Goal: Task Accomplishment & Management: Manage account settings

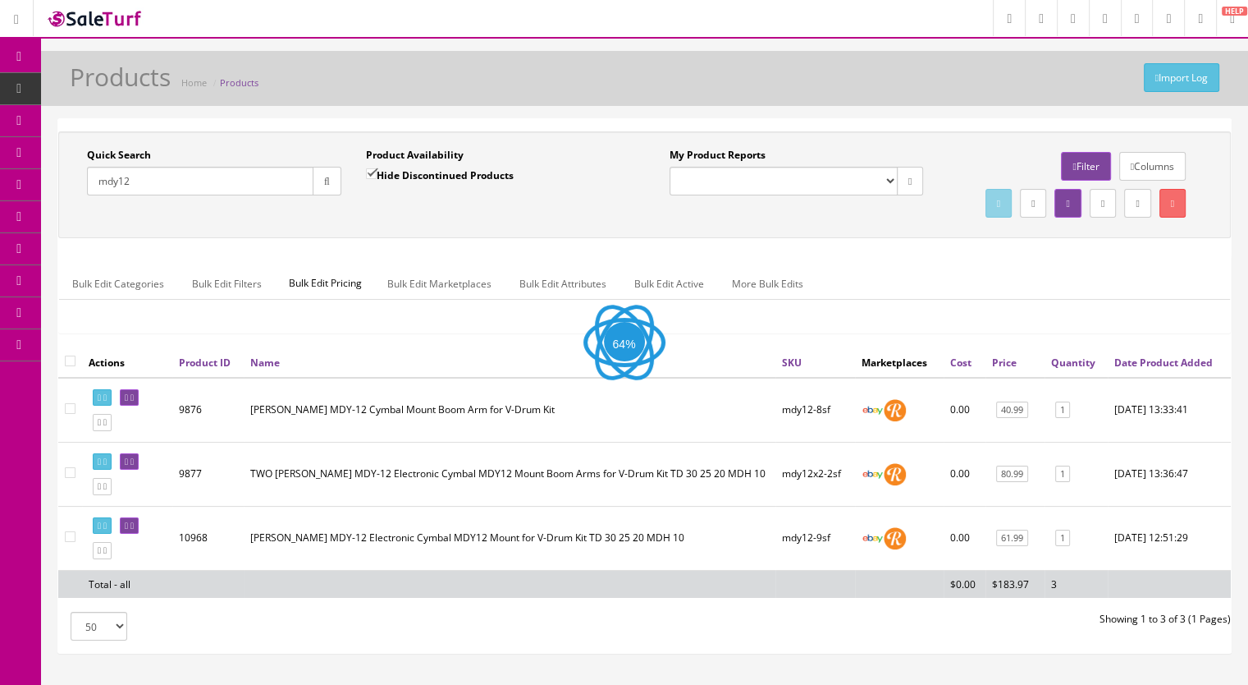
click at [118, 94] on span "Products" at bounding box center [126, 88] width 40 height 14
click at [172, 192] on input "Quick Search" at bounding box center [200, 181] width 227 height 29
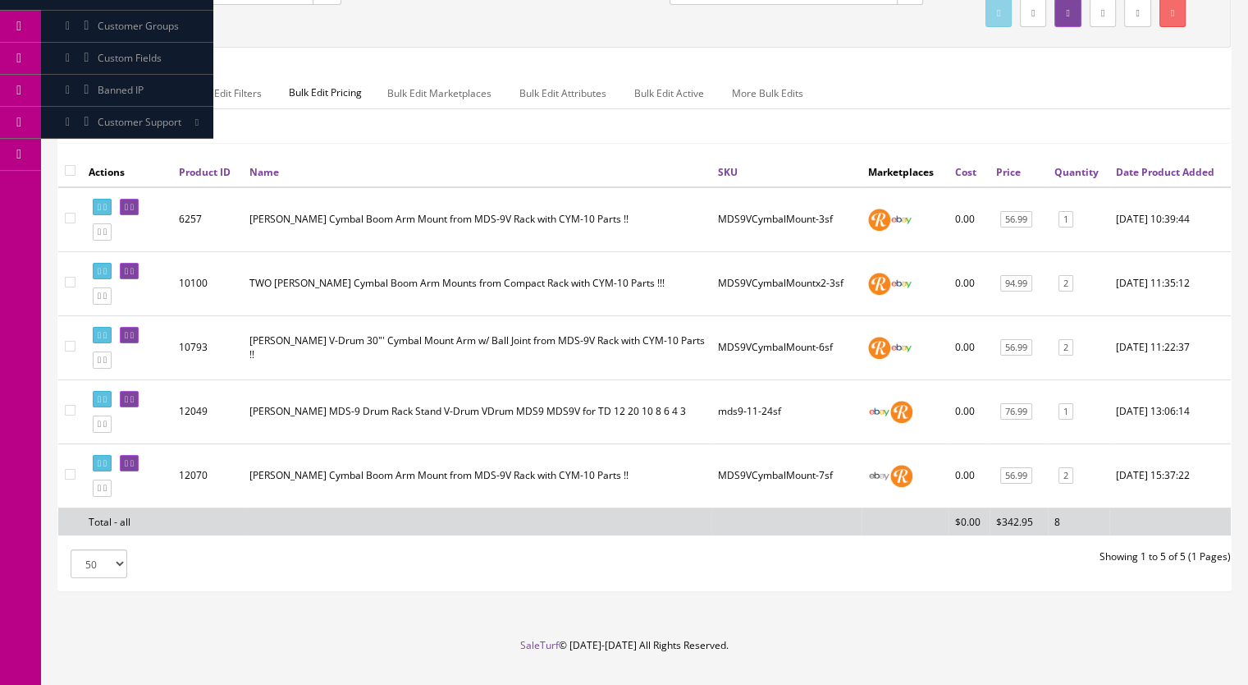
scroll to position [246, 0]
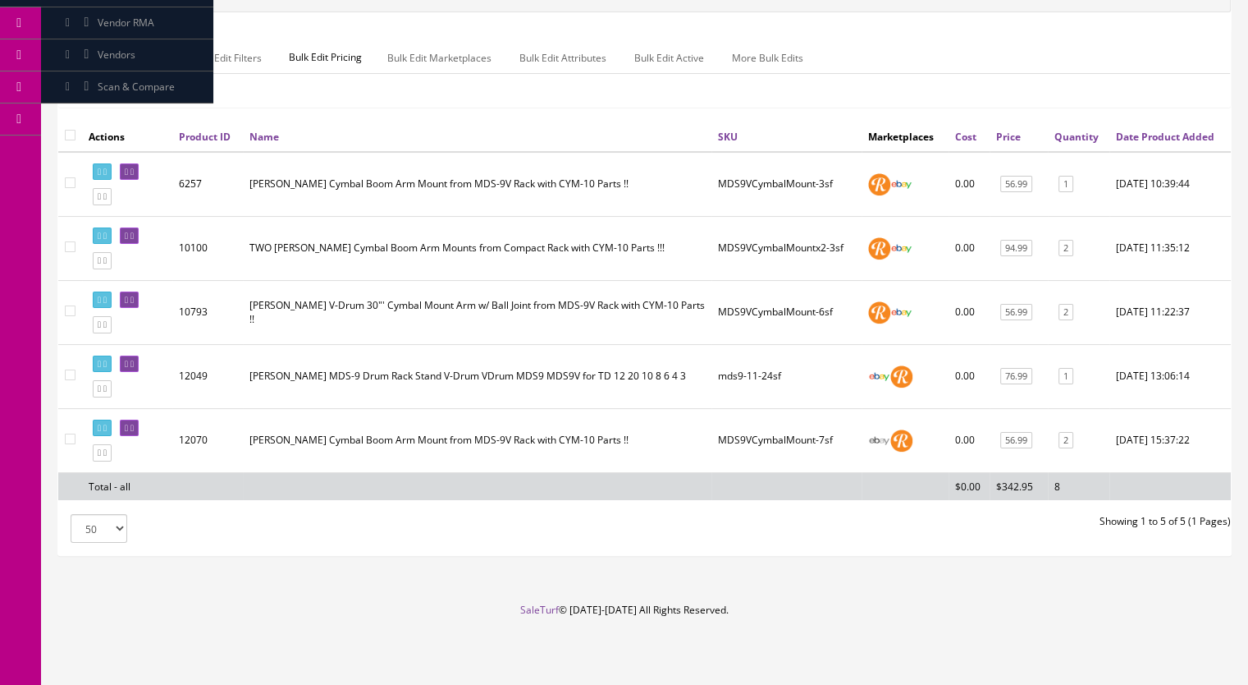
type input "mds9v"
click at [134, 240] on icon at bounding box center [132, 235] width 3 height 9
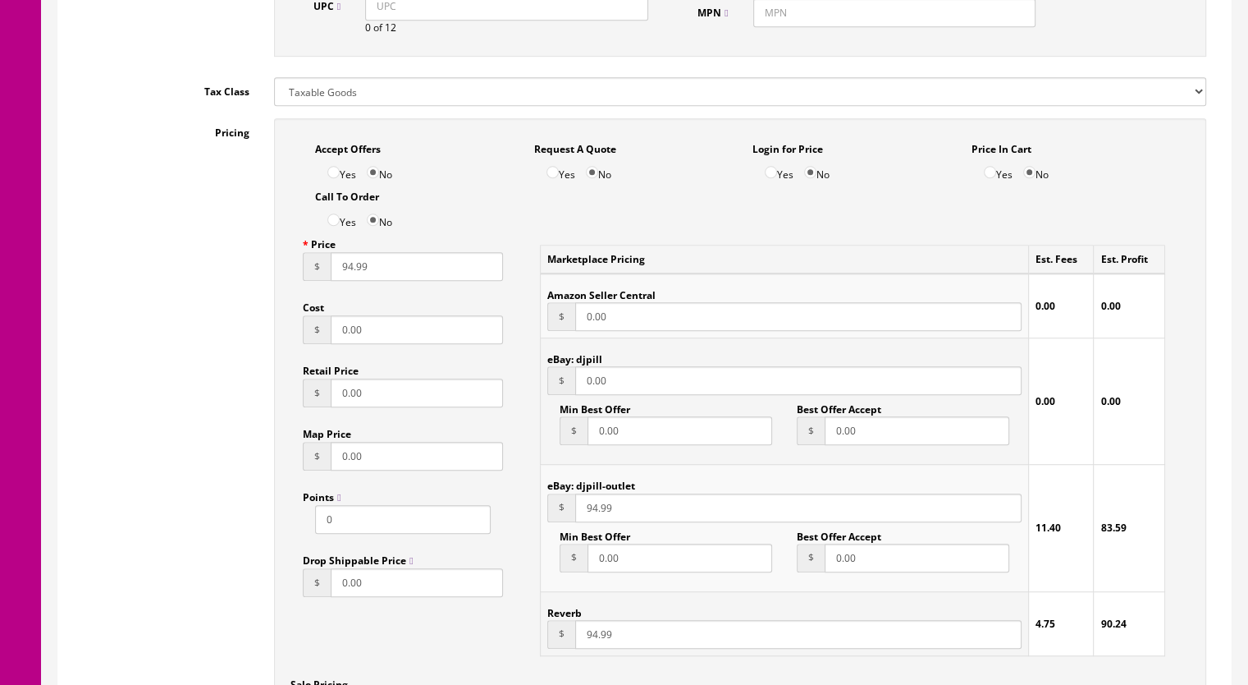
scroll to position [985, 0]
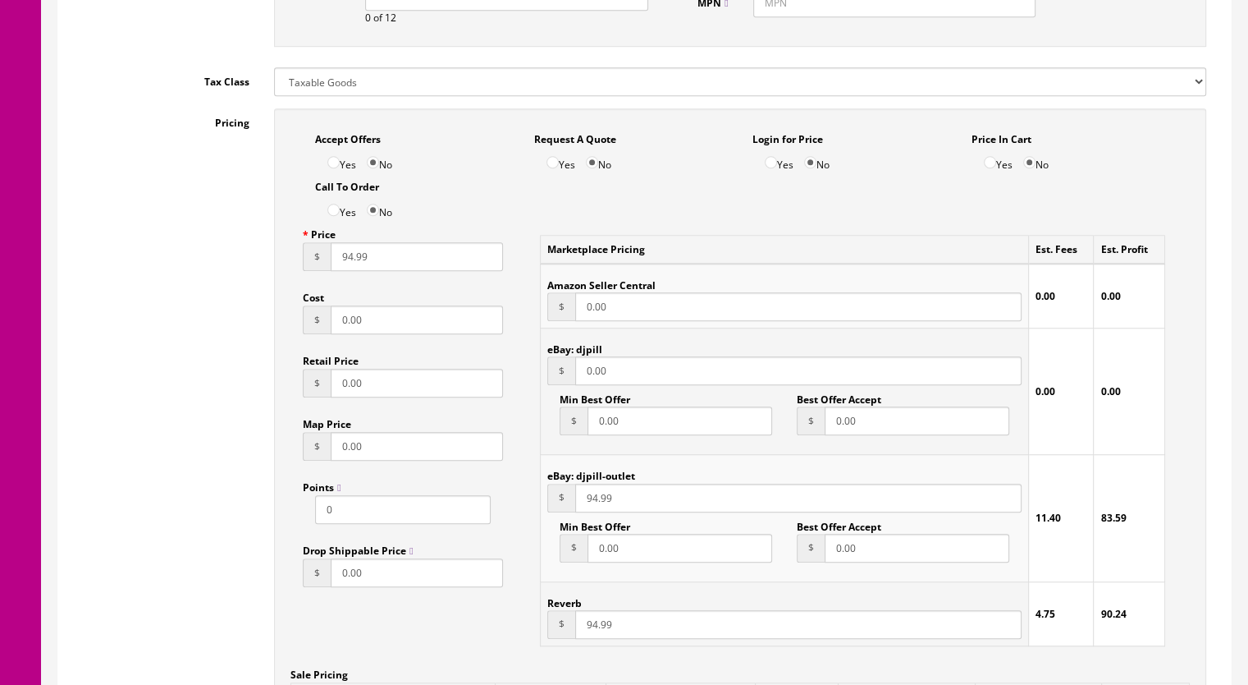
drag, startPoint x: 622, startPoint y: 376, endPoint x: 568, endPoint y: 376, distance: 54.2
click at [568, 376] on div "$ 0.00" at bounding box center [784, 370] width 474 height 29
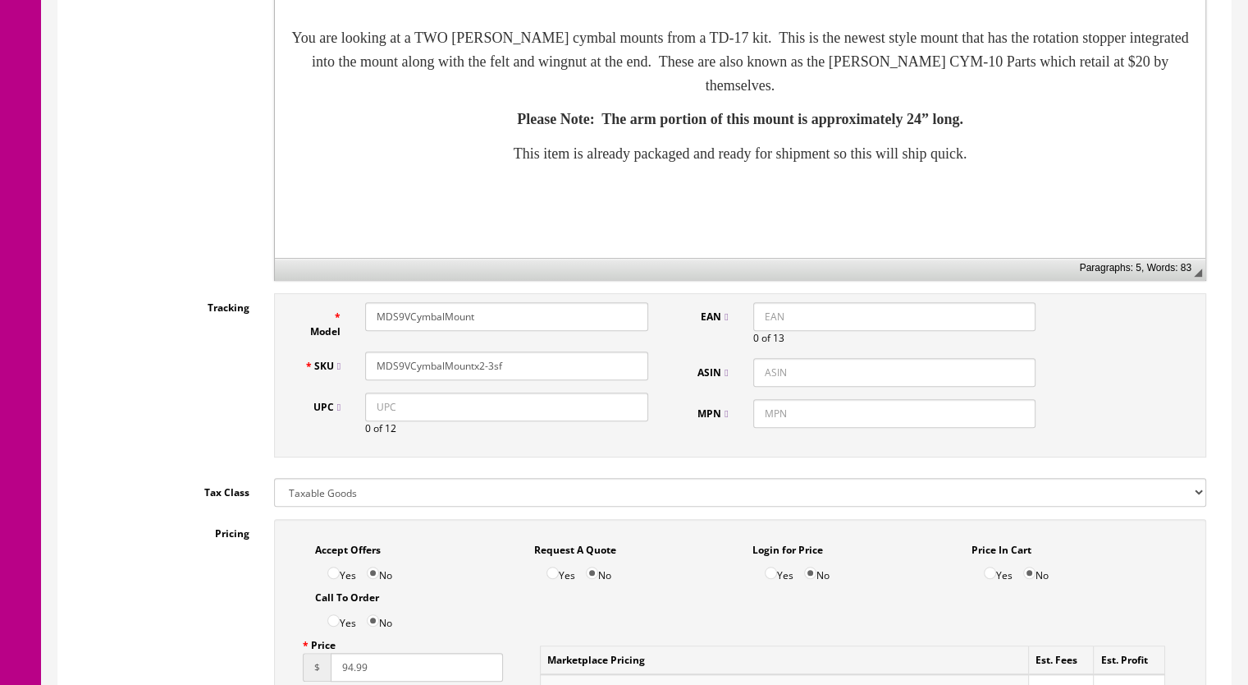
scroll to position [164, 0]
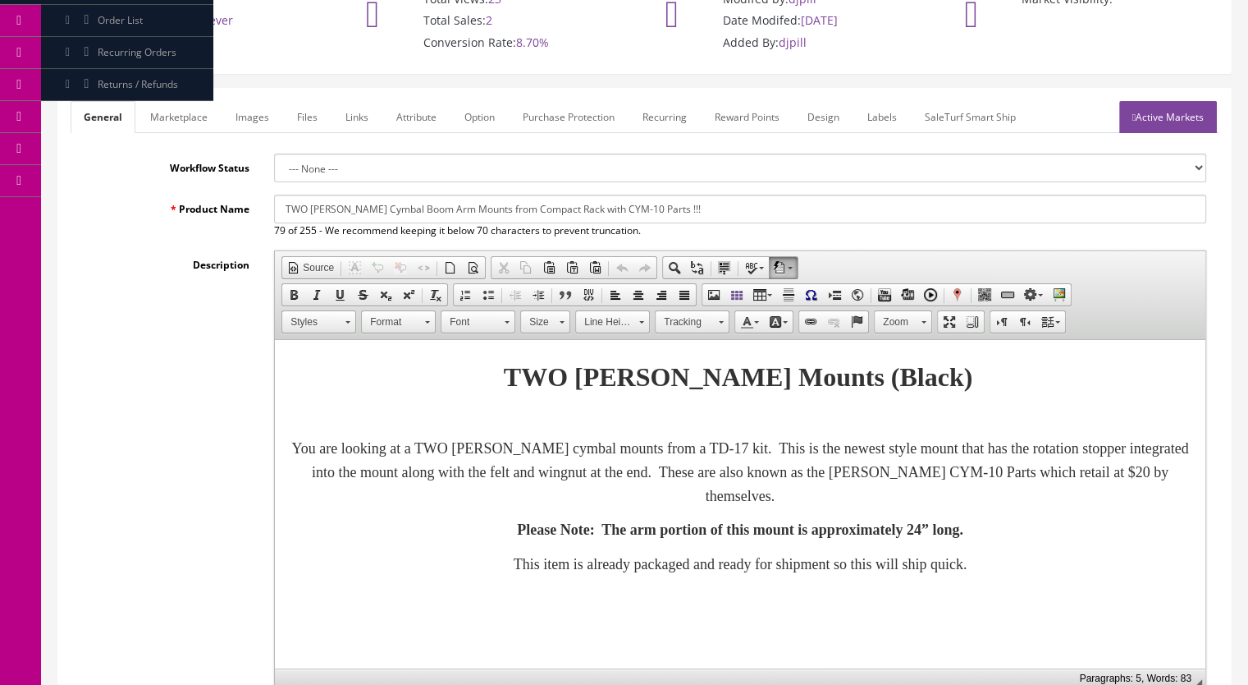
type input "94.99"
click at [175, 116] on link "Marketplace" at bounding box center [179, 117] width 84 height 32
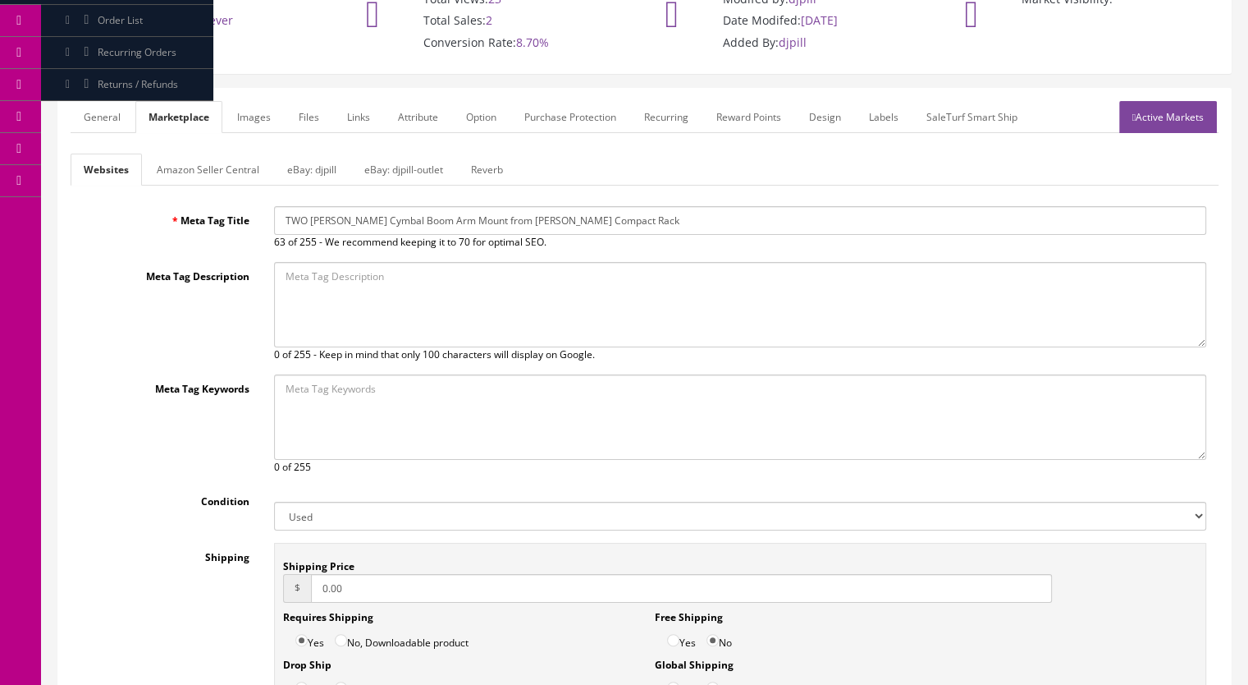
click at [401, 172] on link "eBay: djpill-outlet" at bounding box center [403, 169] width 105 height 32
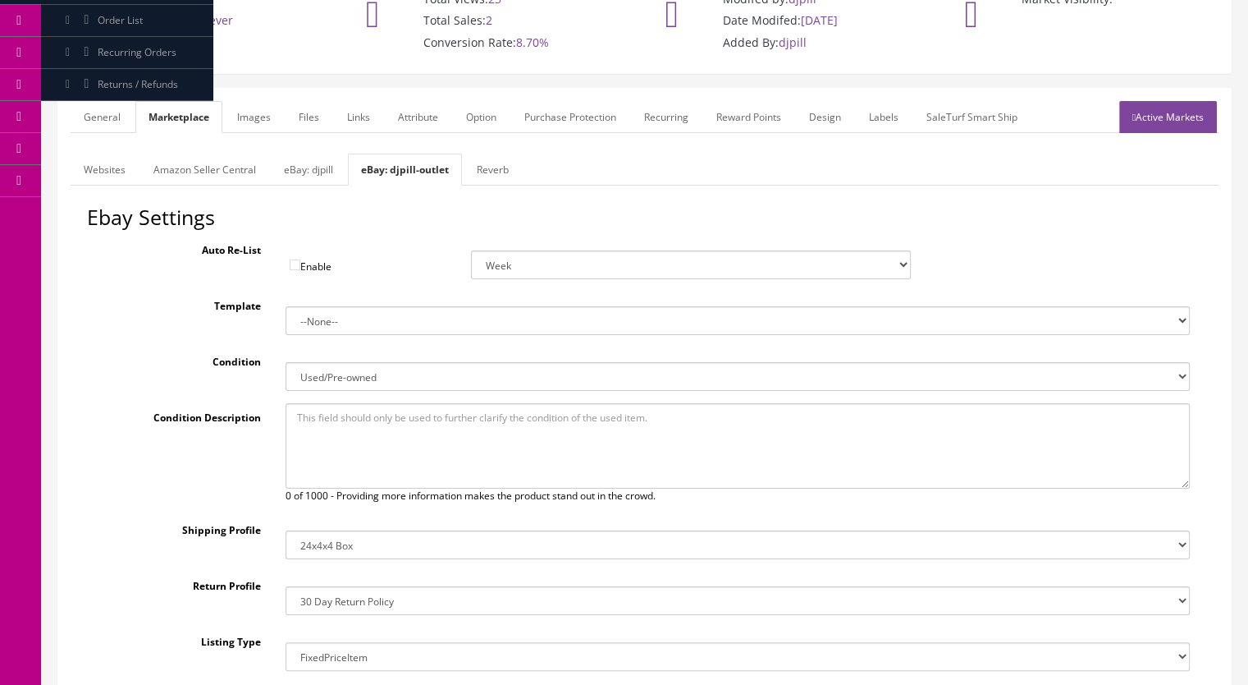
click at [311, 165] on link "eBay: djpill" at bounding box center [309, 169] width 76 height 32
click at [357, 542] on select "14x12x6 Box Flat Rate - 19.99 14x14x5 Box 12x12x5 Box 13x13x5 Box 13x13x4 Box 1…" at bounding box center [738, 544] width 905 height 29
select select "23"
click at [286, 530] on select "14x12x6 Box Flat Rate - 19.99 14x14x5 Box 12x12x5 Box 13x13x5 Box 13x13x4 Box 1…" at bounding box center [738, 544] width 905 height 29
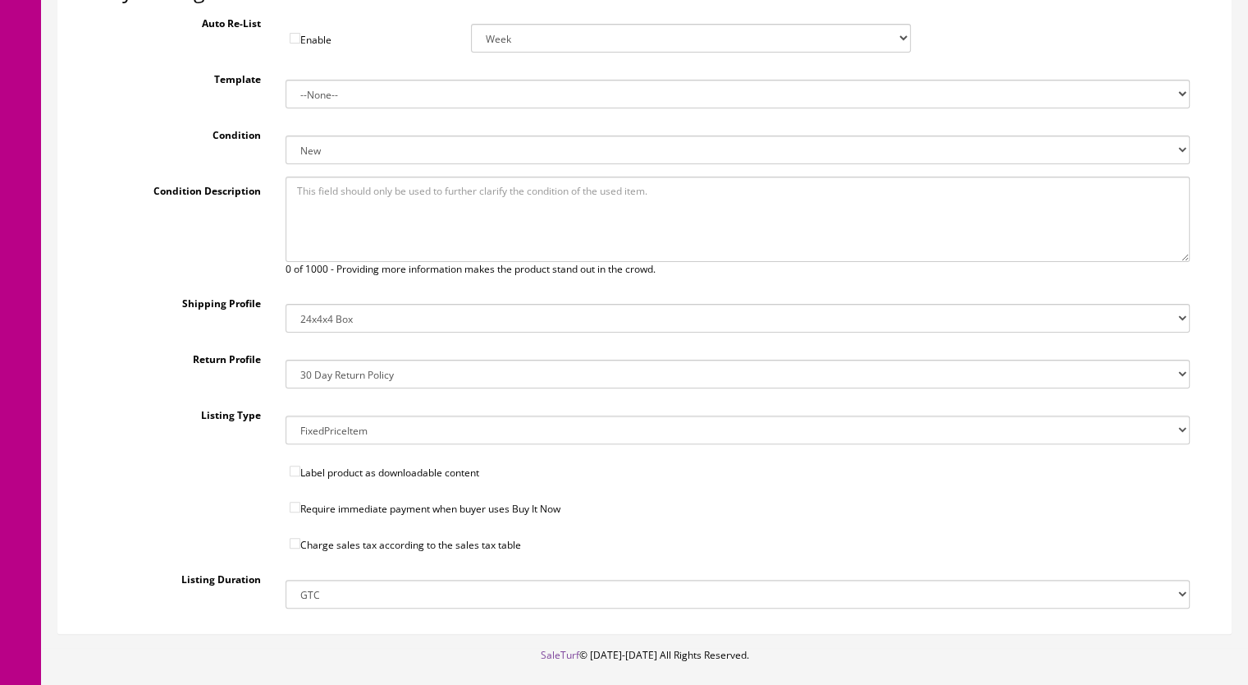
scroll to position [410, 0]
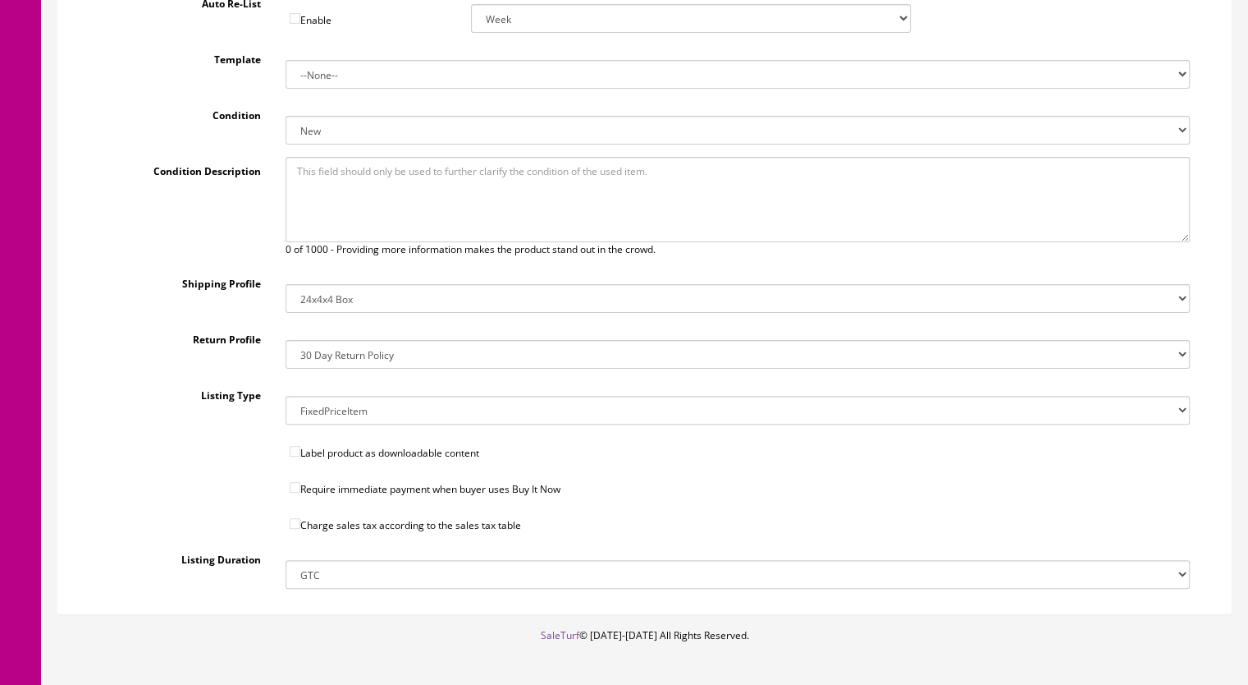
click at [298, 483] on input"] "Require immediate payment when buyer uses Buy It Now" at bounding box center [295, 487] width 11 height 11
checkbox input"] "true"
click at [295, 527] on label "Charge sales tax according to the sales tax table" at bounding box center [738, 521] width 930 height 24
click at [287, 520] on label "Charge sales tax according to the sales tax table" at bounding box center [738, 521] width 930 height 24
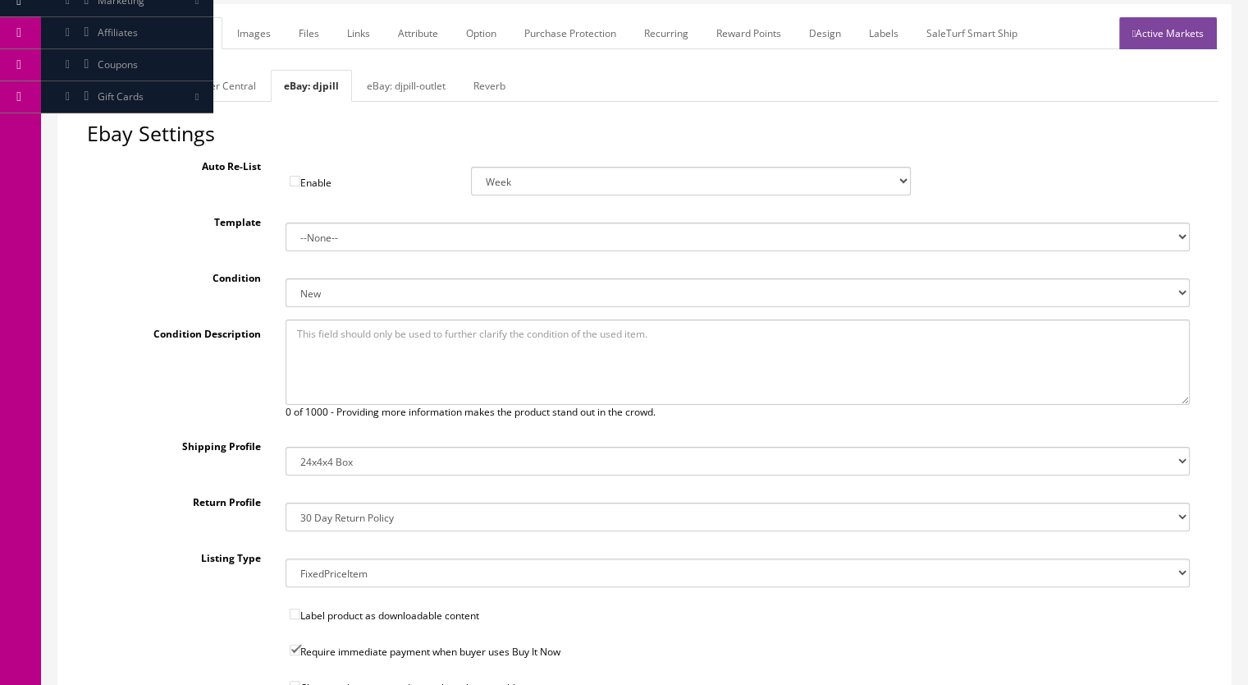
scroll to position [246, 0]
click at [328, 293] on select "New New other New with defects Manufacturer refurbished Seller refurbished Used…" at bounding box center [738, 294] width 905 height 29
select select "3000"
click at [286, 280] on select "New New other New with defects Manufacturer refurbished Seller refurbished Used…" at bounding box center [738, 294] width 905 height 29
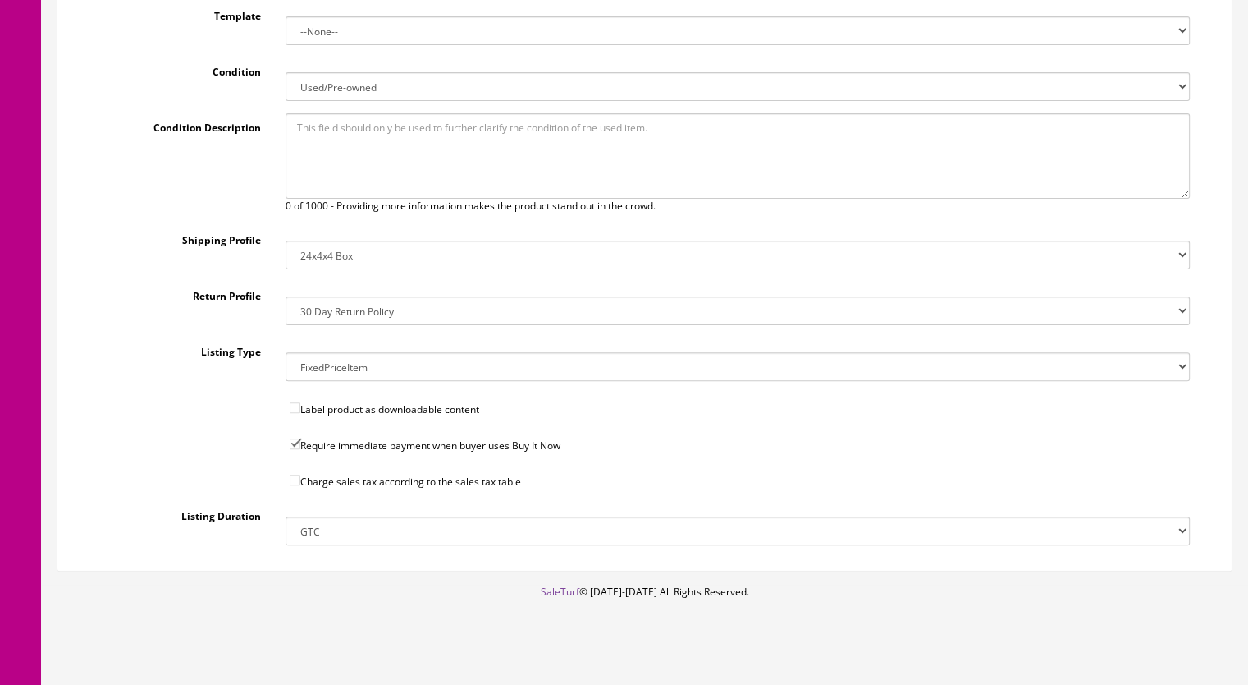
scroll to position [466, 0]
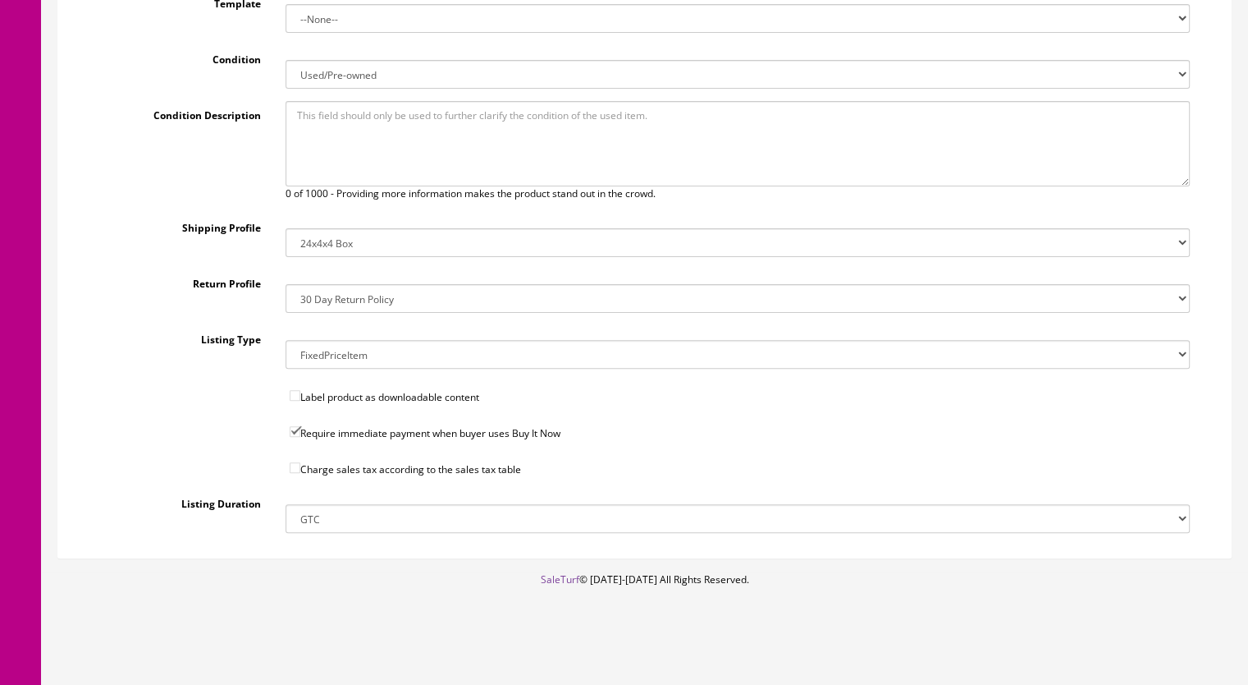
click at [296, 465] on input"] "Charge sales tax according to the sales tax table" at bounding box center [295, 467] width 11 height 11
checkbox input"] "true"
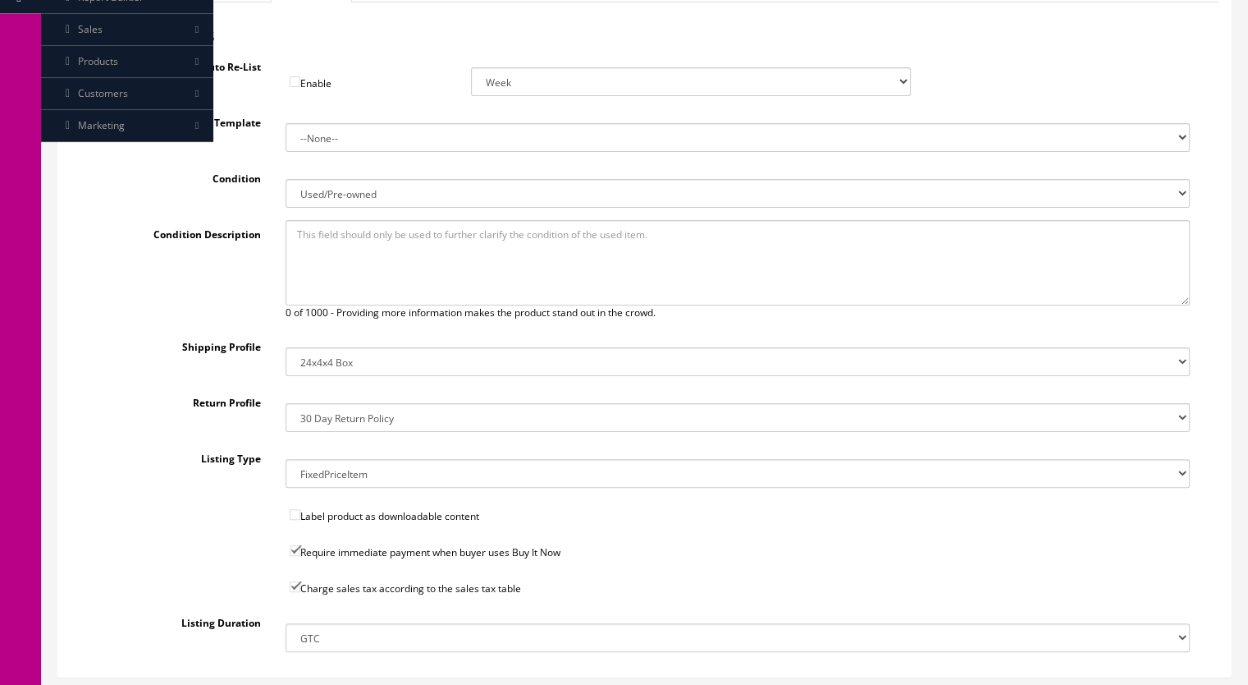
scroll to position [138, 0]
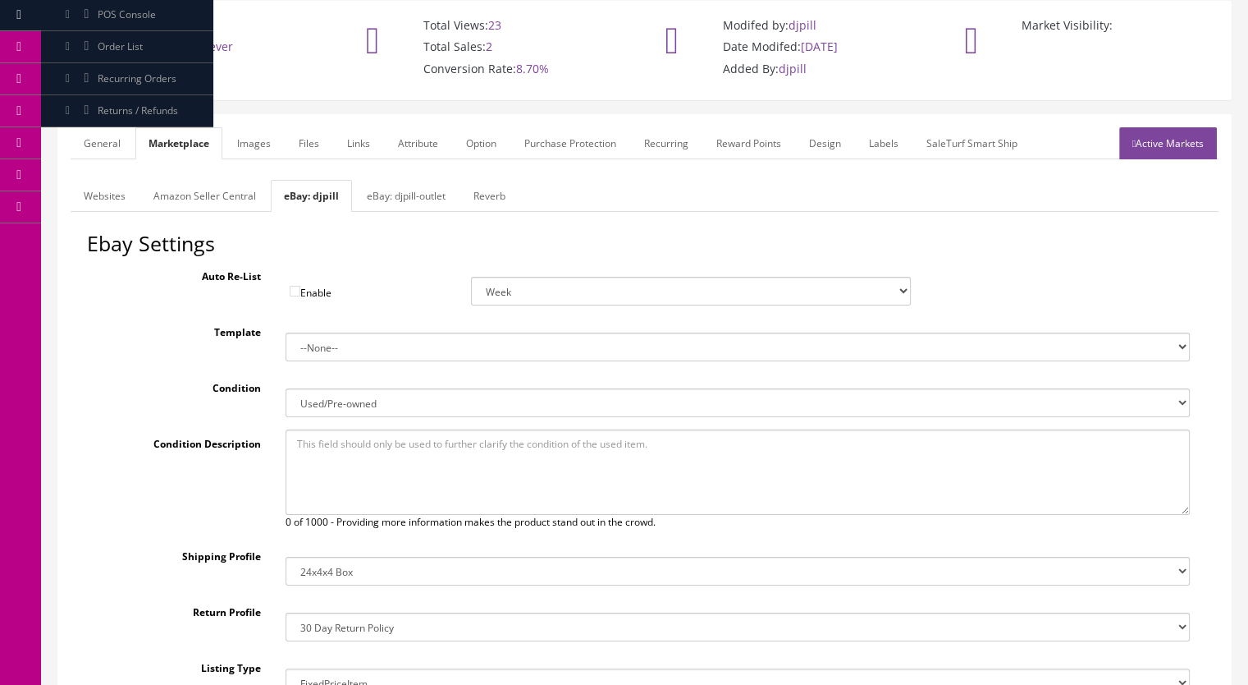
click at [418, 204] on link "eBay: djpill-outlet" at bounding box center [406, 196] width 105 height 32
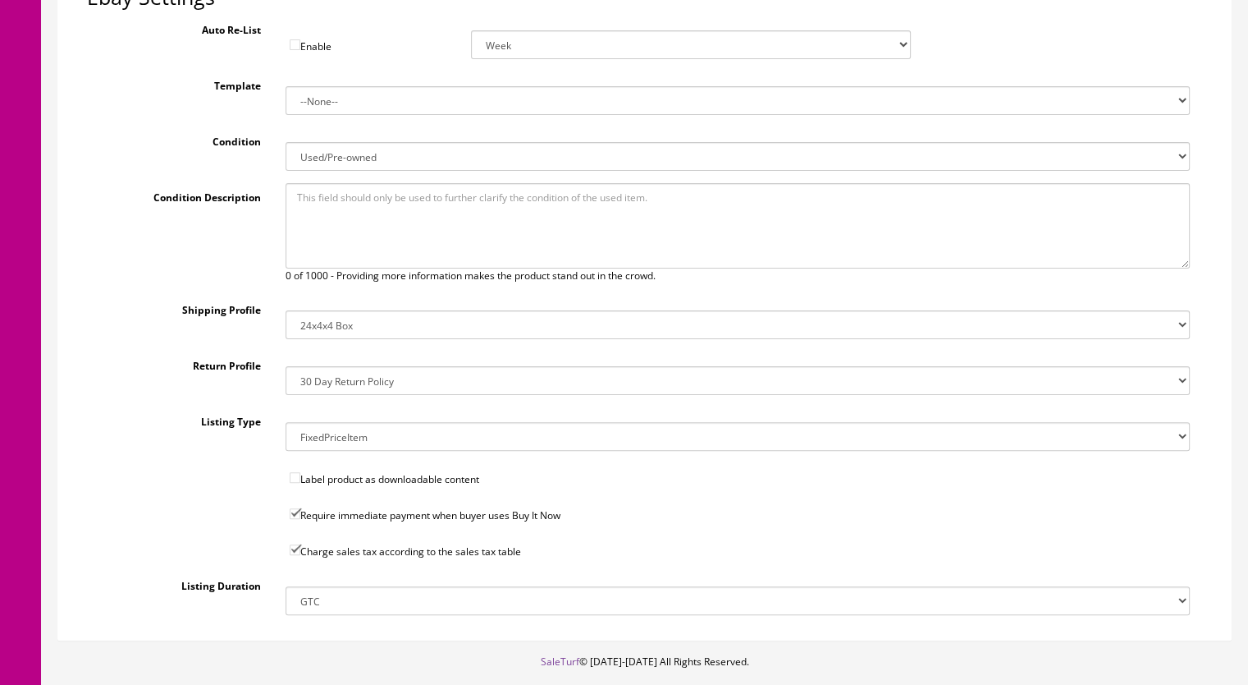
scroll to position [56, 0]
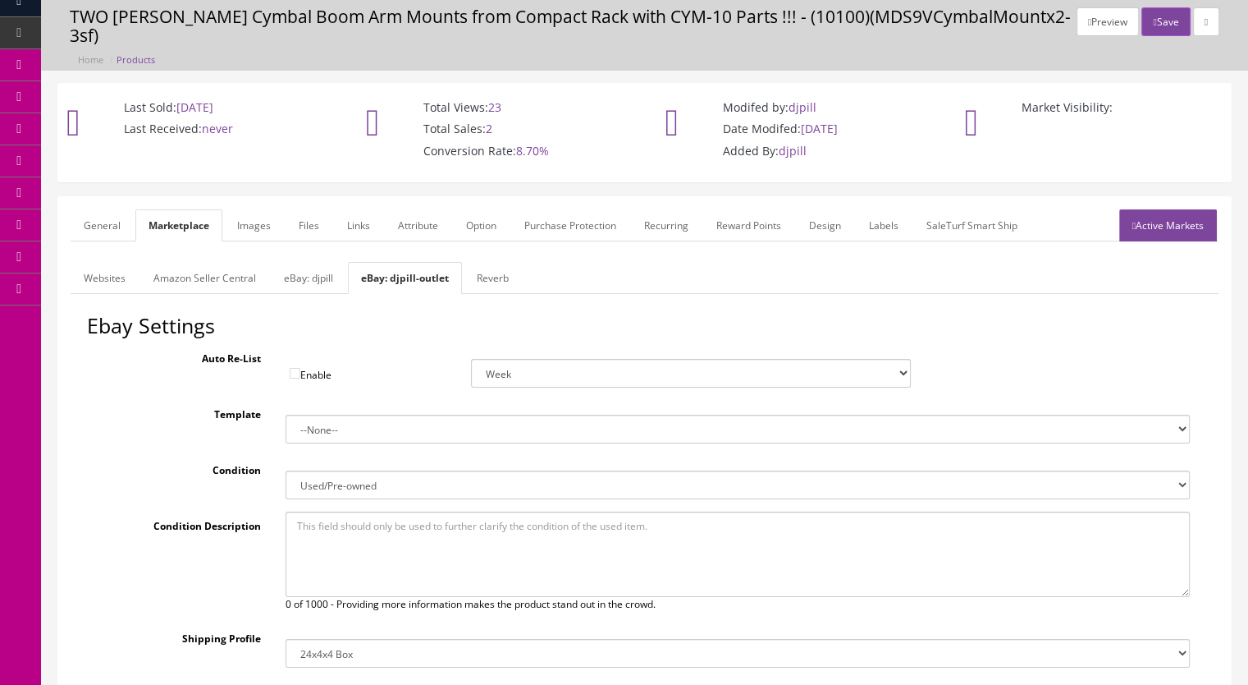
click at [313, 270] on link "eBay: djpill" at bounding box center [309, 278] width 76 height 32
click at [496, 271] on link "Reverb" at bounding box center [489, 278] width 58 height 32
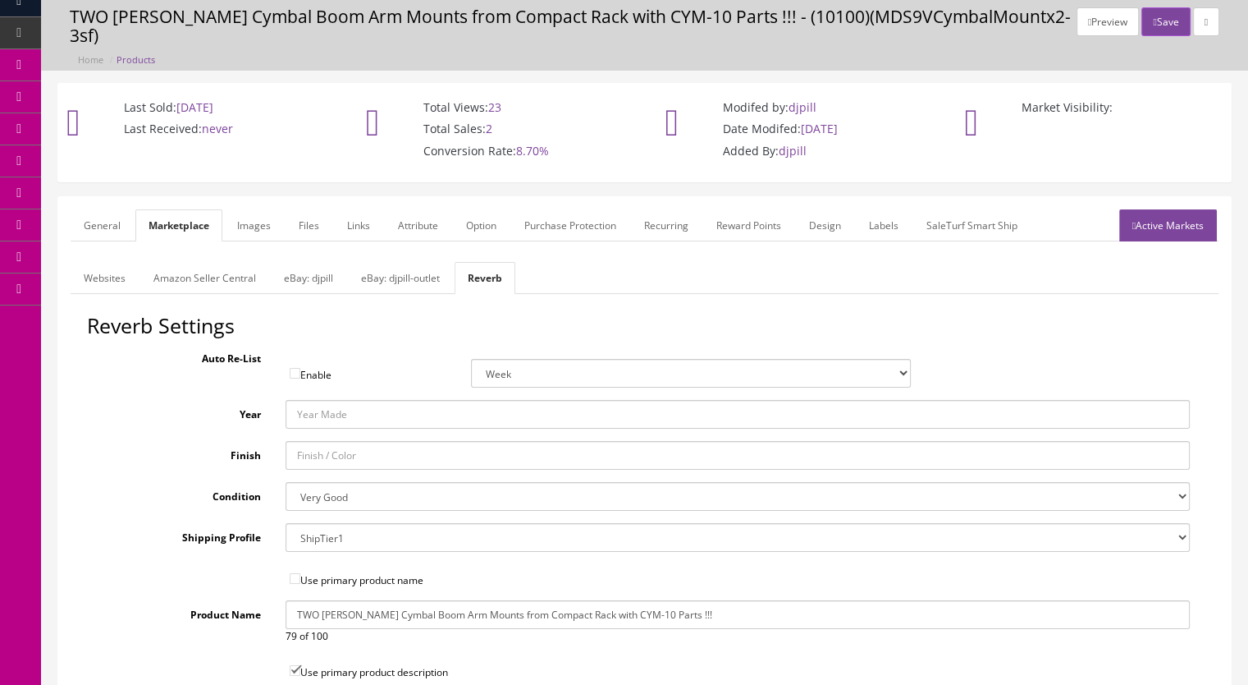
click at [106, 224] on link "General" at bounding box center [102, 225] width 63 height 32
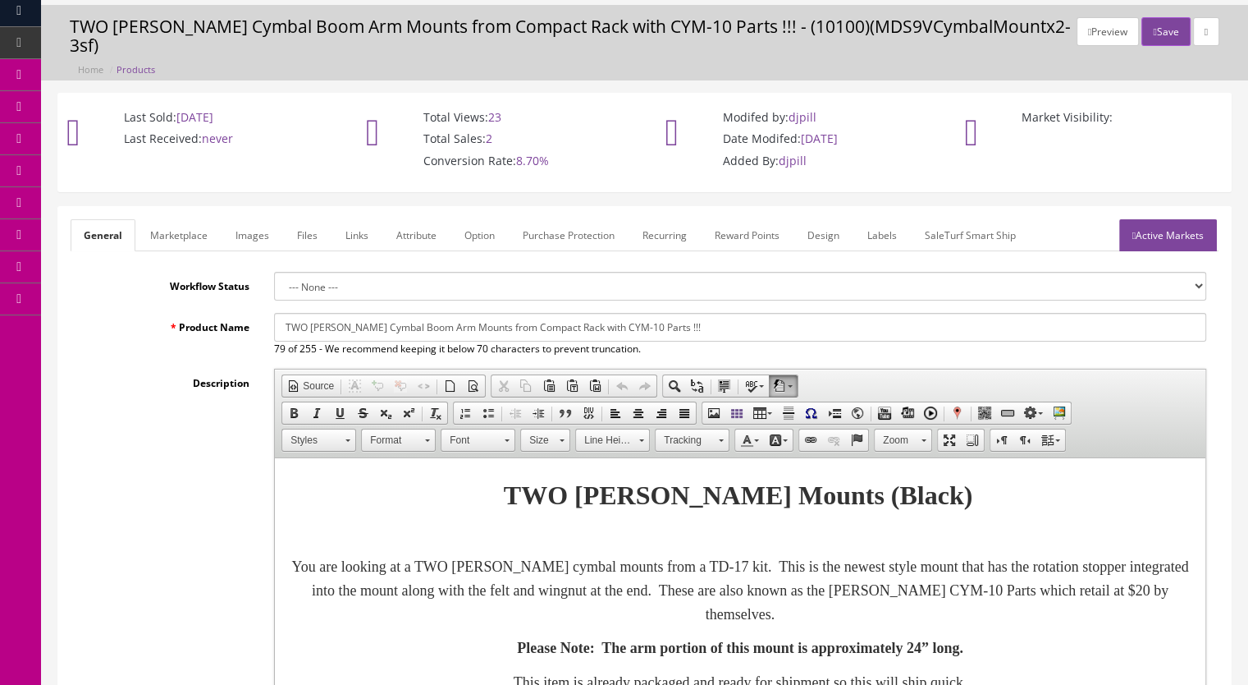
scroll to position [0, 0]
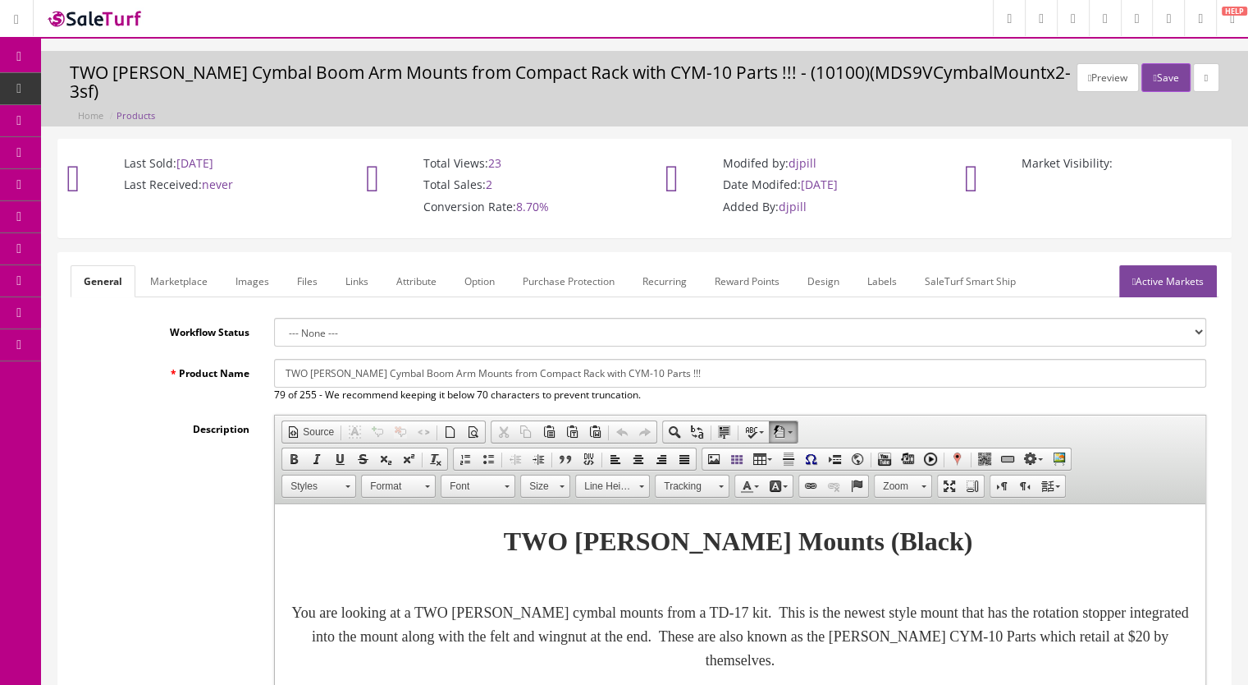
click at [1171, 285] on link "Active Markets" at bounding box center [1169, 281] width 98 height 32
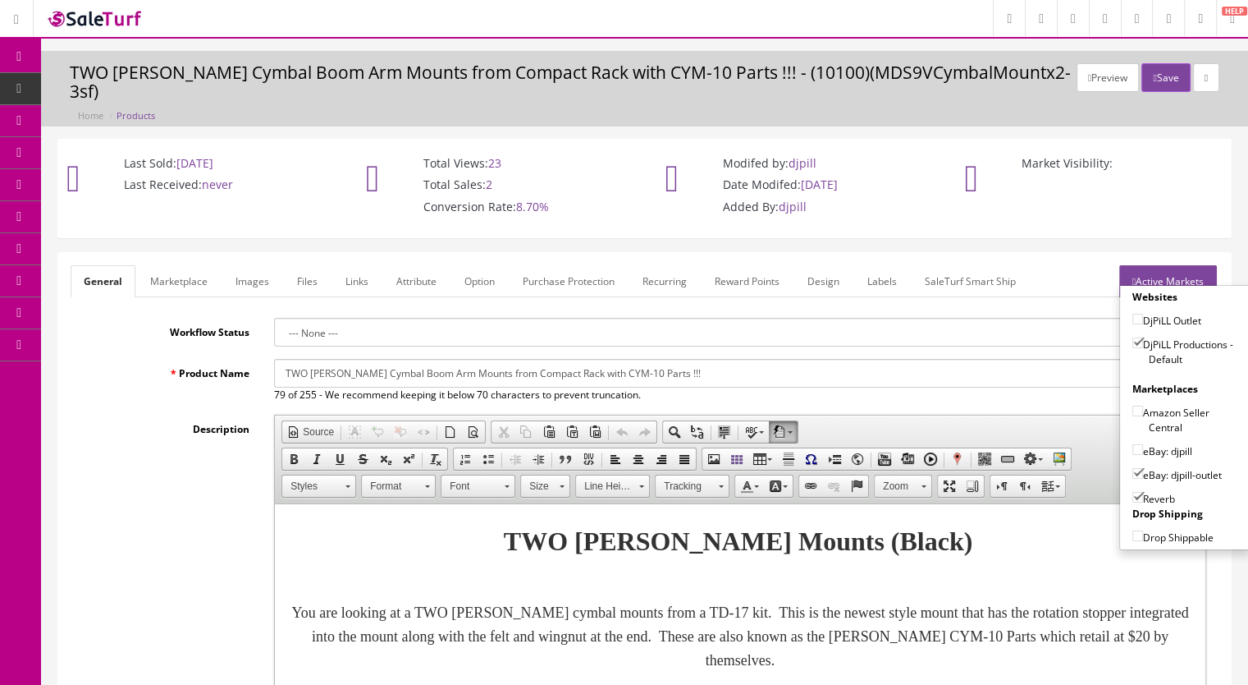
click at [1133, 440] on div "eBay: djpill" at bounding box center [1185, 447] width 105 height 24
click at [1133, 470] on input"] "eBay: djpill-outlet" at bounding box center [1138, 473] width 11 height 11
checkbox input"] "false"
click at [1133, 447] on input"] "eBay: djpill" at bounding box center [1138, 449] width 11 height 11
checkbox input"] "true"
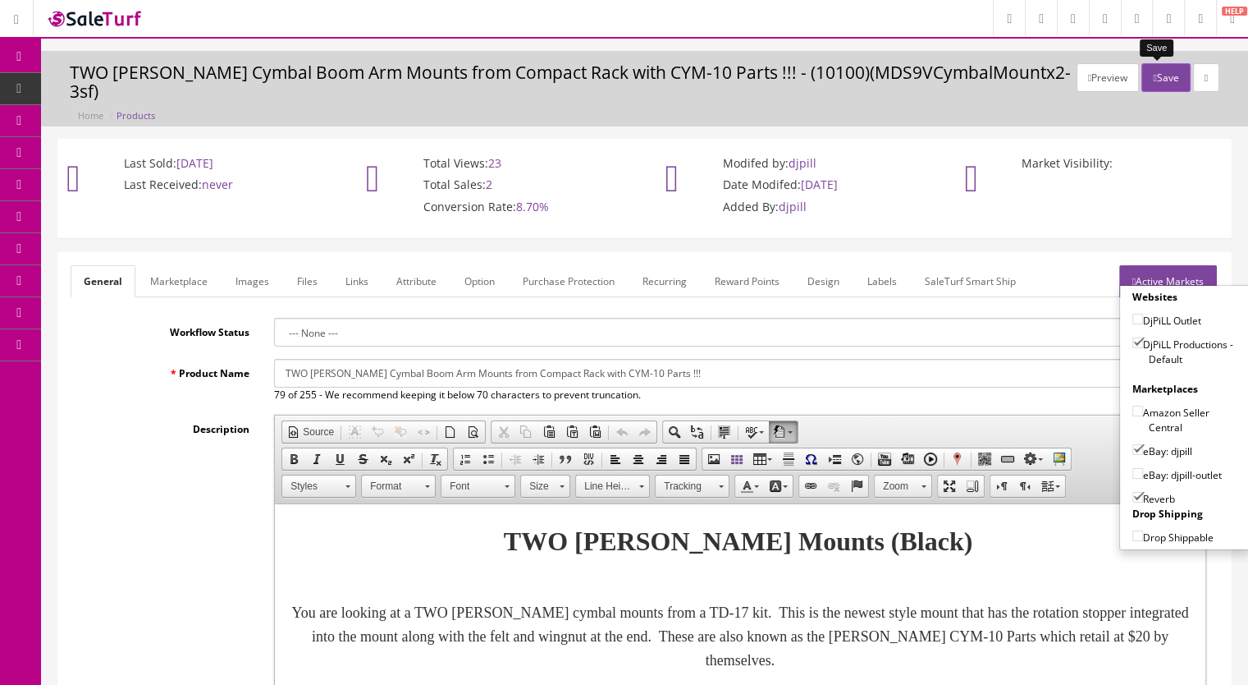
click at [1156, 76] on button "Save" at bounding box center [1166, 77] width 48 height 29
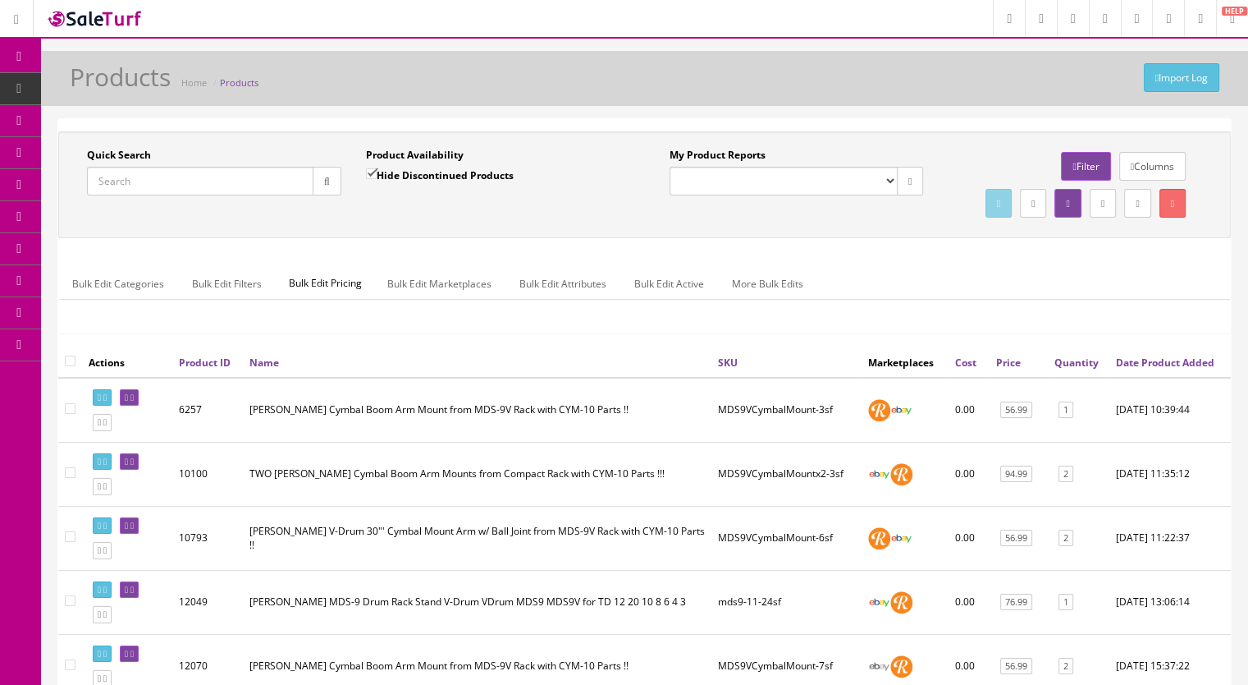
click at [193, 178] on input "Quick Search" at bounding box center [200, 181] width 227 height 29
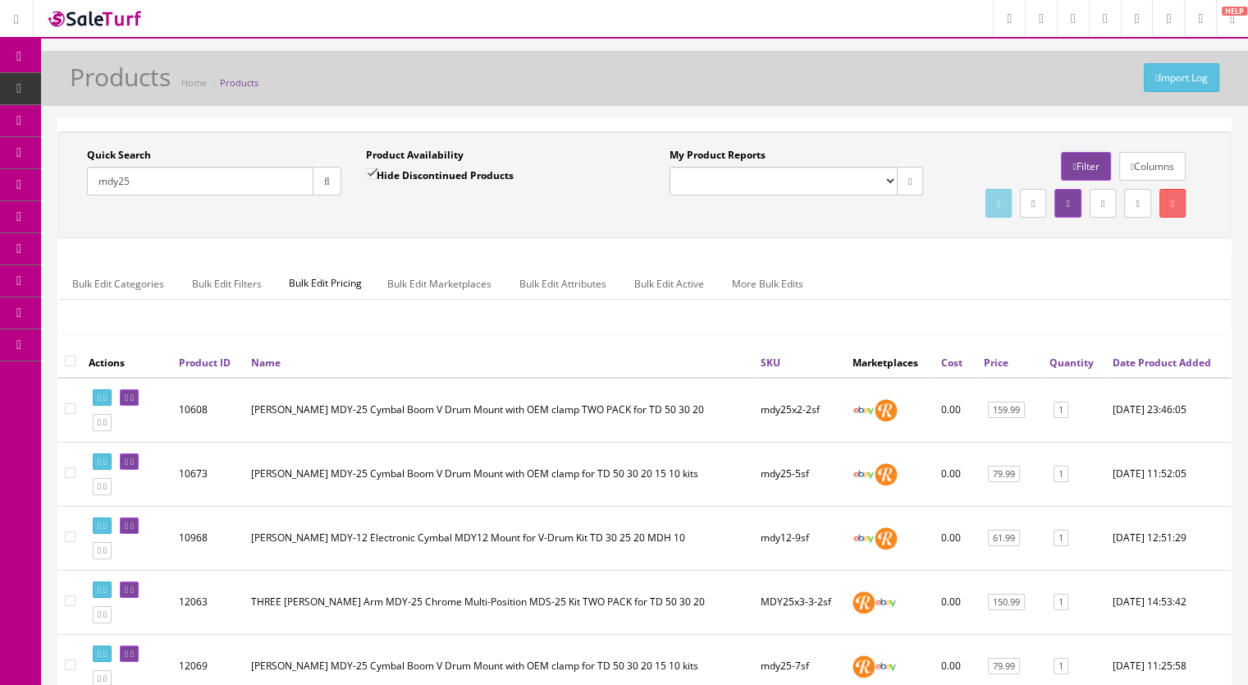
drag, startPoint x: 129, startPoint y: 182, endPoint x: 118, endPoint y: 185, distance: 11.0
click at [118, 185] on input "mdy25" at bounding box center [200, 181] width 227 height 29
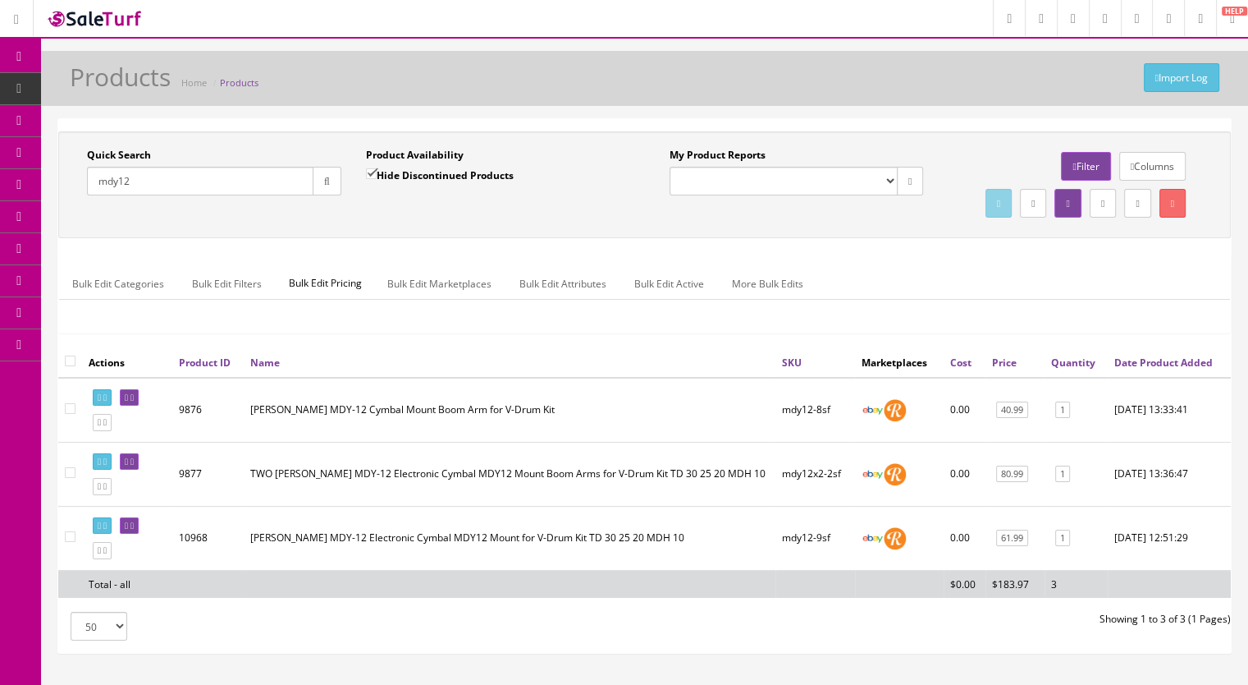
drag, startPoint x: 176, startPoint y: 185, endPoint x: 102, endPoint y: 189, distance: 74.0
click at [102, 189] on input "mdy12" at bounding box center [200, 181] width 227 height 29
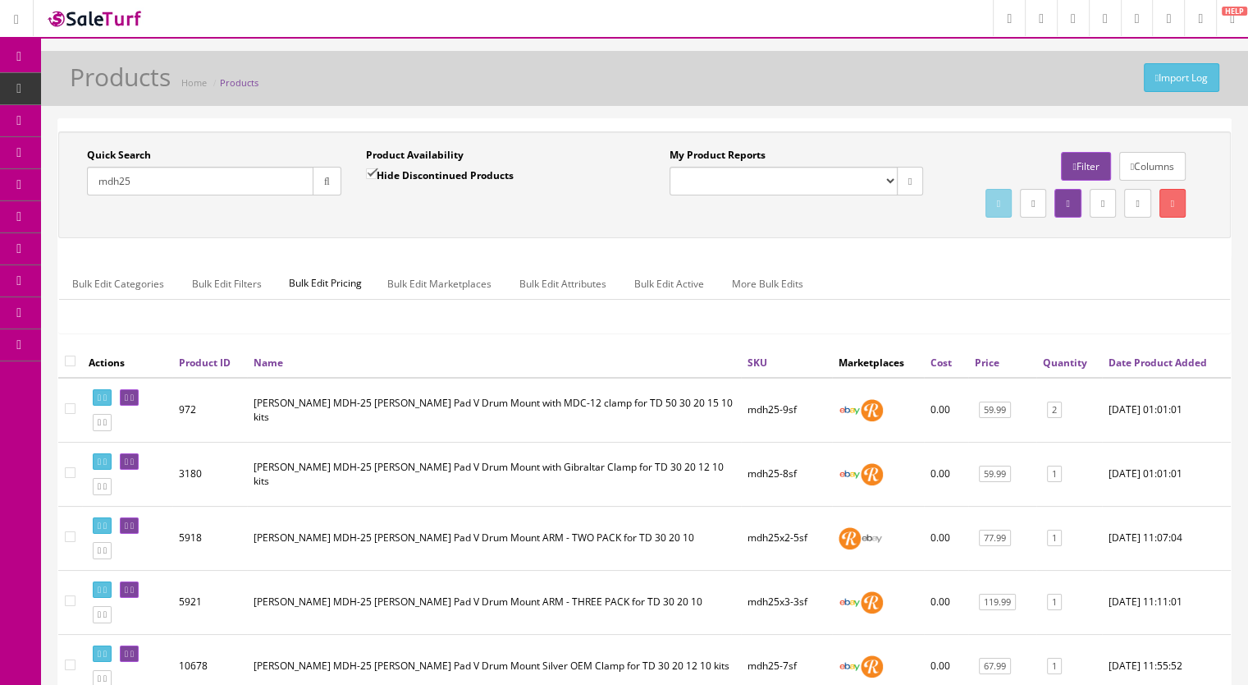
drag, startPoint x: 156, startPoint y: 182, endPoint x: 91, endPoint y: 182, distance: 64.8
click at [91, 182] on input "mdh25" at bounding box center [200, 181] width 227 height 29
click at [154, 187] on input "mdh25" at bounding box center [200, 181] width 227 height 29
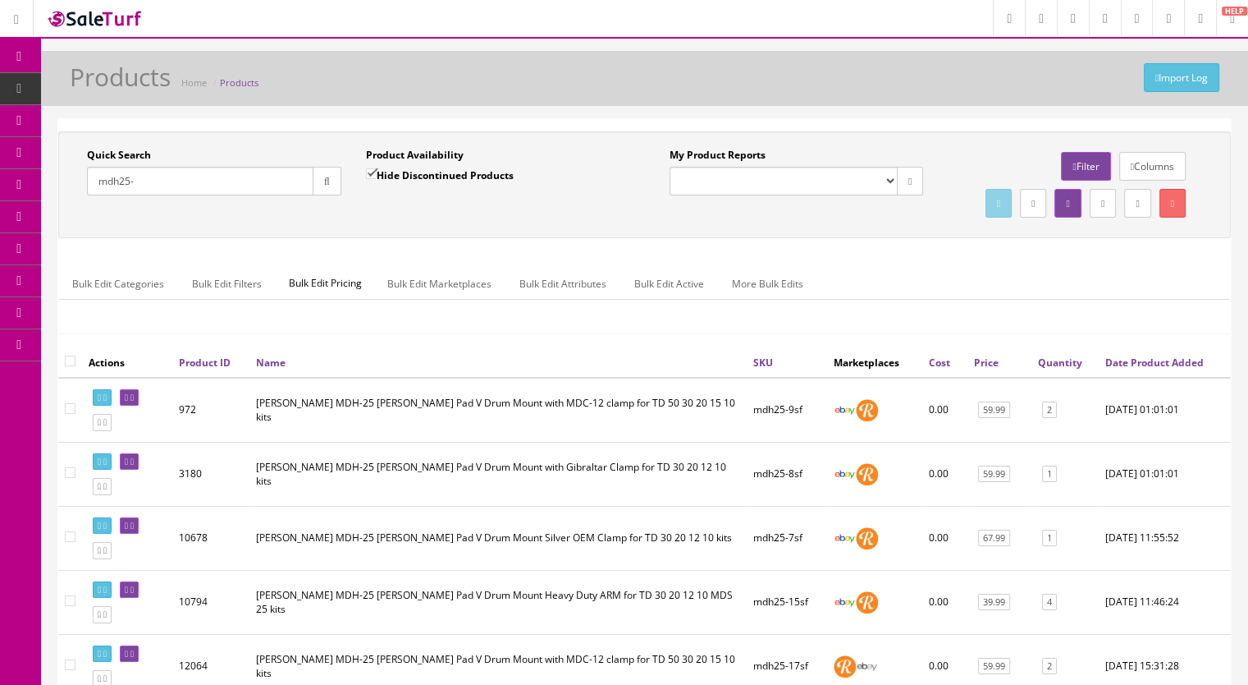
click at [171, 196] on div "Quick Search mdh25- Date From" at bounding box center [214, 178] width 279 height 60
drag, startPoint x: 153, startPoint y: 175, endPoint x: 48, endPoint y: 175, distance: 105.1
click at [49, 175] on div "Quick Search mdh25- Date From Product Availability Hide Discontinued Products D…" at bounding box center [644, 488] width 1207 height 741
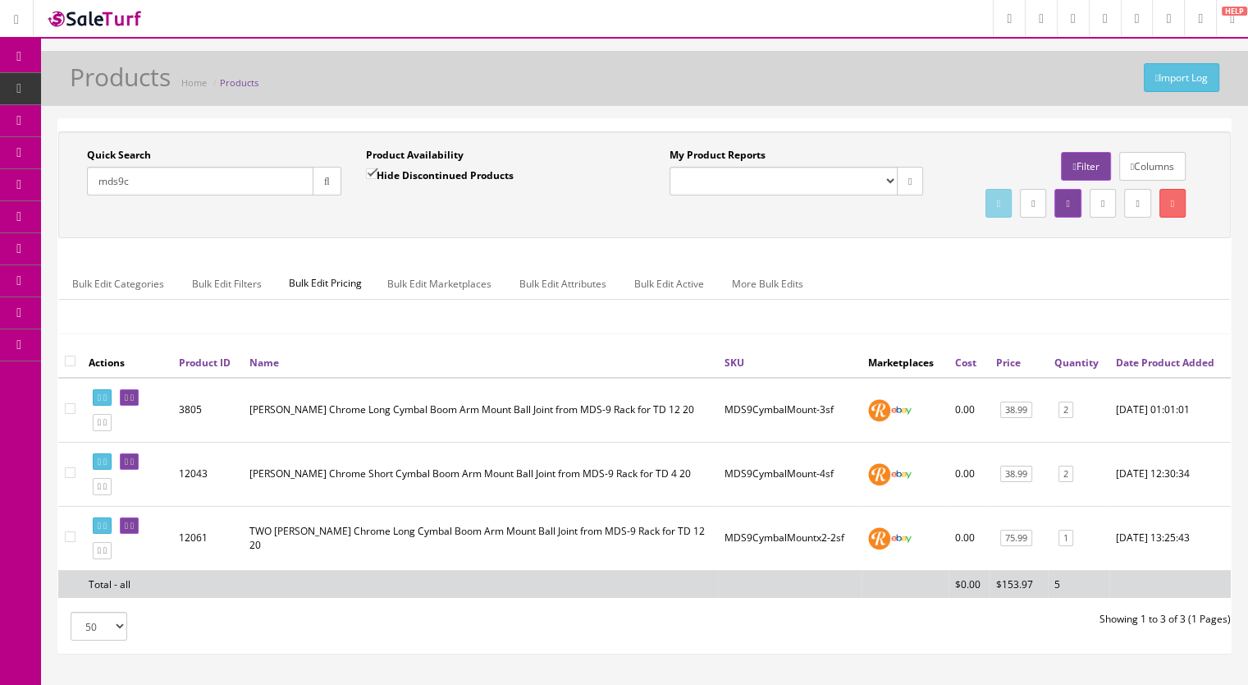
type input "mds9c"
click at [134, 466] on icon at bounding box center [132, 461] width 3 height 9
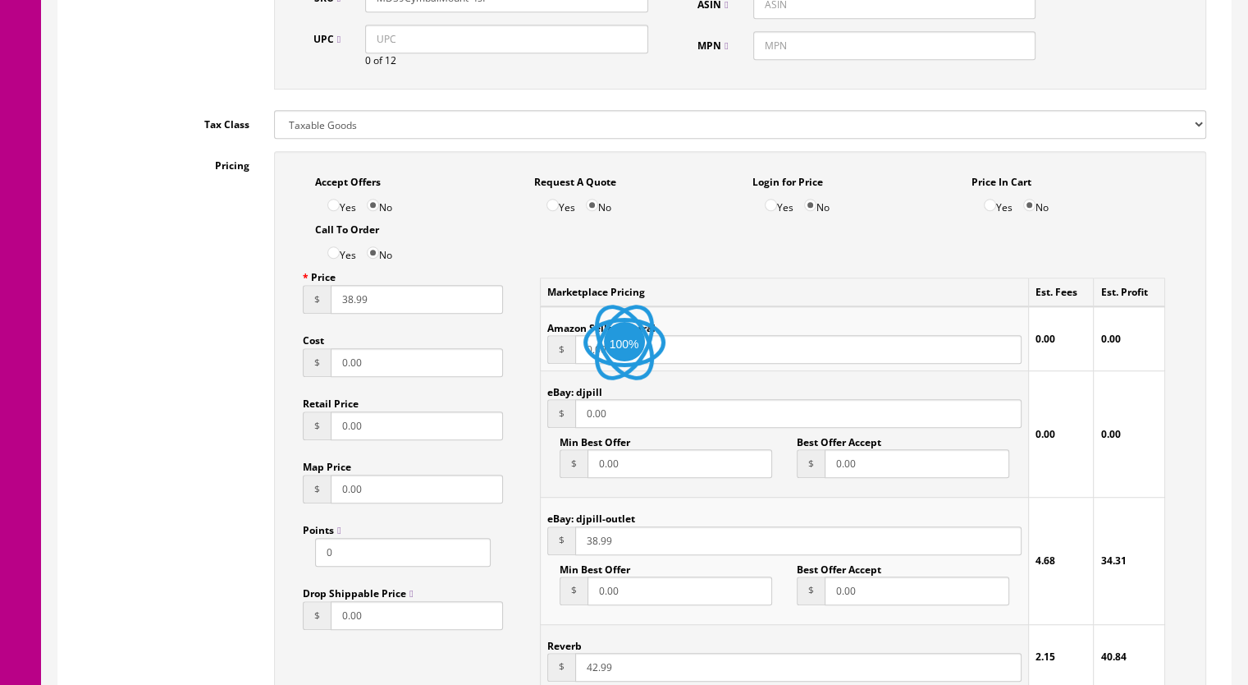
scroll to position [985, 0]
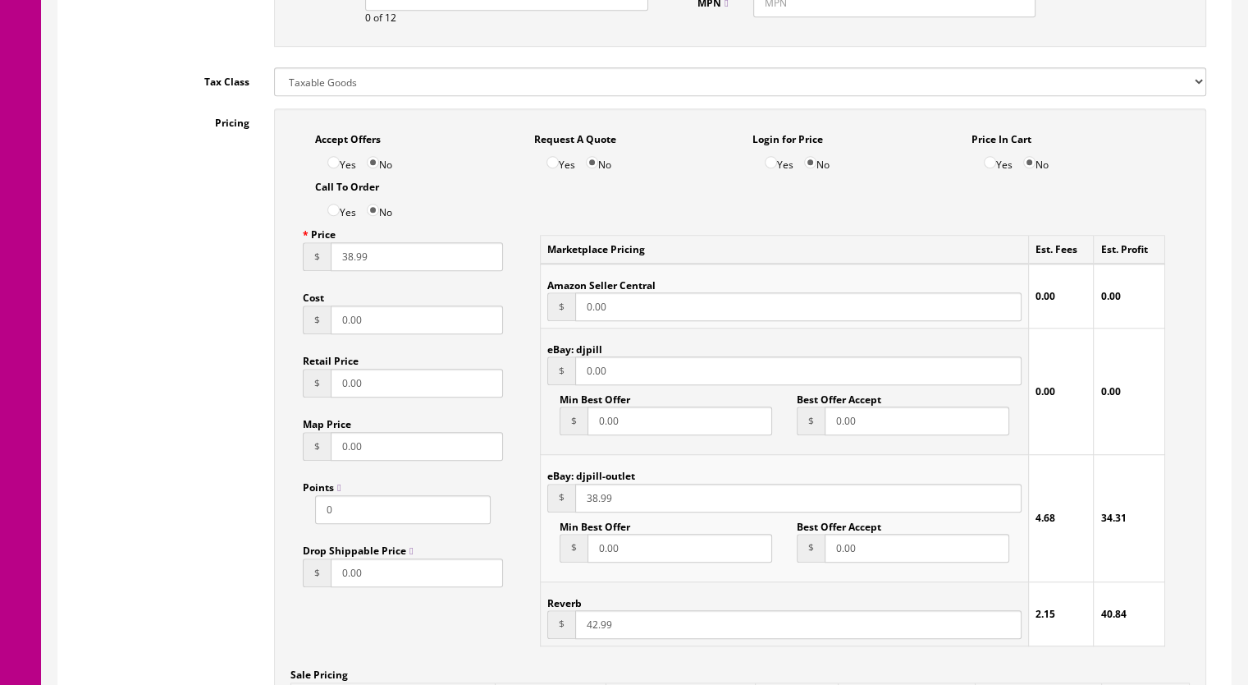
drag, startPoint x: 625, startPoint y: 355, endPoint x: 560, endPoint y: 363, distance: 65.3
click at [560, 363] on div "$ 0.00" at bounding box center [784, 370] width 474 height 29
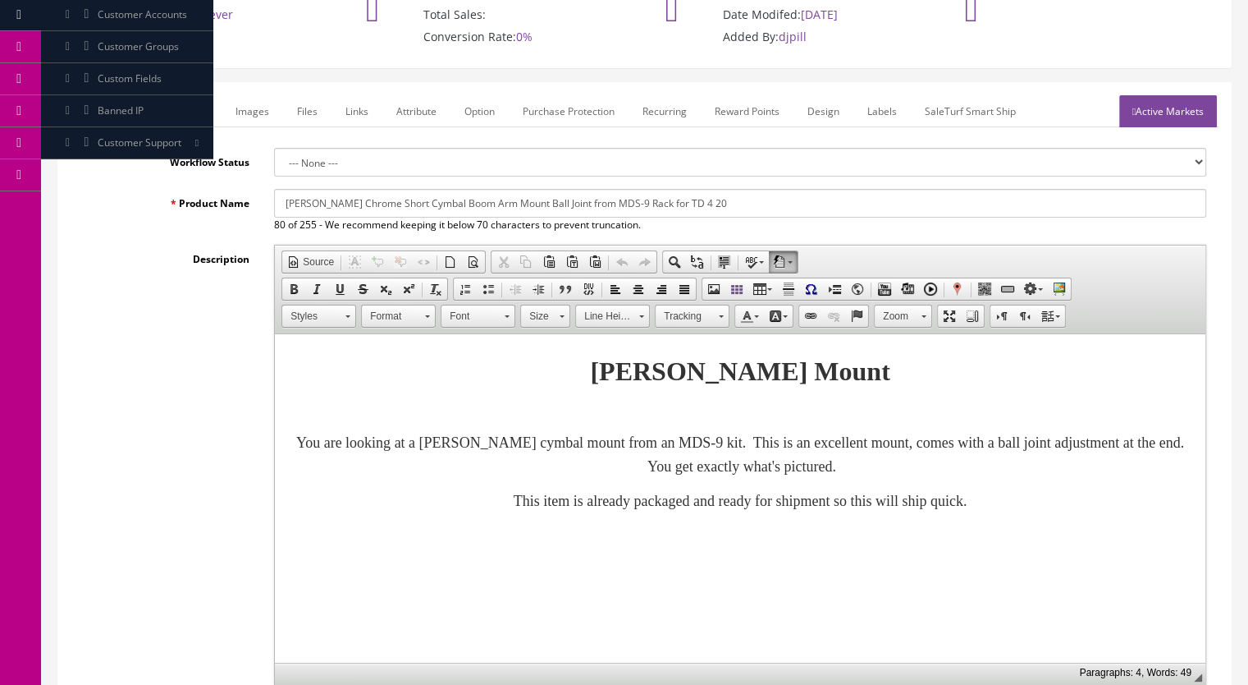
scroll to position [164, 0]
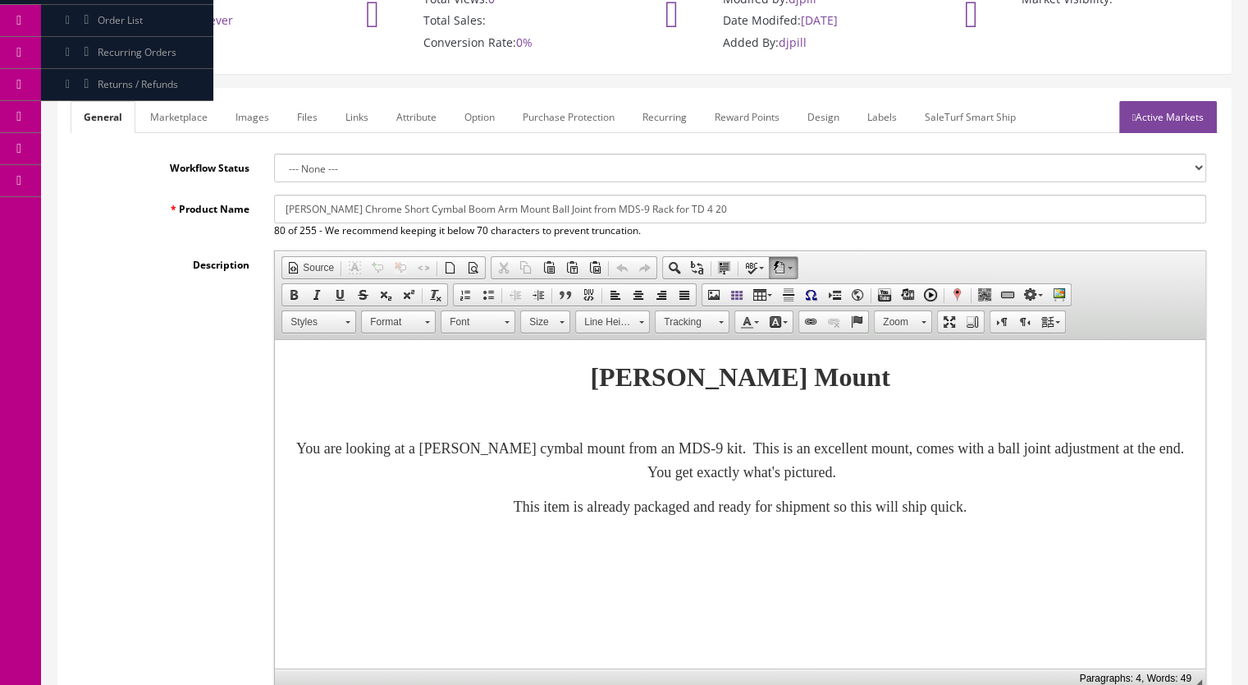
type input "38.99"
click at [188, 101] on link "Marketplace" at bounding box center [179, 117] width 84 height 32
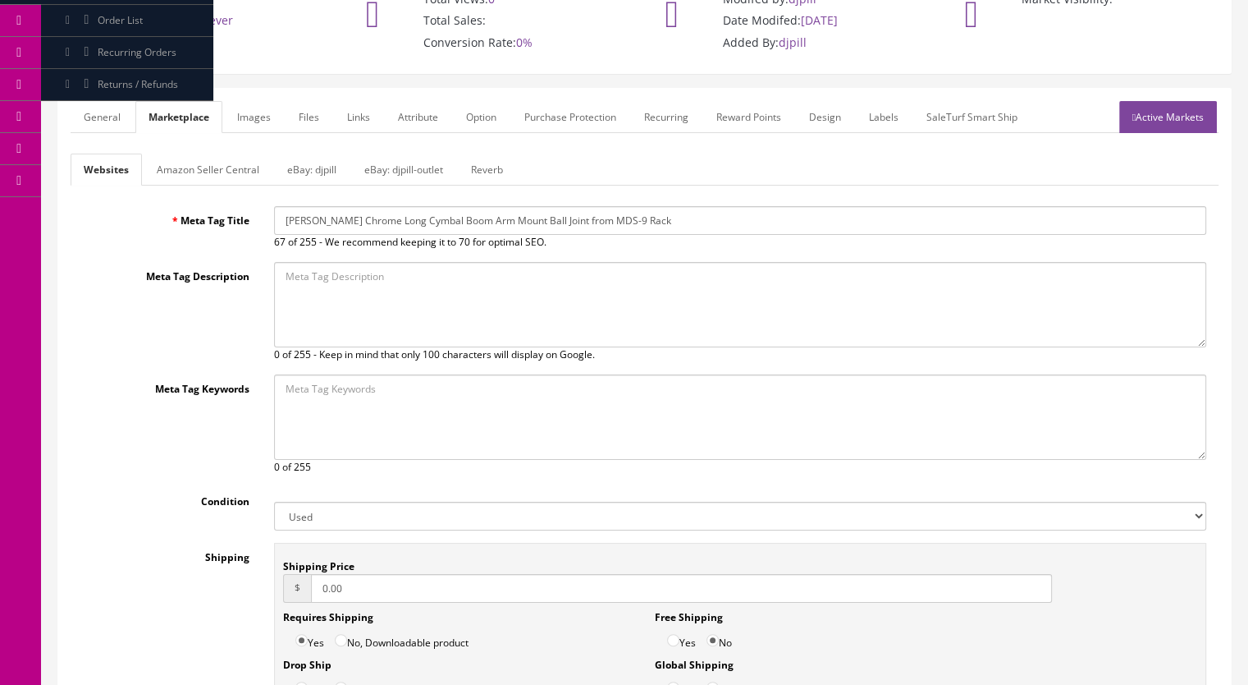
click at [491, 153] on link "Reverb" at bounding box center [487, 169] width 58 height 32
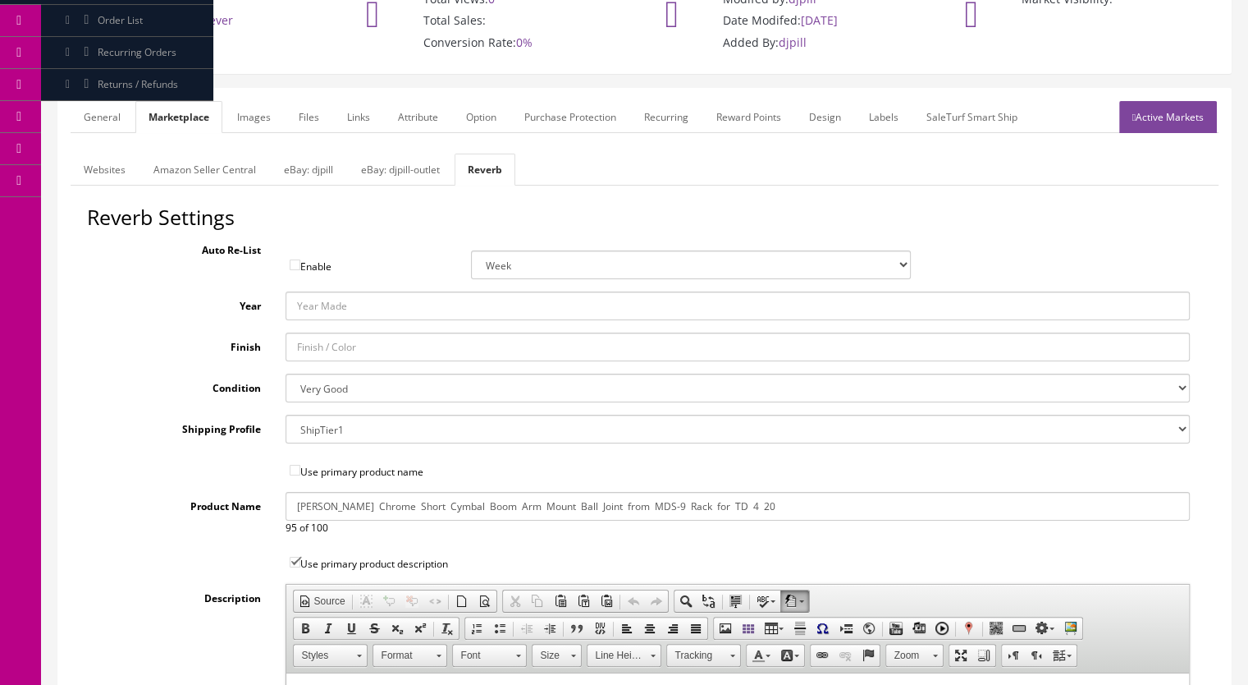
click at [419, 153] on link "eBay: djpill-outlet" at bounding box center [400, 169] width 105 height 32
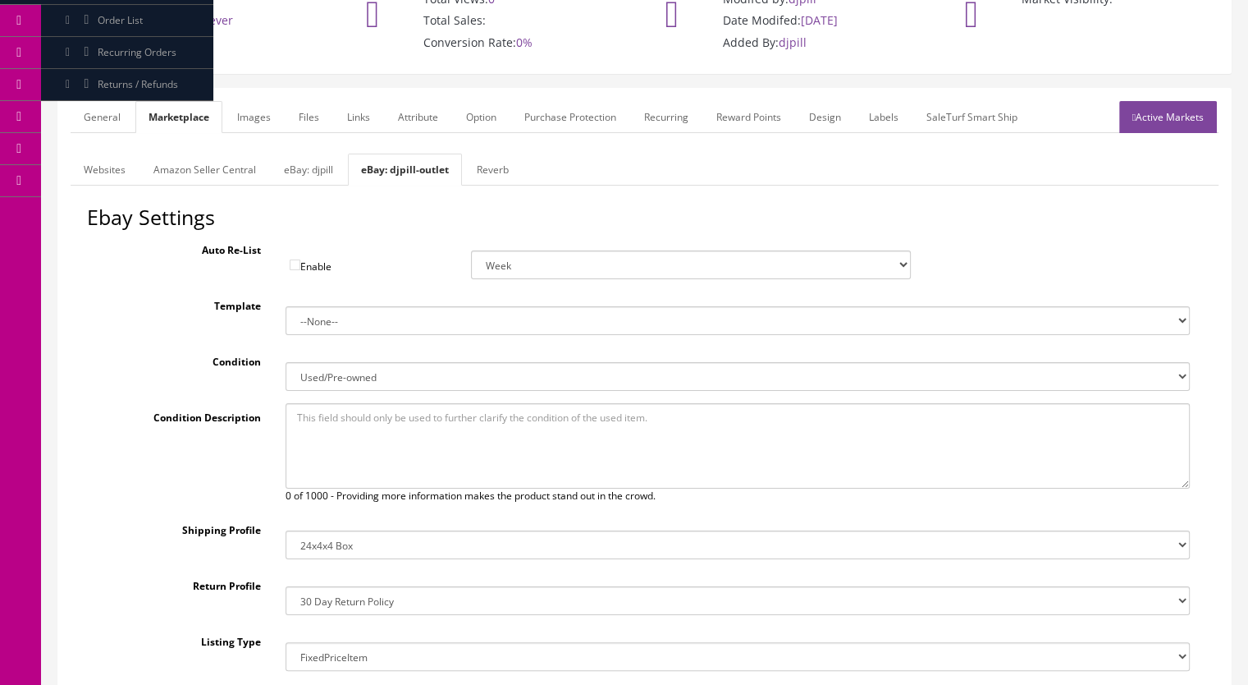
click at [325, 153] on link "eBay: djpill" at bounding box center [309, 169] width 76 height 32
click at [332, 362] on select "New New other New with defects Manufacturer refurbished Seller refurbished Used…" at bounding box center [738, 376] width 905 height 29
select select "3000"
click at [286, 362] on select "New New other New with defects Manufacturer refurbished Seller refurbished Used…" at bounding box center [738, 376] width 905 height 29
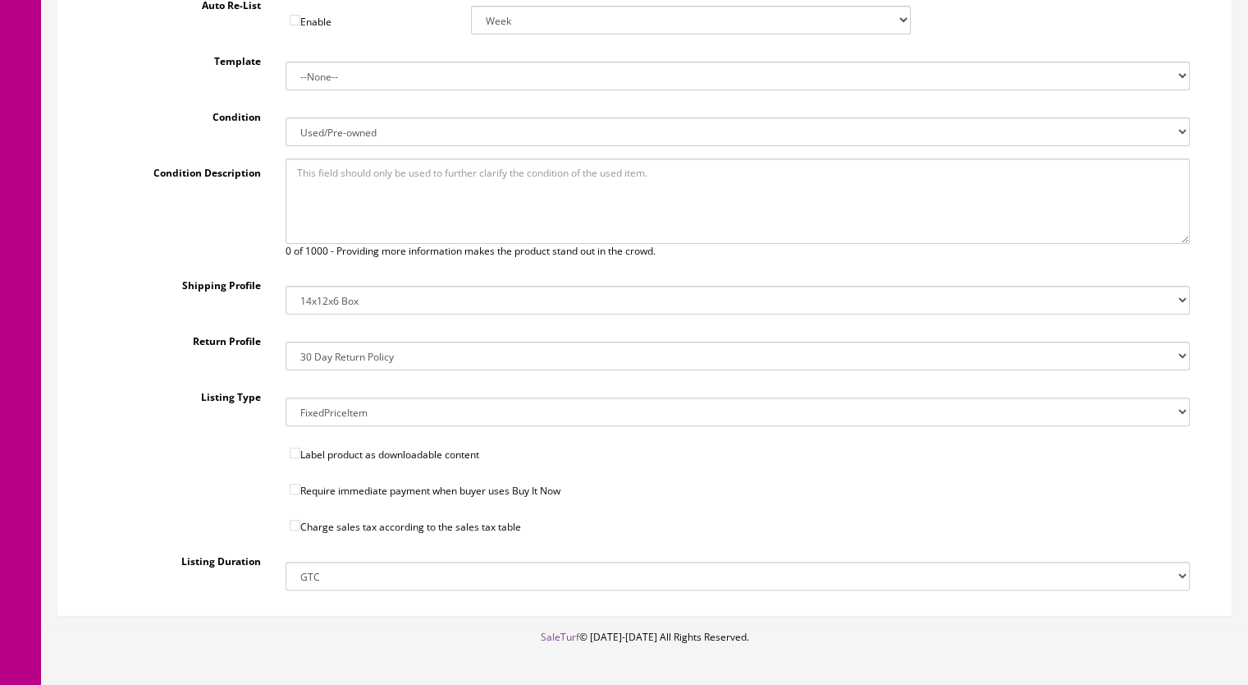
scroll to position [410, 0]
click at [341, 284] on select "14x12x6 Box Flat Rate - 19.99 14x14x5 Box 12x12x5 Box 13x13x5 Box 13x13x4 Box 1…" at bounding box center [738, 298] width 905 height 29
select select "23"
click at [286, 284] on select "14x12x6 Box Flat Rate - 19.99 14x14x5 Box 12x12x5 Box 13x13x5 Box 13x13x4 Box 1…" at bounding box center [738, 298] width 905 height 29
click at [292, 482] on input"] "Require immediate payment when buyer uses Buy It Now" at bounding box center [295, 487] width 11 height 11
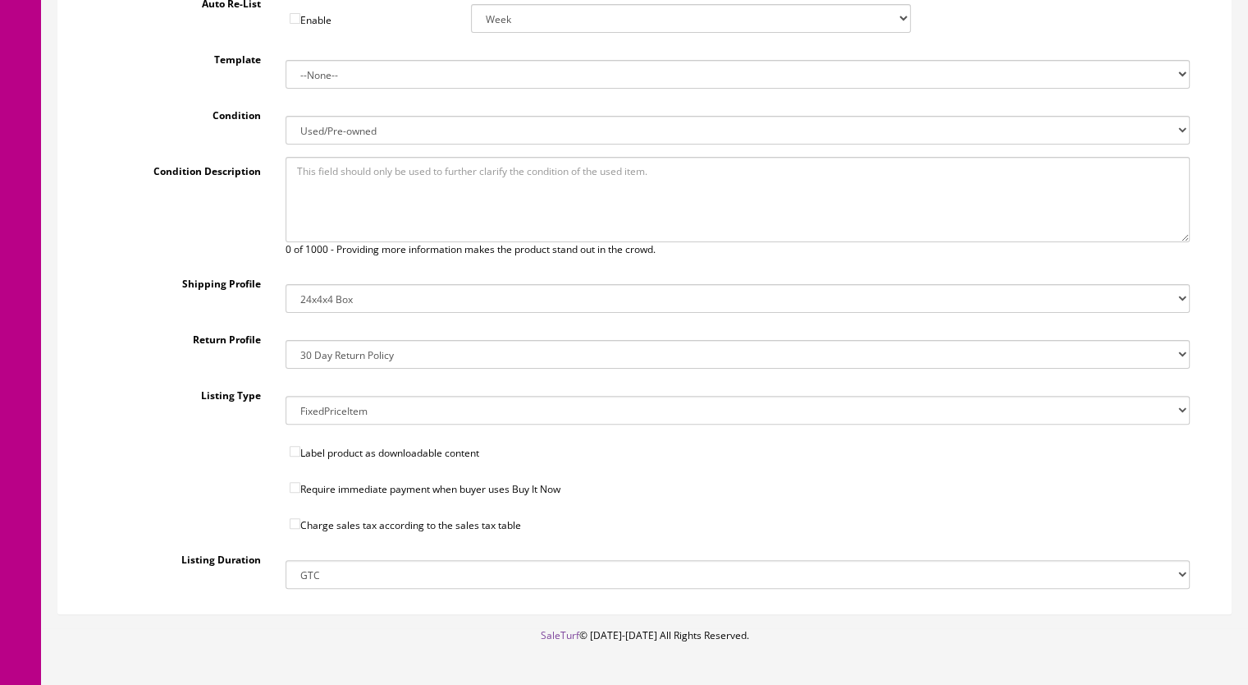
checkbox input"] "true"
click at [297, 518] on input"] "Charge sales tax according to the sales tax table" at bounding box center [295, 523] width 11 height 11
checkbox input"] "true"
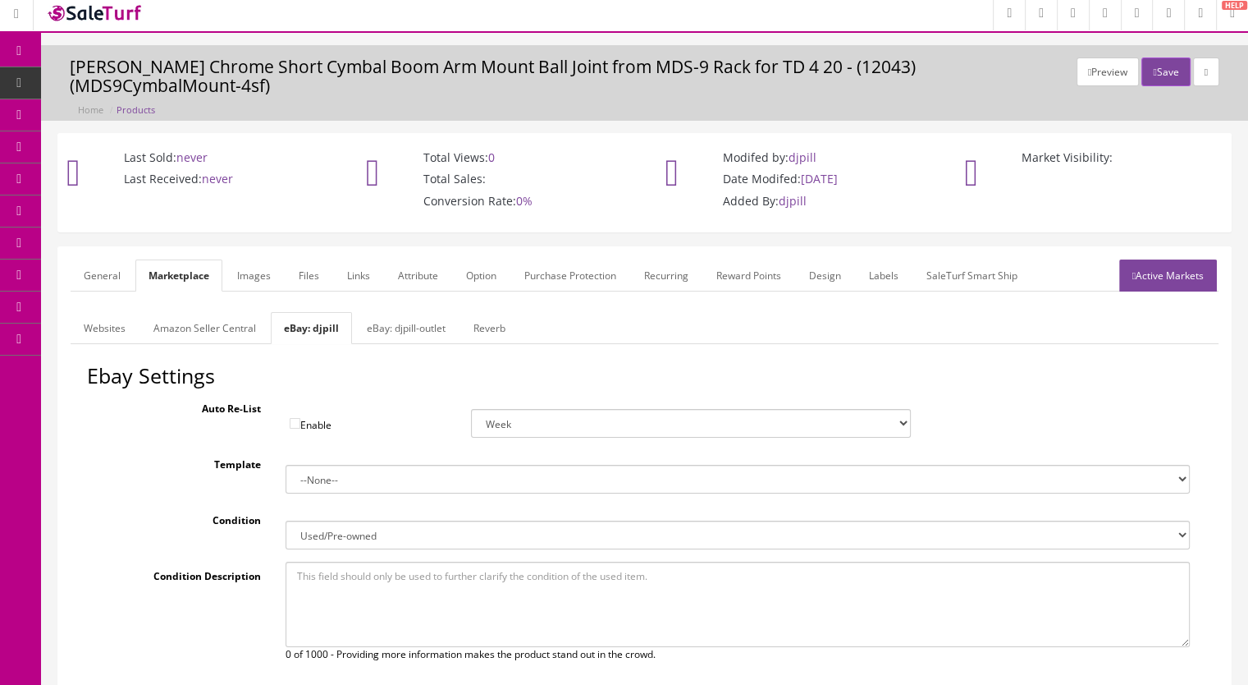
scroll to position [0, 0]
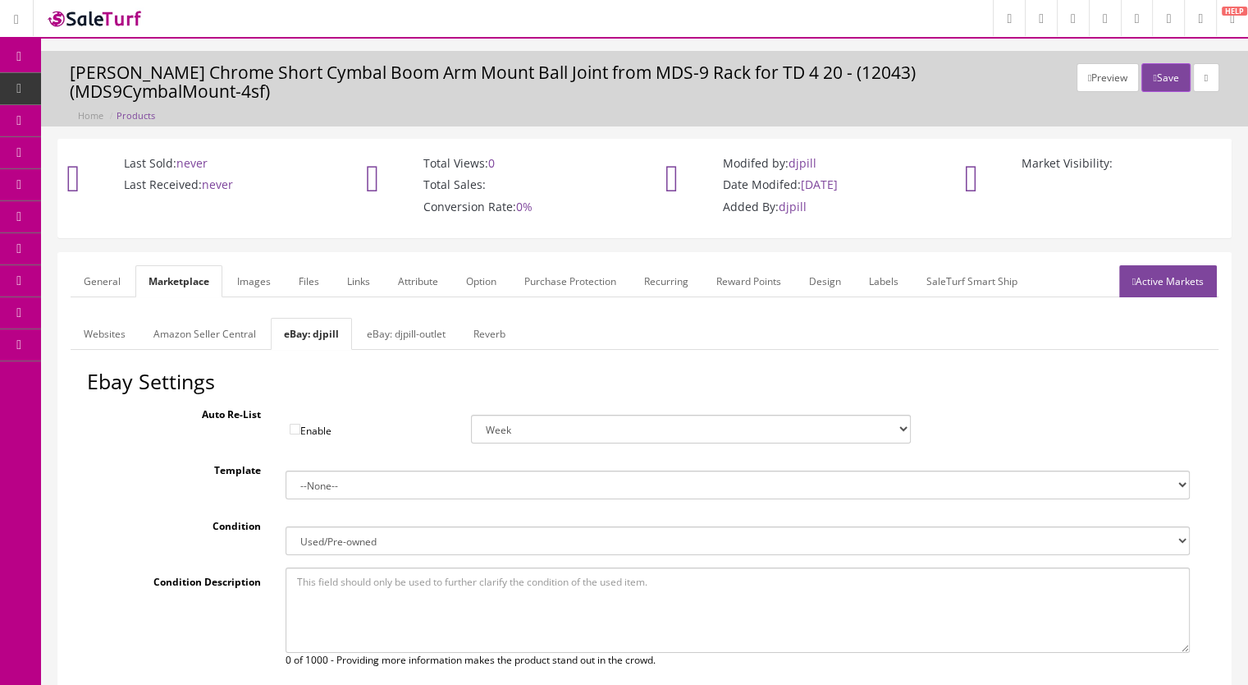
click at [406, 318] on link "eBay: djpill-outlet" at bounding box center [406, 334] width 105 height 32
click at [295, 319] on link "eBay: djpill" at bounding box center [309, 334] width 76 height 32
click at [1156, 265] on link "Active Markets" at bounding box center [1169, 281] width 98 height 32
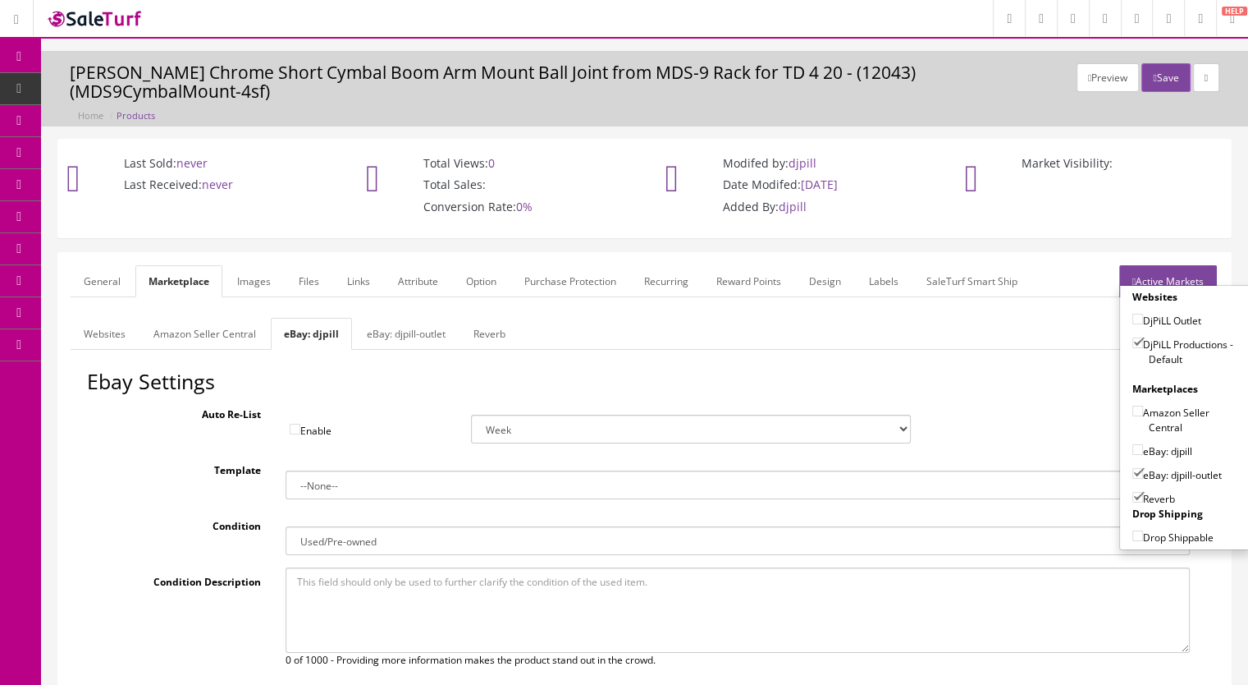
click at [1133, 444] on input"] "eBay: djpill" at bounding box center [1138, 449] width 11 height 11
checkbox input"] "true"
click at [1133, 468] on input"] "eBay: djpill-outlet" at bounding box center [1138, 473] width 11 height 11
checkbox input"] "false"
click at [1156, 73] on button "Save" at bounding box center [1166, 77] width 48 height 29
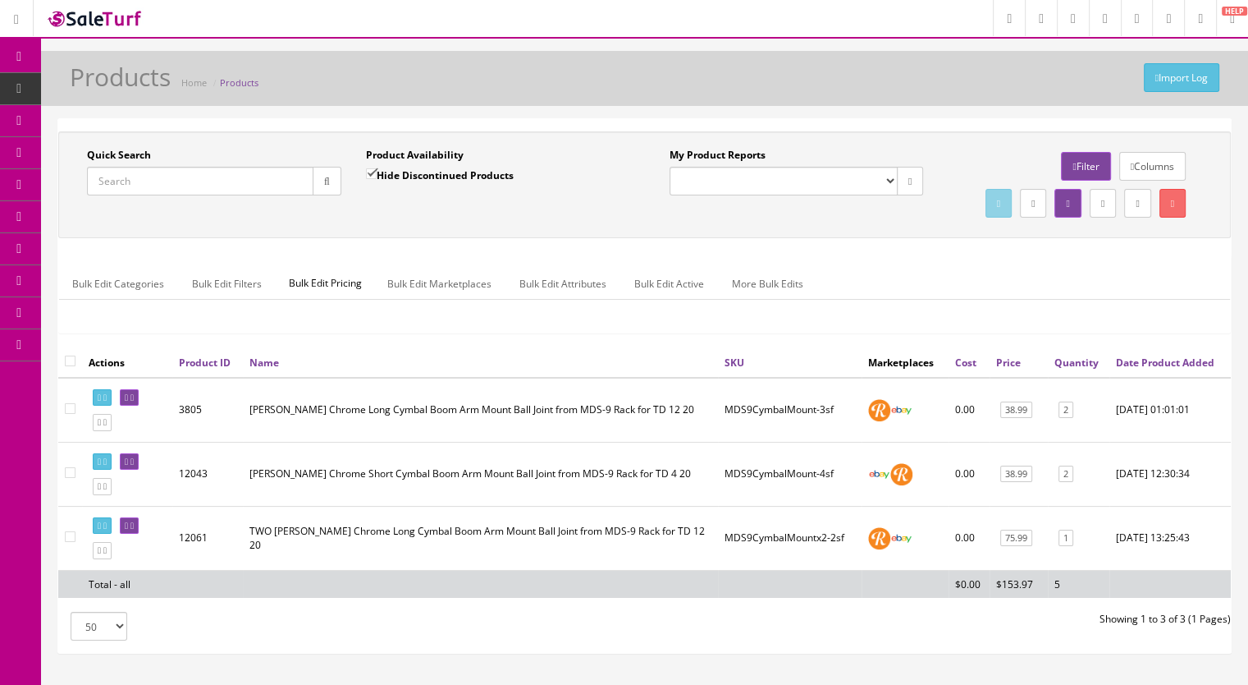
click at [119, 189] on input "Quick Search" at bounding box center [200, 181] width 227 height 29
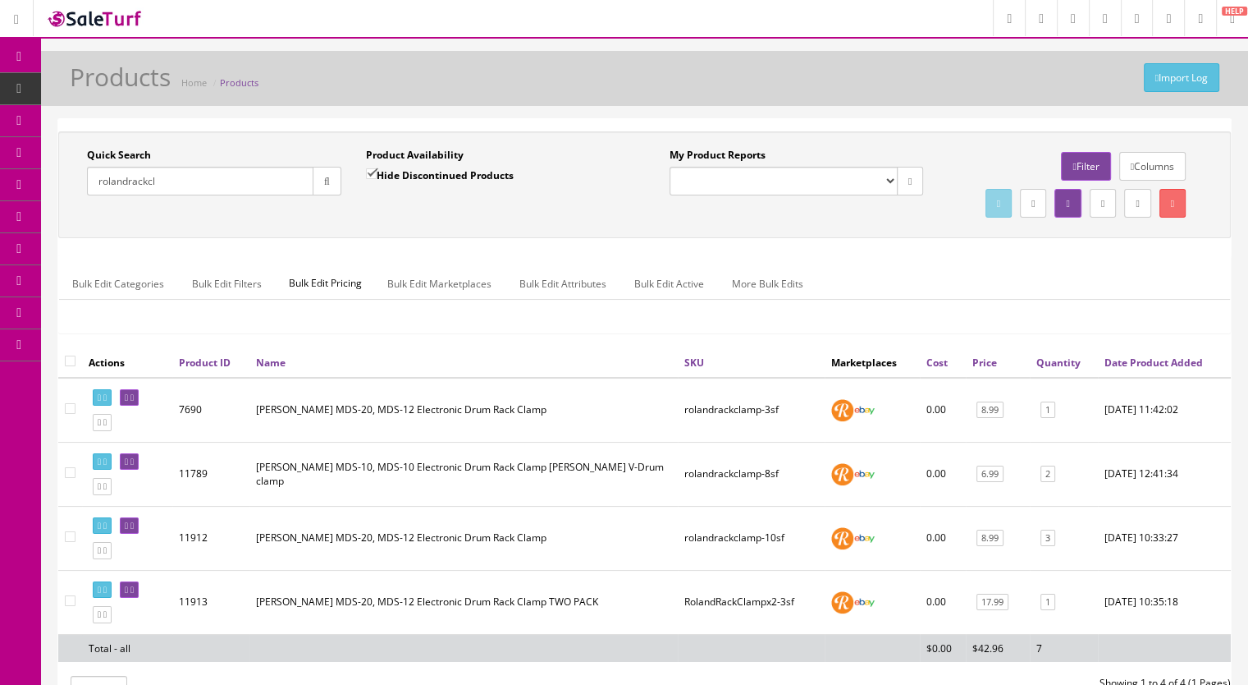
drag, startPoint x: 188, startPoint y: 188, endPoint x: 66, endPoint y: 188, distance: 122.3
click at [66, 188] on div "Quick Search rolandrackcl Date From Product Availability Hide Discontinued Prod…" at bounding box center [353, 178] width 583 height 60
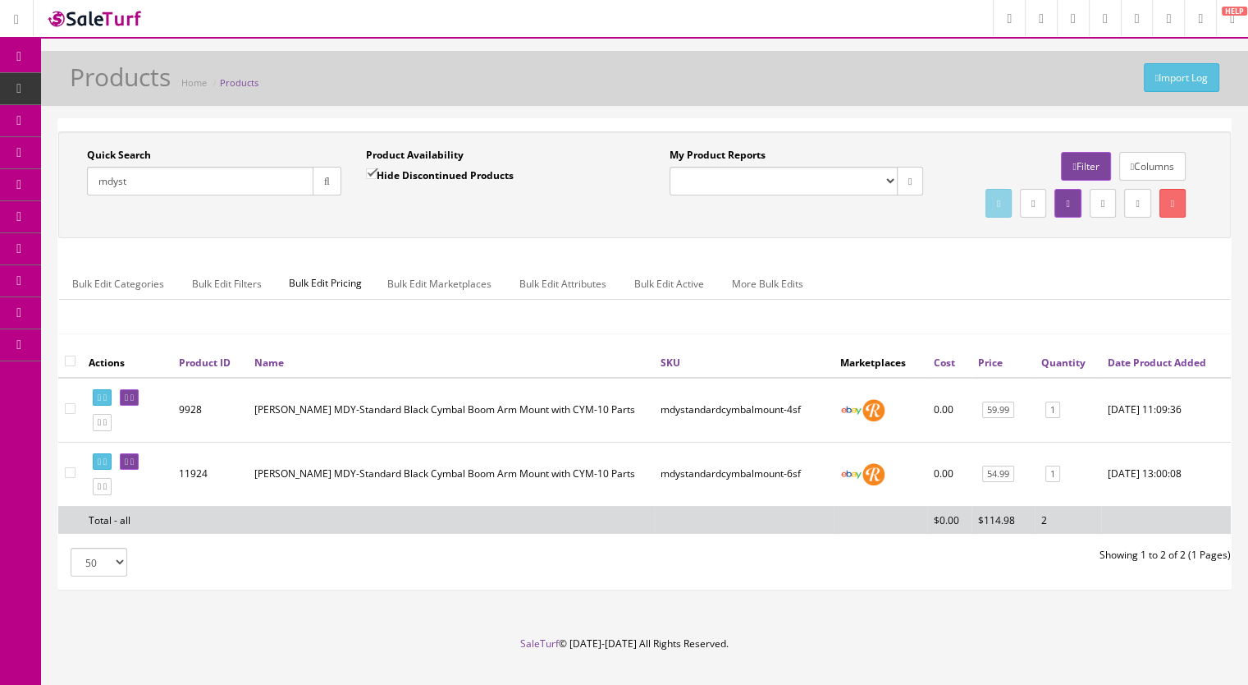
drag, startPoint x: 148, startPoint y: 183, endPoint x: 59, endPoint y: 193, distance: 89.2
click at [59, 193] on div "Quick Search mdyst Date From Product Availability Hide Discontinued Products Da…" at bounding box center [644, 184] width 1173 height 107
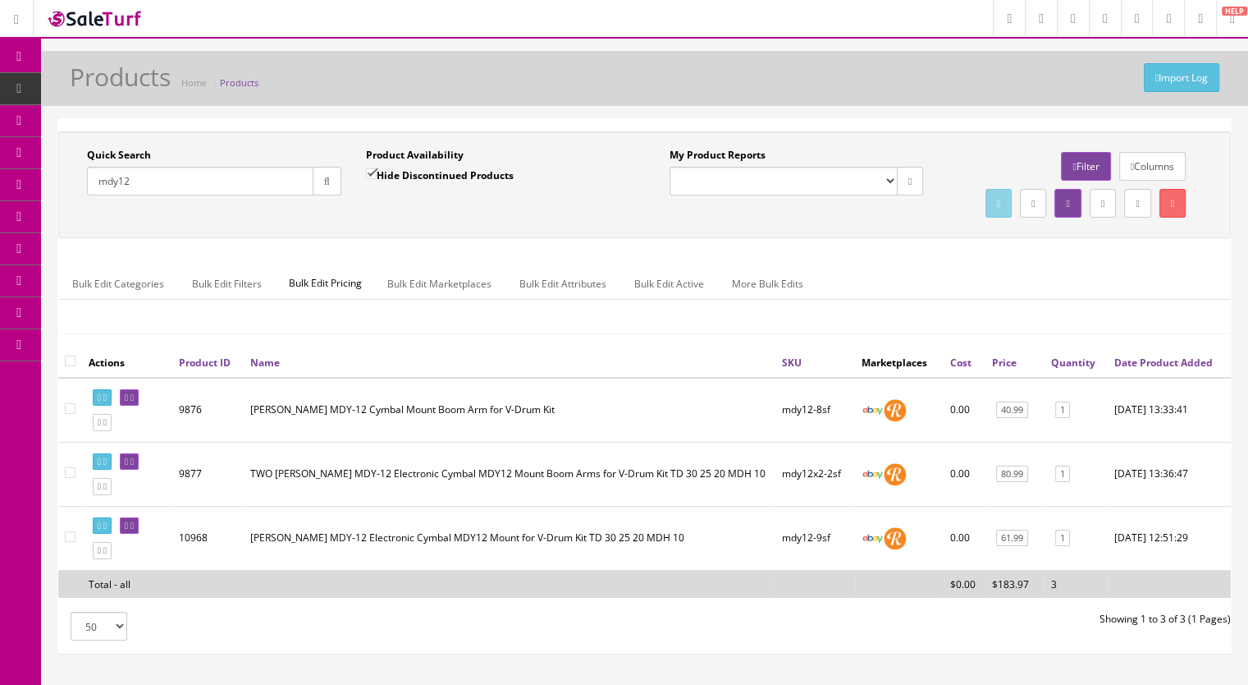
drag, startPoint x: 138, startPoint y: 181, endPoint x: 117, endPoint y: 187, distance: 21.3
click at [117, 187] on input "mdy12" at bounding box center [200, 181] width 227 height 29
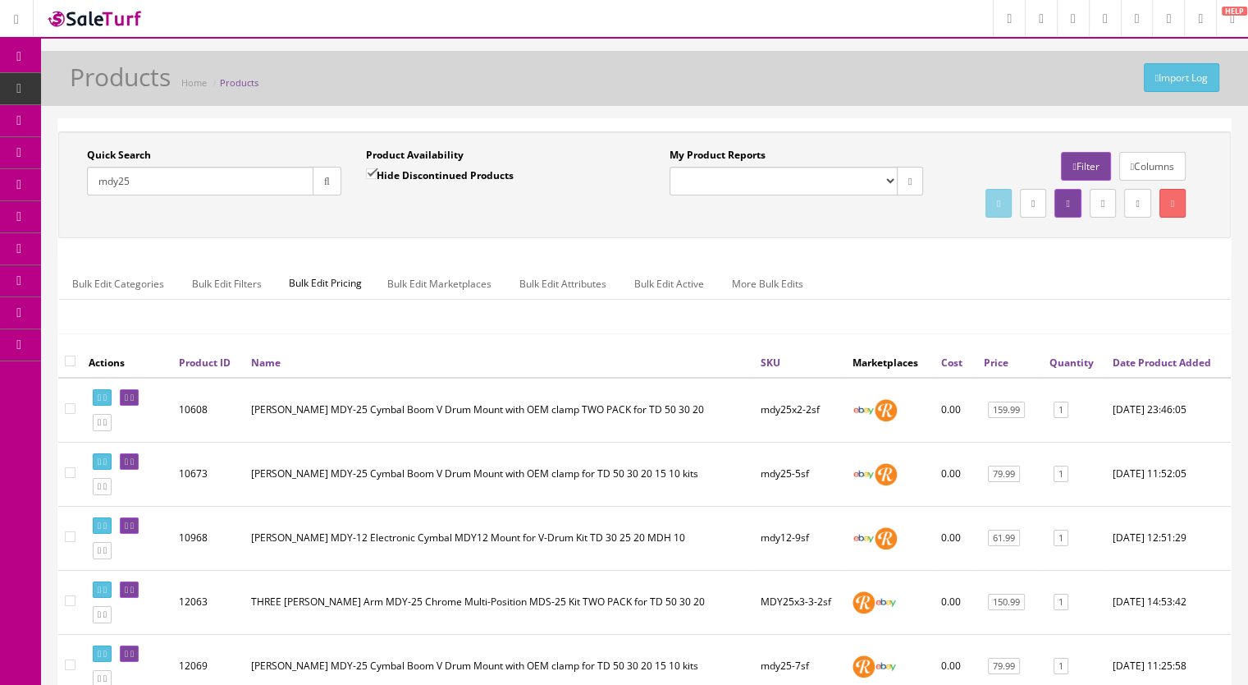
scroll to position [82, 0]
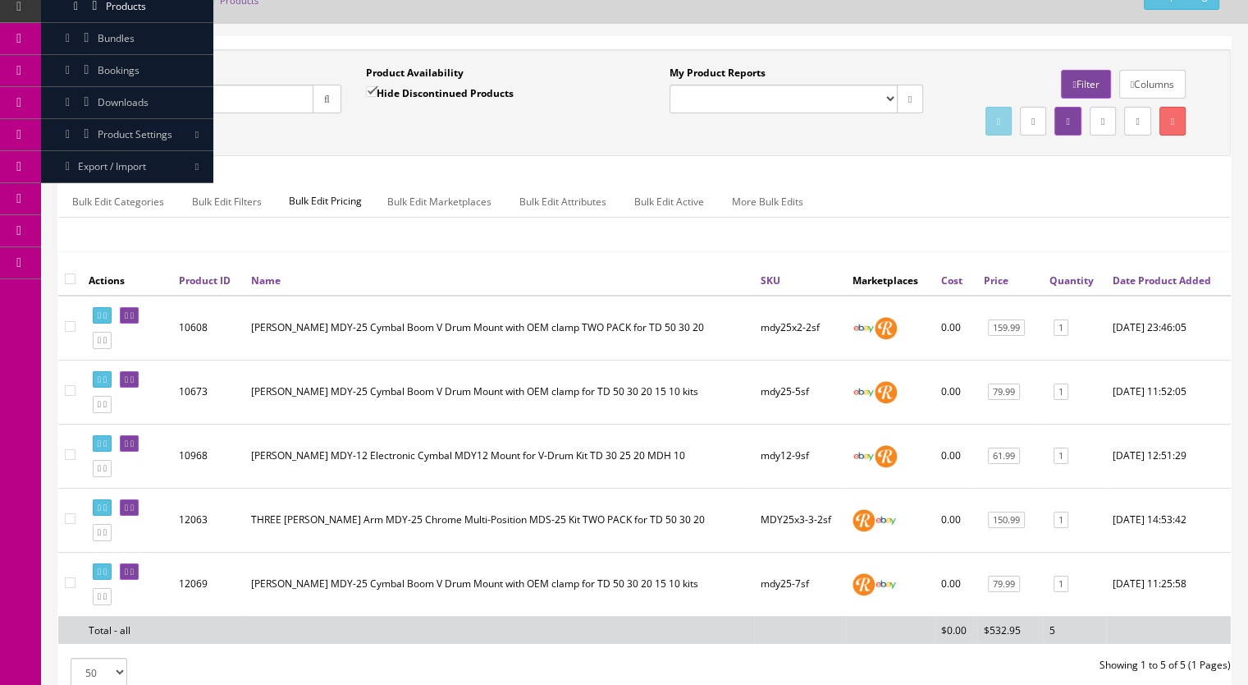
drag, startPoint x: 132, startPoint y: 99, endPoint x: 118, endPoint y: 103, distance: 14.3
click at [118, 103] on input "mdy25" at bounding box center [200, 99] width 227 height 29
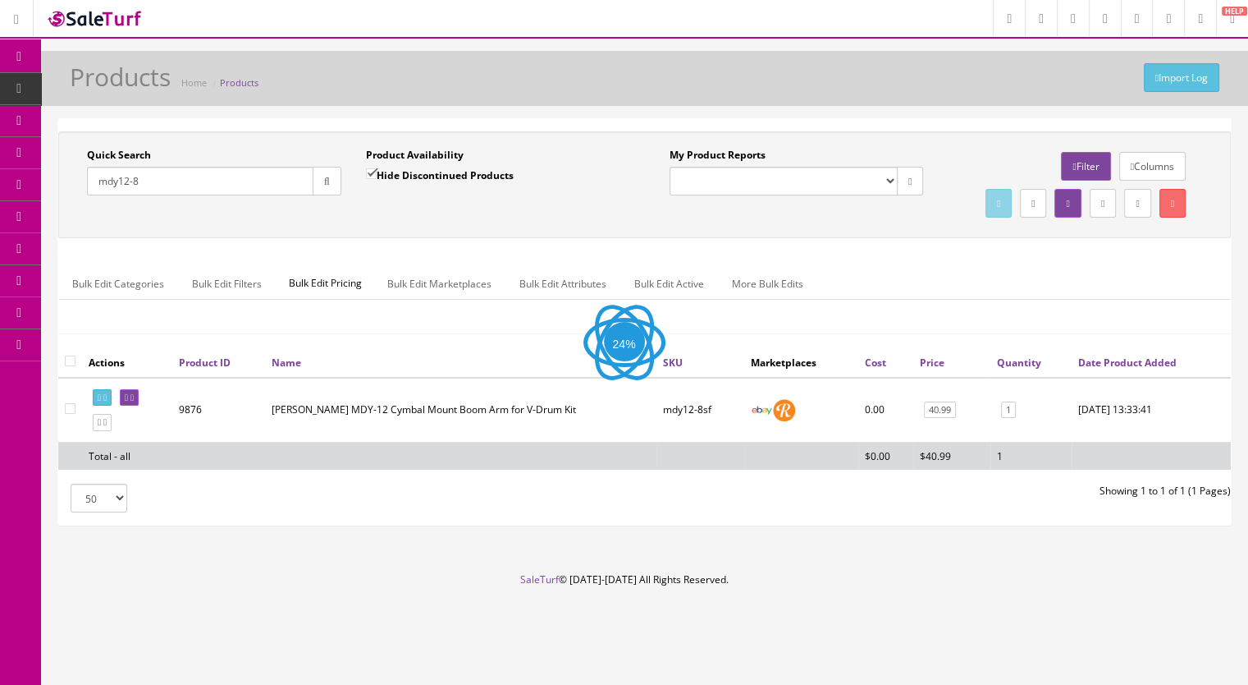
scroll to position [3, 0]
type input "mdy12-8"
click at [134, 402] on icon at bounding box center [132, 397] width 3 height 9
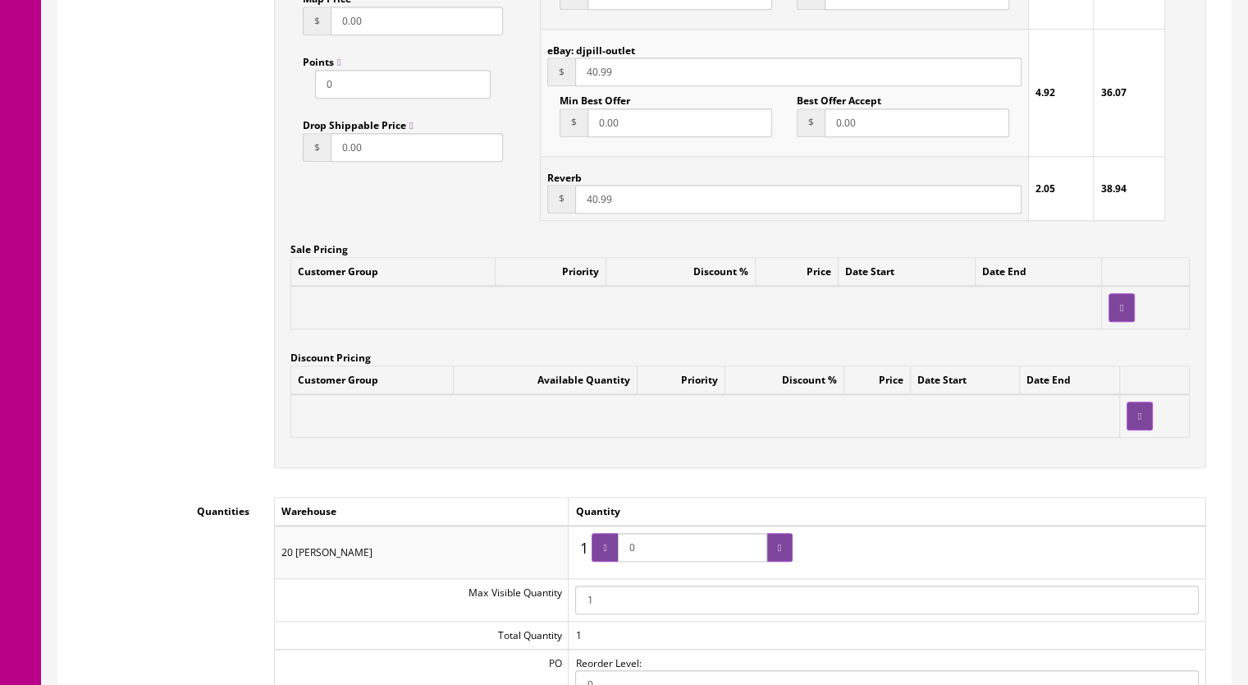
scroll to position [1477, 0]
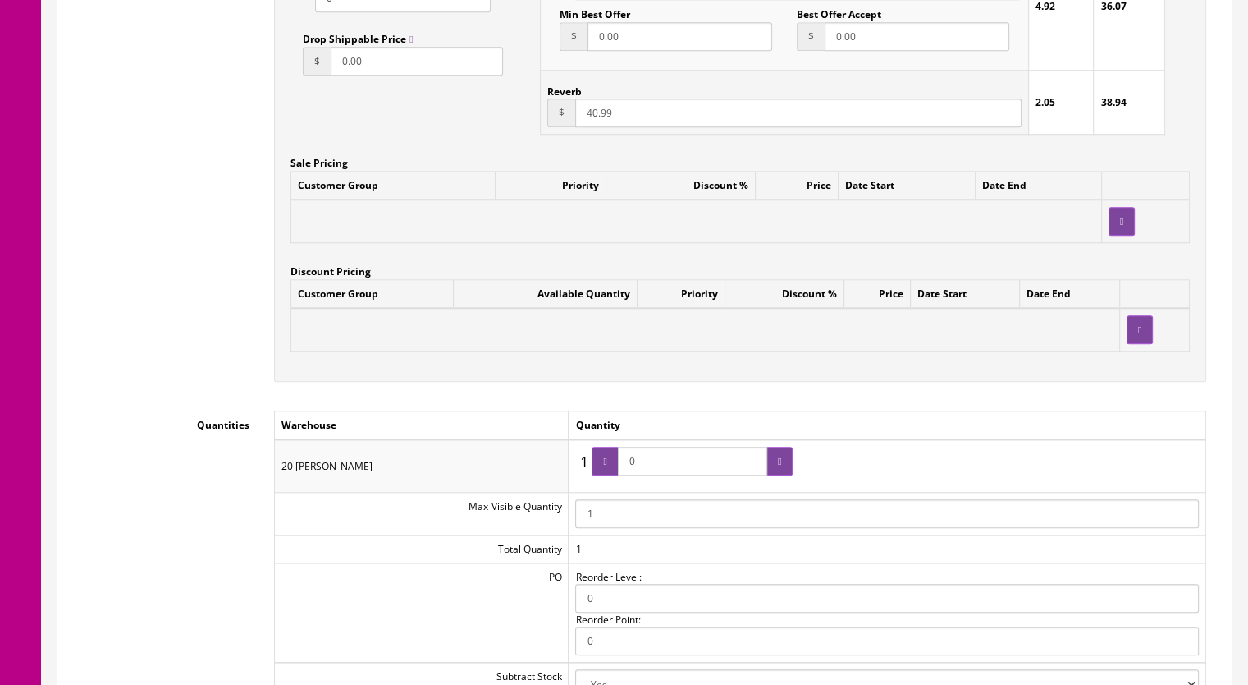
drag, startPoint x: 663, startPoint y: 461, endPoint x: 601, endPoint y: 462, distance: 62.4
click at [601, 462] on span "0" at bounding box center [692, 461] width 201 height 29
type input "1"
click at [788, 462] on div at bounding box center [780, 461] width 26 height 29
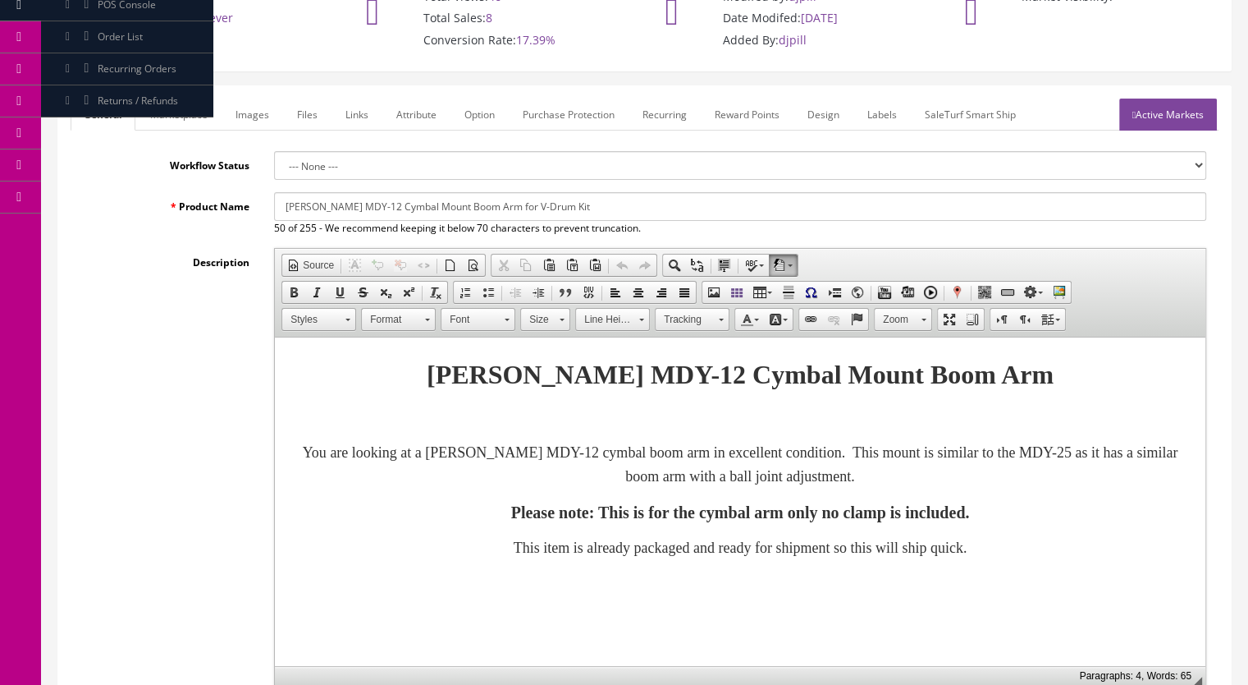
scroll to position [0, 0]
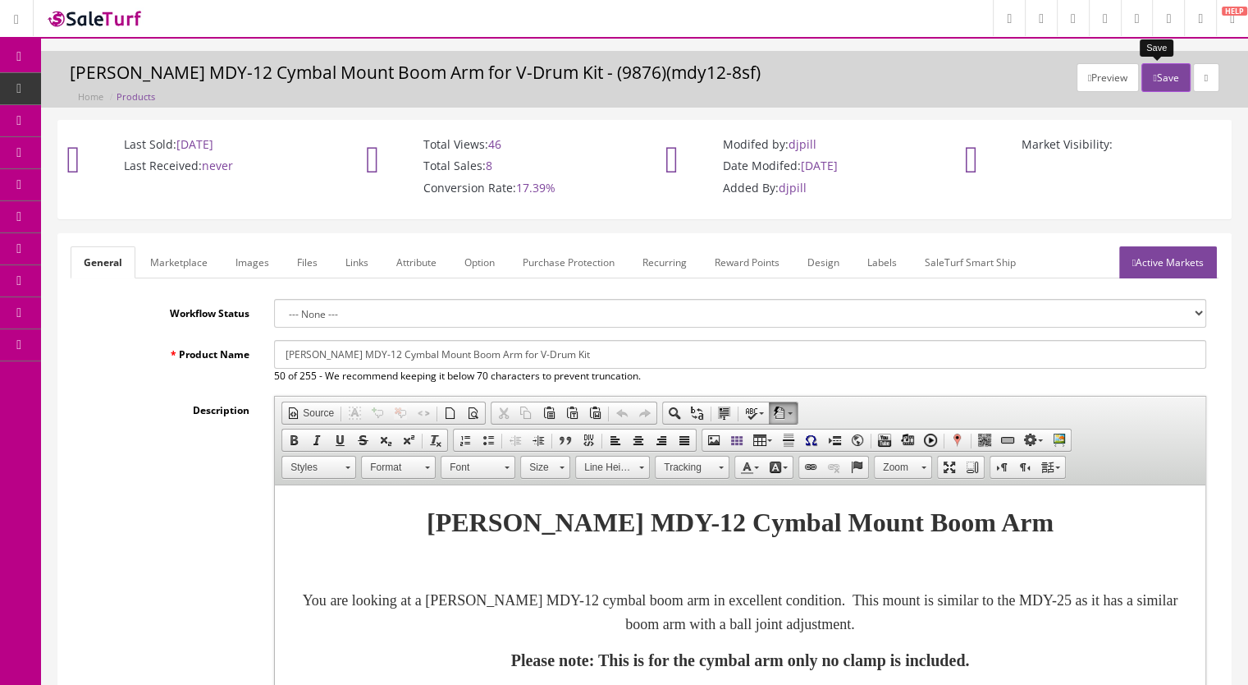
drag, startPoint x: 1159, startPoint y: 77, endPoint x: 1054, endPoint y: 43, distance: 110.6
click at [1160, 77] on button "Save" at bounding box center [1166, 77] width 48 height 29
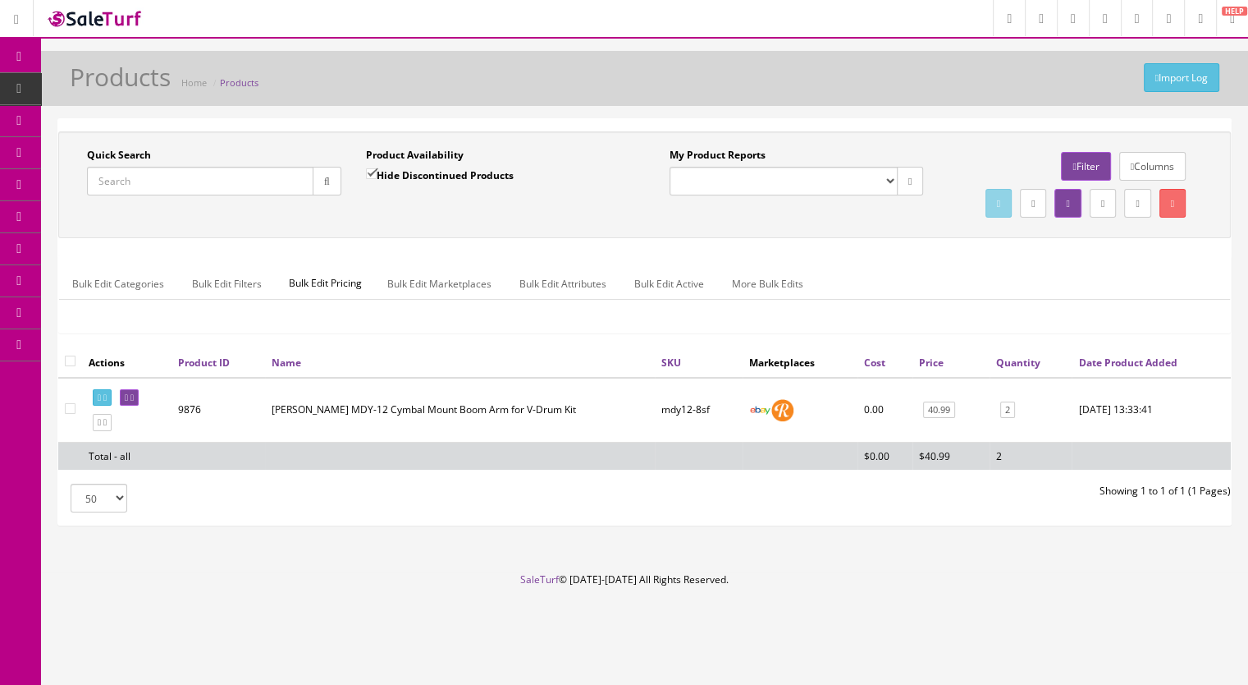
click at [138, 185] on input "Quick Search" at bounding box center [200, 181] width 227 height 29
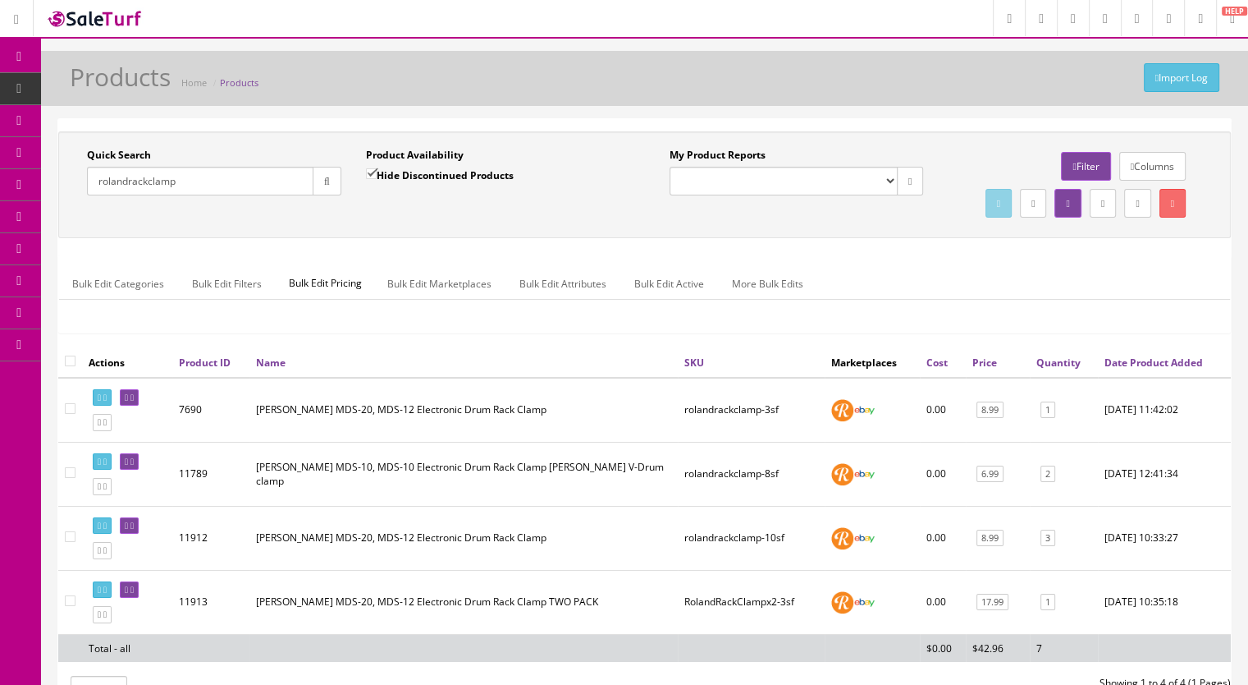
click at [216, 222] on div "Quick Search rolandrackclamp Date From Product Availability Hide Discontinued P…" at bounding box center [644, 185] width 1165 height 74
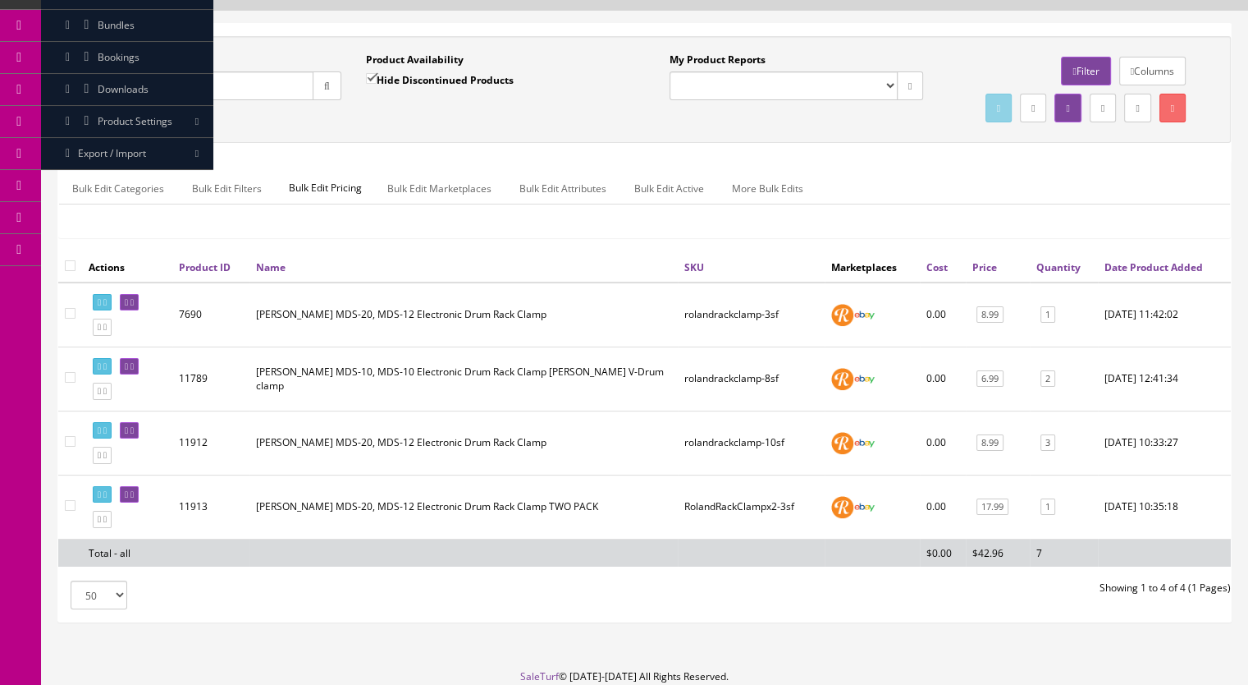
scroll to position [164, 0]
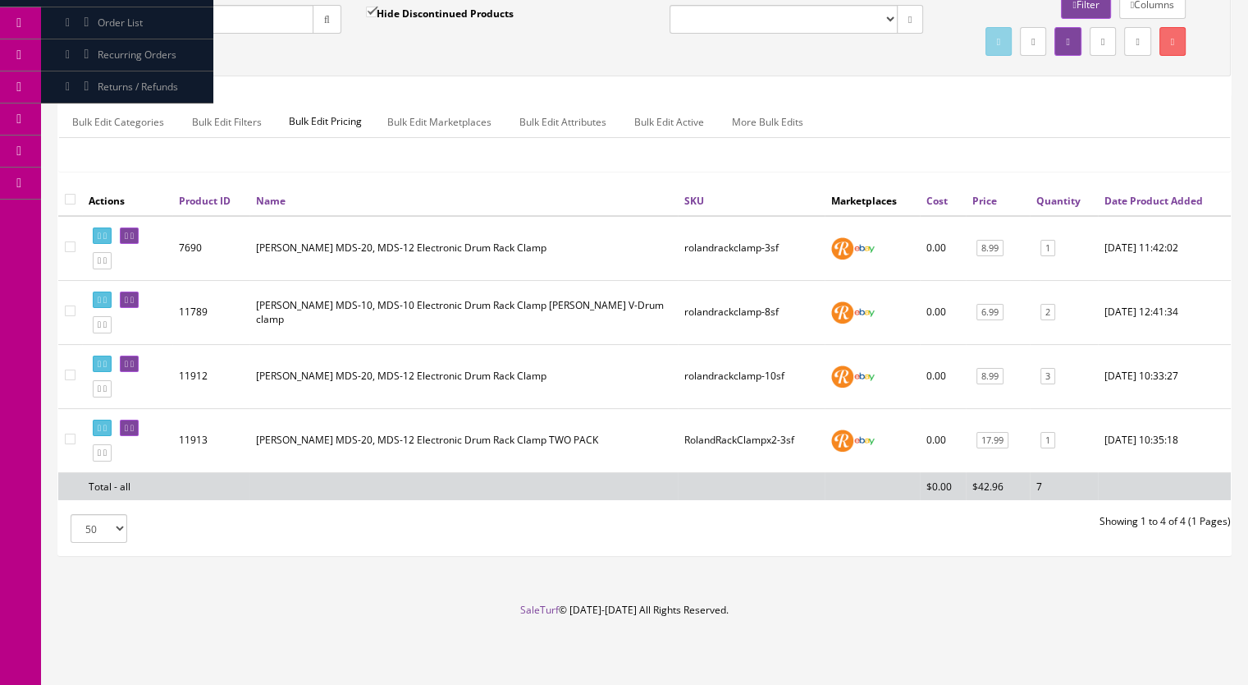
click at [210, 16] on input "rolandrackclamp" at bounding box center [200, 19] width 227 height 29
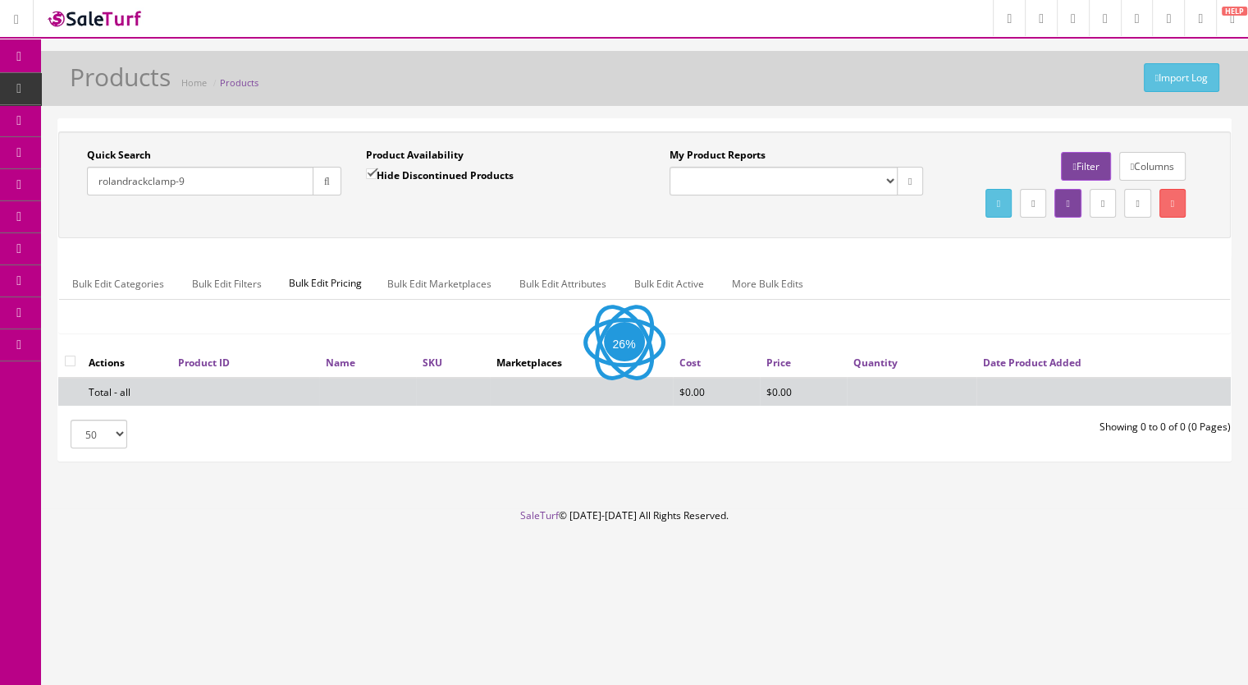
scroll to position [0, 0]
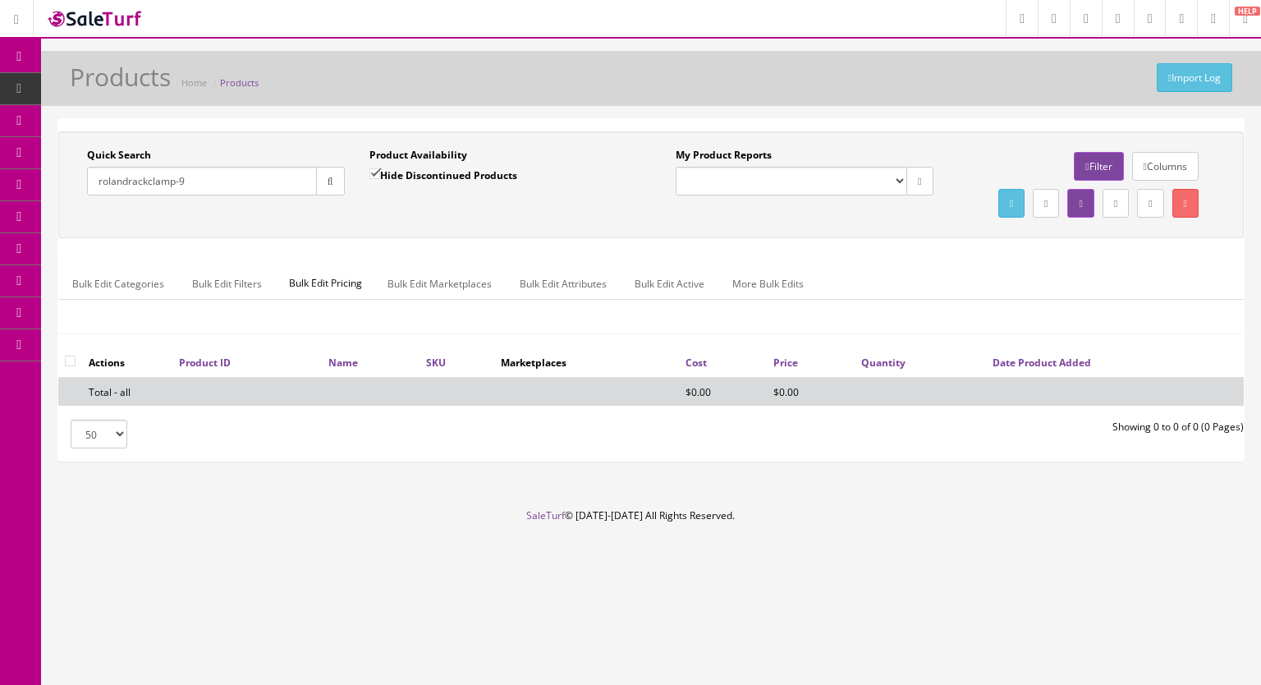
type input "rolandrackclamp-9"
click at [380, 172] on input "Hide Discontinued Products" at bounding box center [374, 173] width 11 height 11
checkbox input "false"
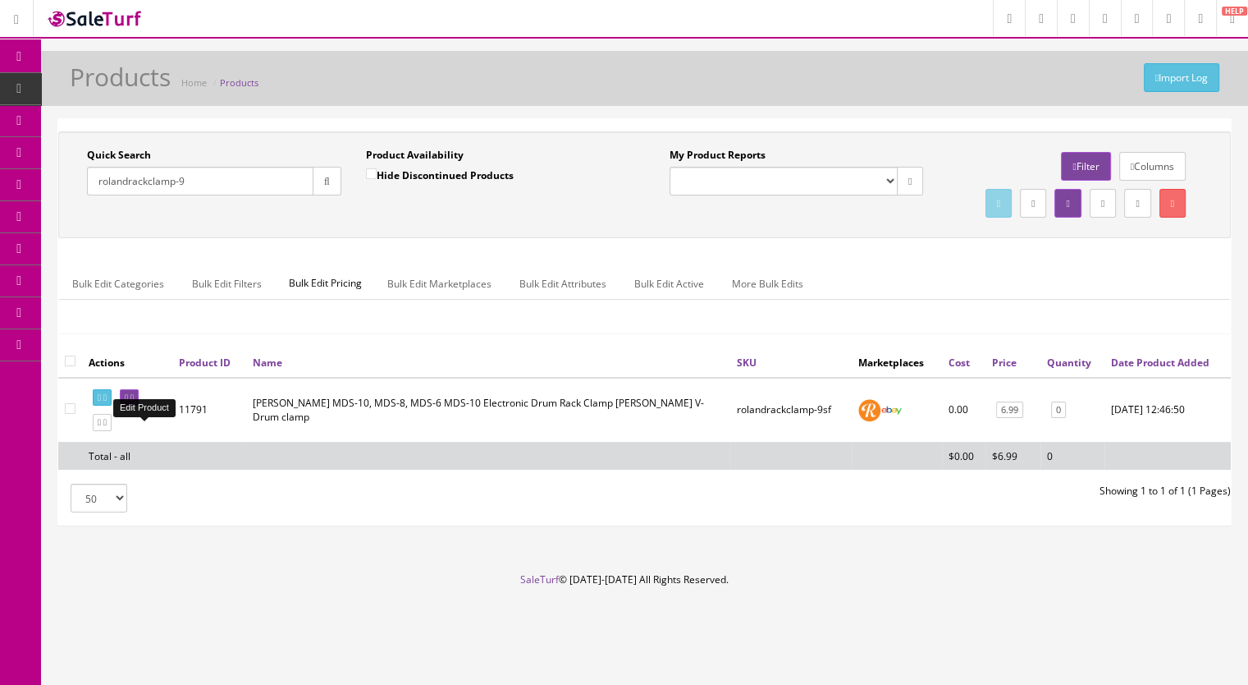
click at [134, 402] on icon at bounding box center [132, 397] width 3 height 9
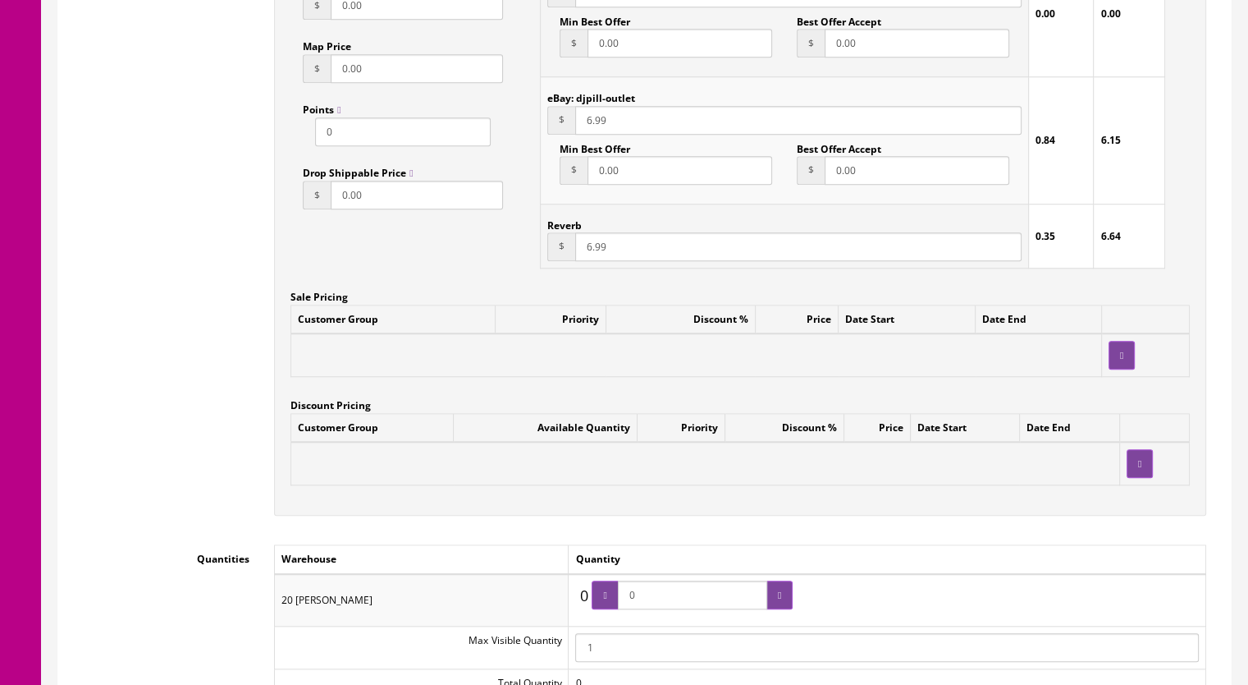
scroll to position [1395, 0]
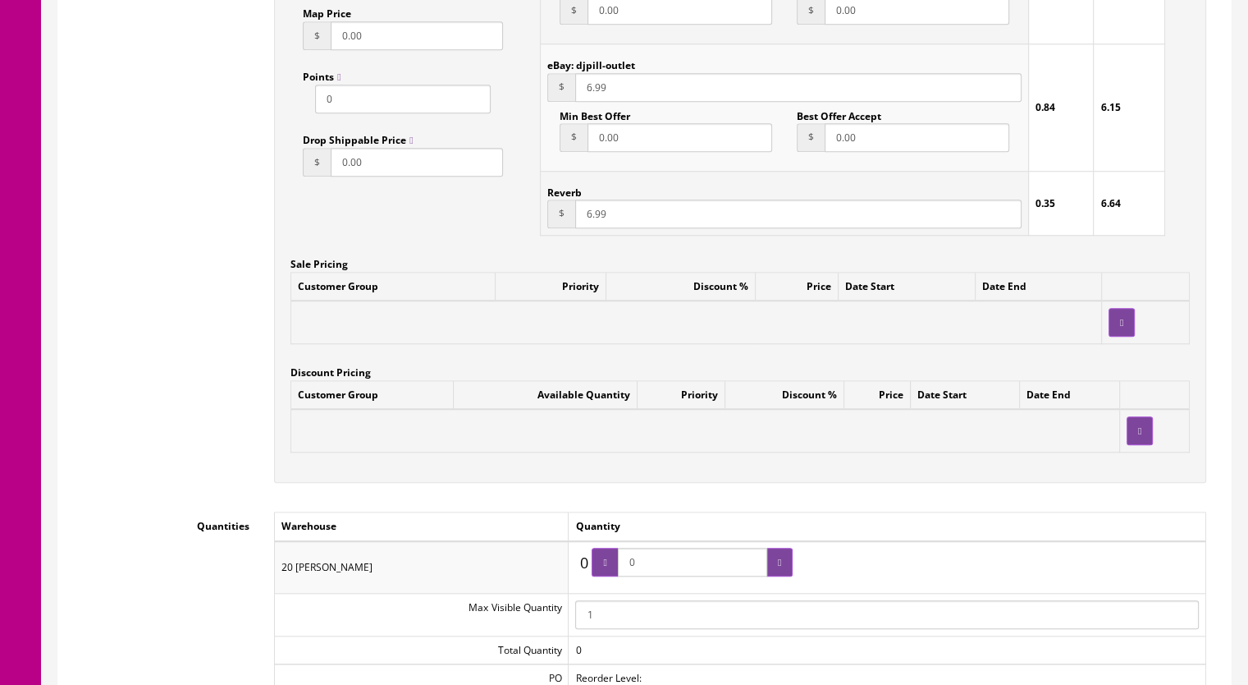
drag, startPoint x: 673, startPoint y: 547, endPoint x: 598, endPoint y: 546, distance: 75.5
click at [591, 547] on div "0 0 0" at bounding box center [684, 566] width 218 height 39
type input "3"
click at [774, 547] on div at bounding box center [780, 561] width 26 height 29
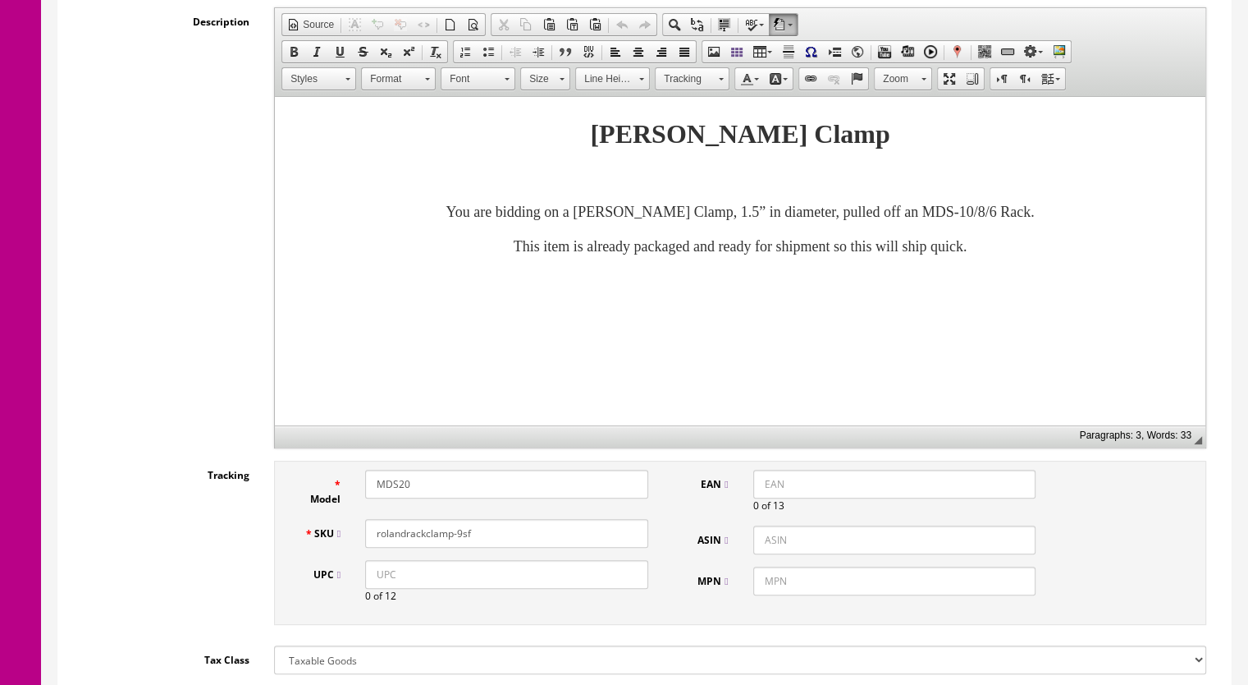
scroll to position [164, 0]
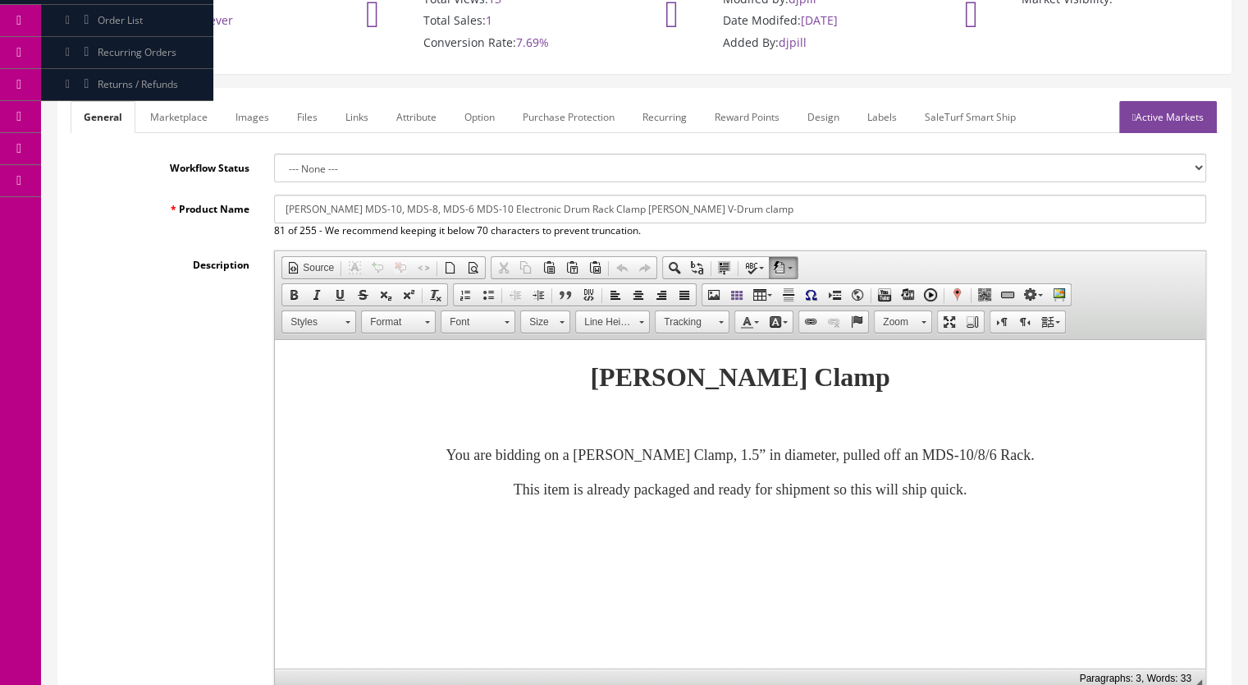
click at [175, 101] on link "Marketplace" at bounding box center [179, 117] width 84 height 32
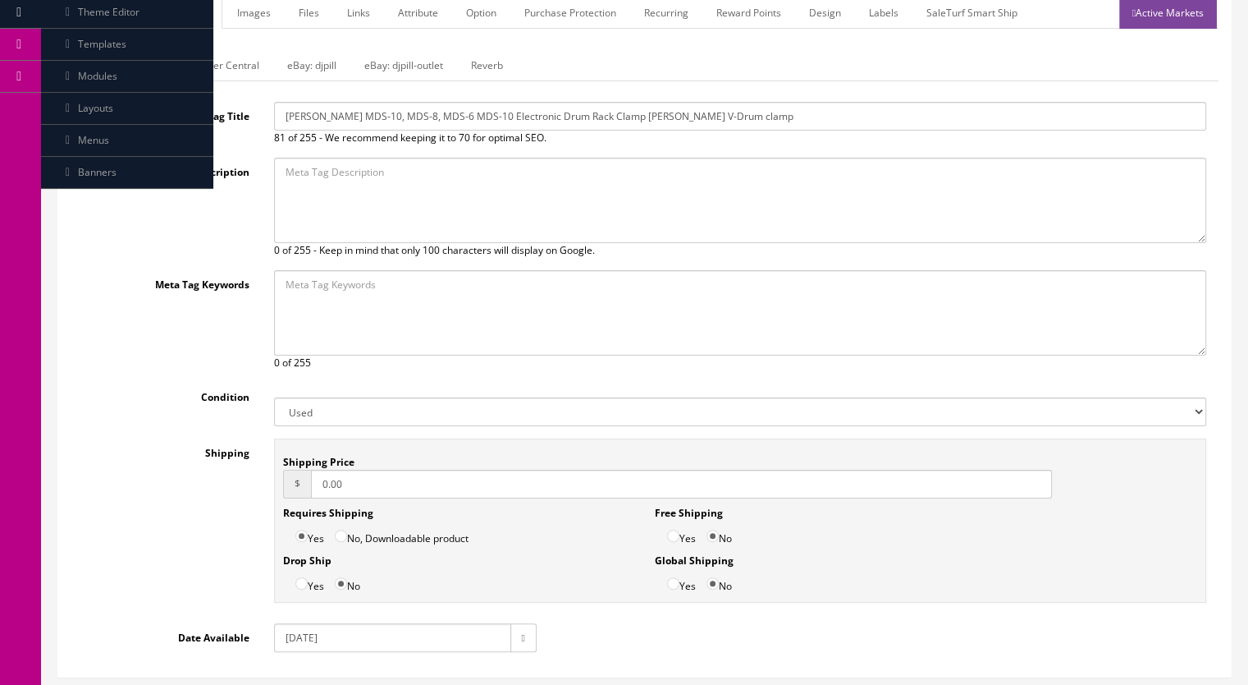
scroll to position [39, 0]
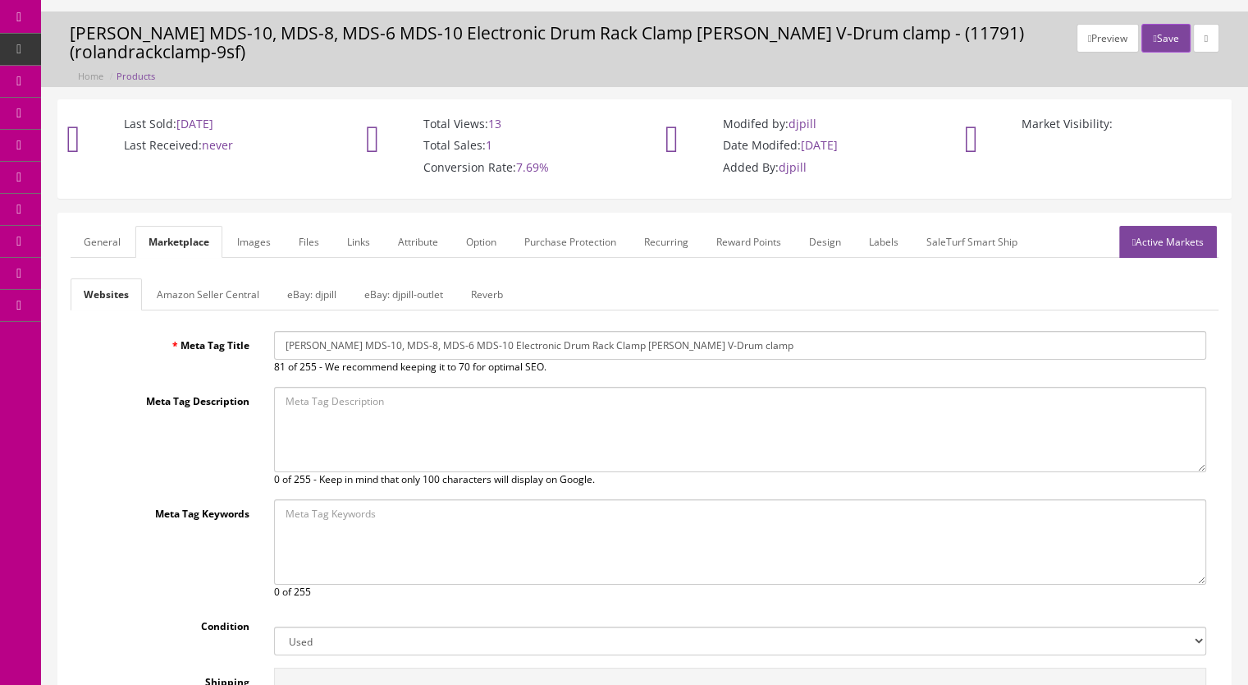
click at [289, 282] on link "eBay: djpill" at bounding box center [312, 294] width 76 height 32
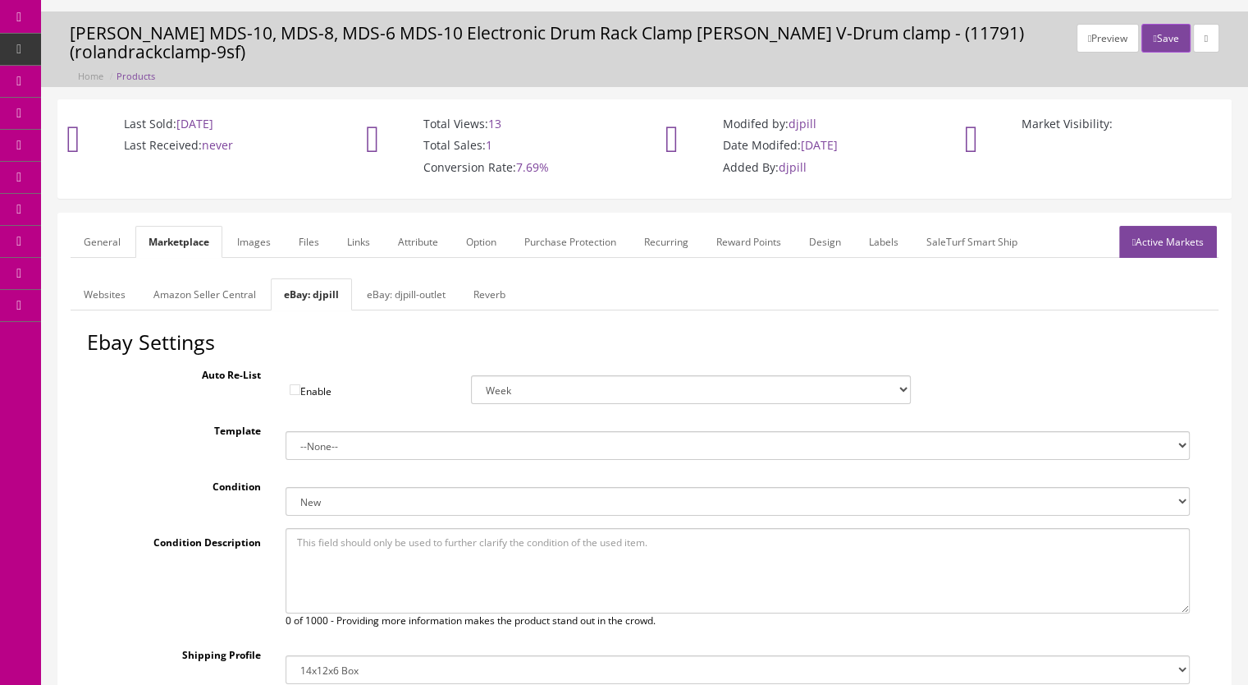
click at [336, 487] on select "New New other New with defects Manufacturer refurbished Seller refurbished Used…" at bounding box center [738, 501] width 905 height 29
select select "3000"
click at [286, 487] on select "New New other New with defects Manufacturer refurbished Seller refurbished Used…" at bounding box center [738, 501] width 905 height 29
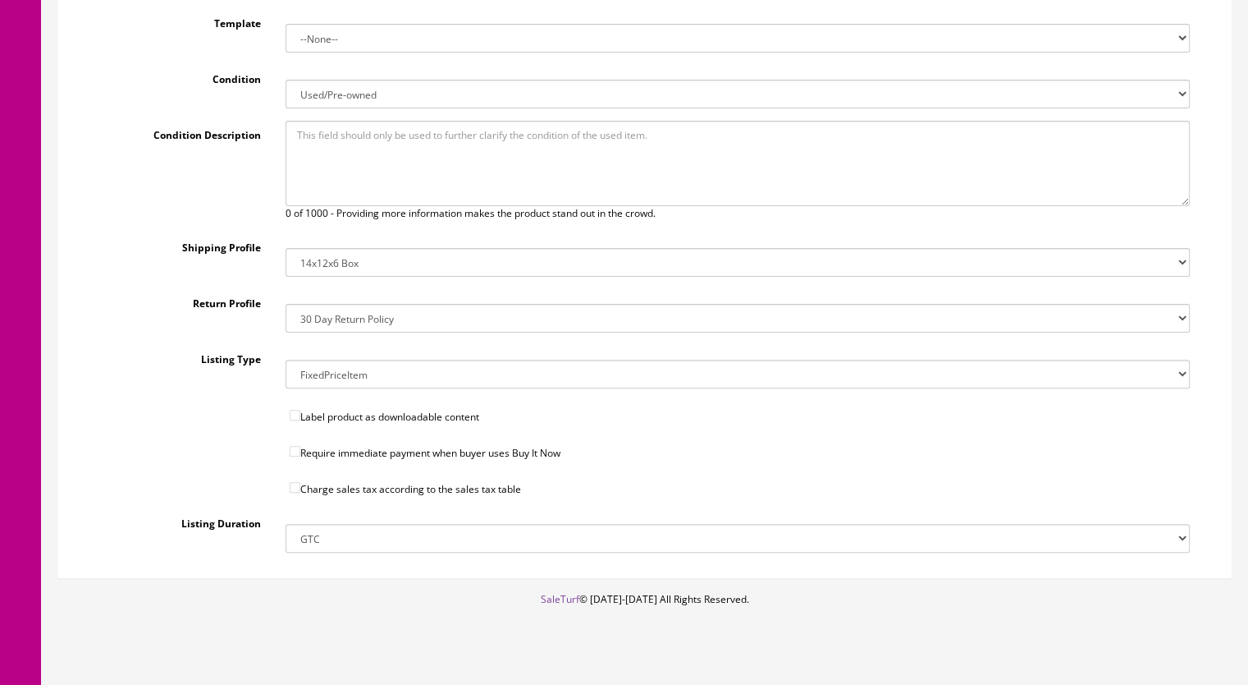
scroll to position [447, 0]
click at [292, 446] on input"] "Require immediate payment when buyer uses Buy It Now" at bounding box center [295, 451] width 11 height 11
checkbox input"] "true"
click at [291, 482] on input"] "Charge sales tax according to the sales tax table" at bounding box center [295, 487] width 11 height 11
checkbox input"] "true"
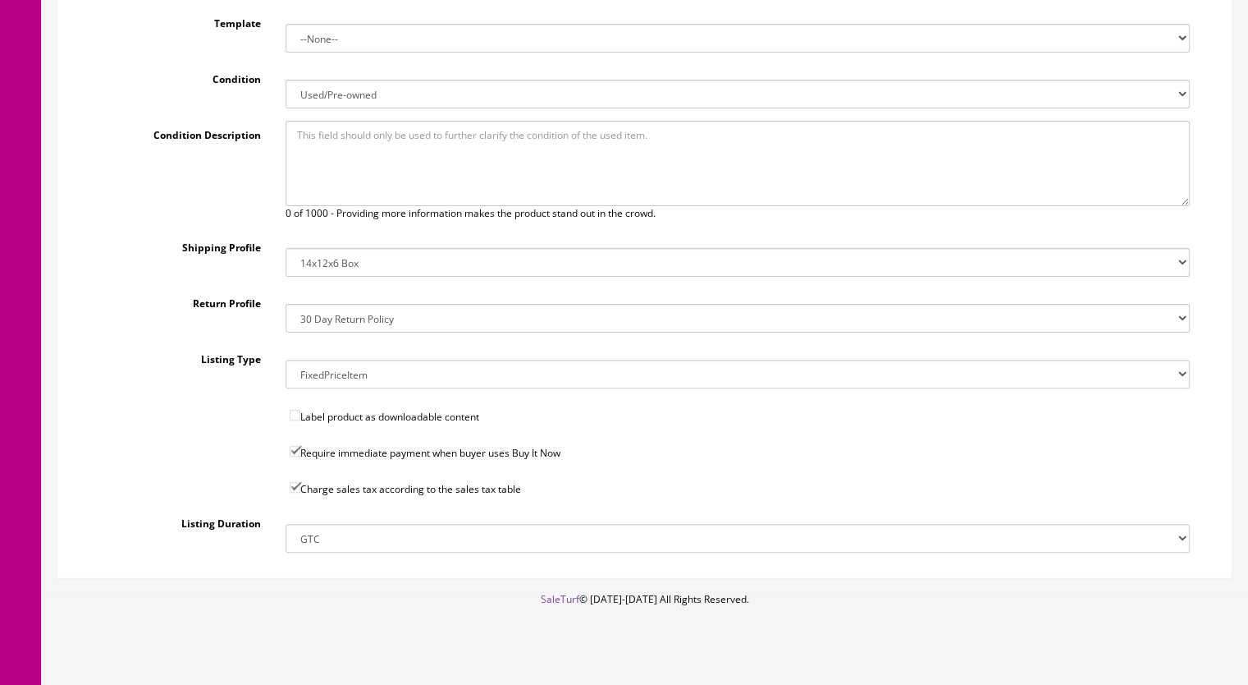
click at [340, 248] on select "14x12x6 Box Flat Rate - 19.99 14x14x5 Box 12x12x5 Box 13x13x5 Box 13x13x4 Box 1…" at bounding box center [738, 262] width 905 height 29
select select "41"
click at [286, 248] on select "14x12x6 Box Flat Rate - 19.99 14x14x5 Box 12x12x5 Box 13x13x5 Box 13x13x4 Box 1…" at bounding box center [738, 262] width 905 height 29
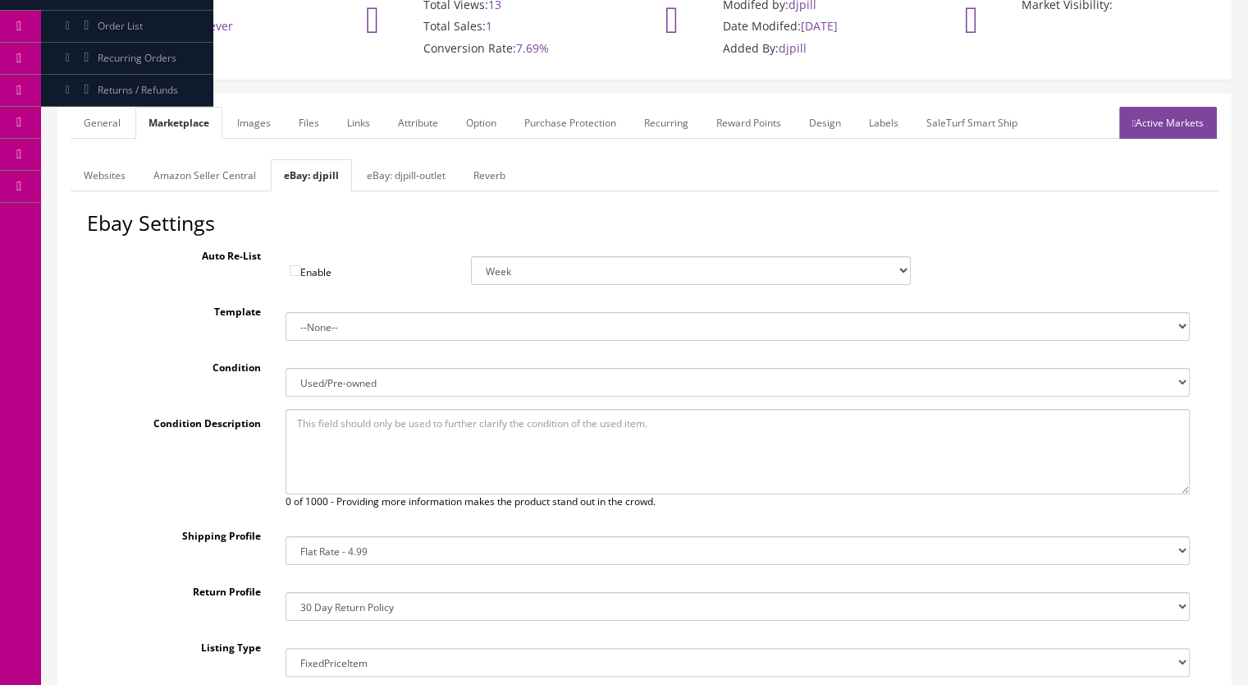
scroll to position [118, 0]
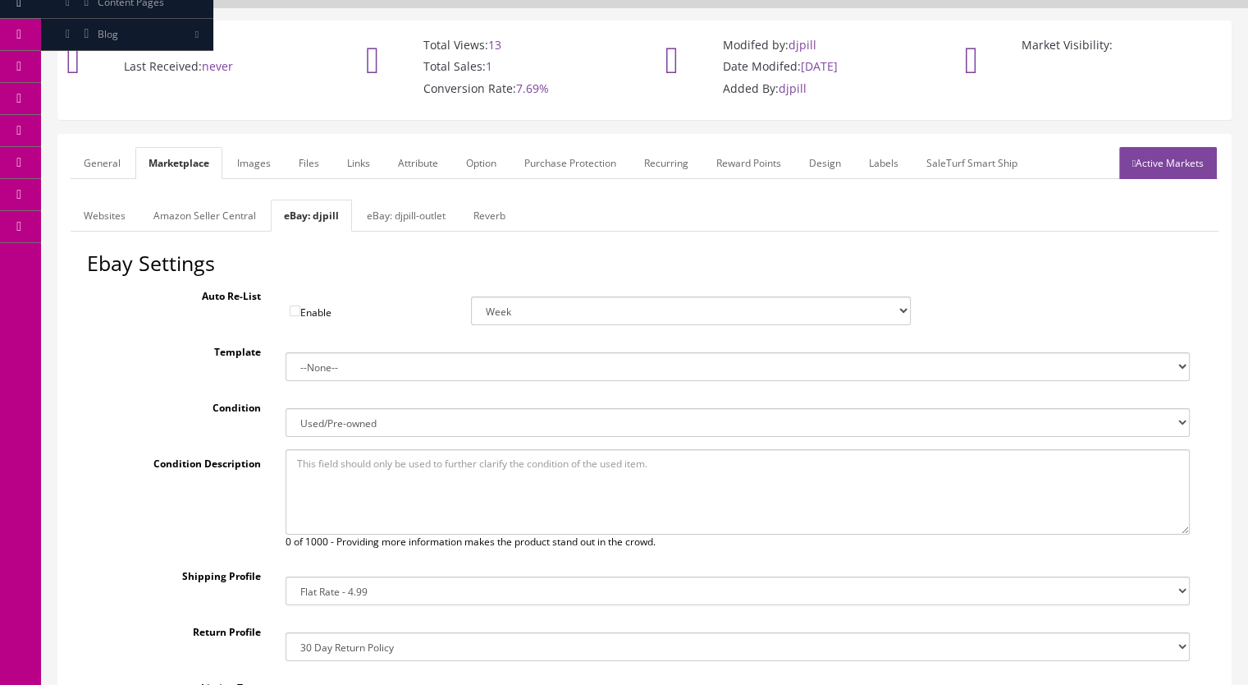
click at [419, 199] on link "eBay: djpill-outlet" at bounding box center [406, 215] width 105 height 32
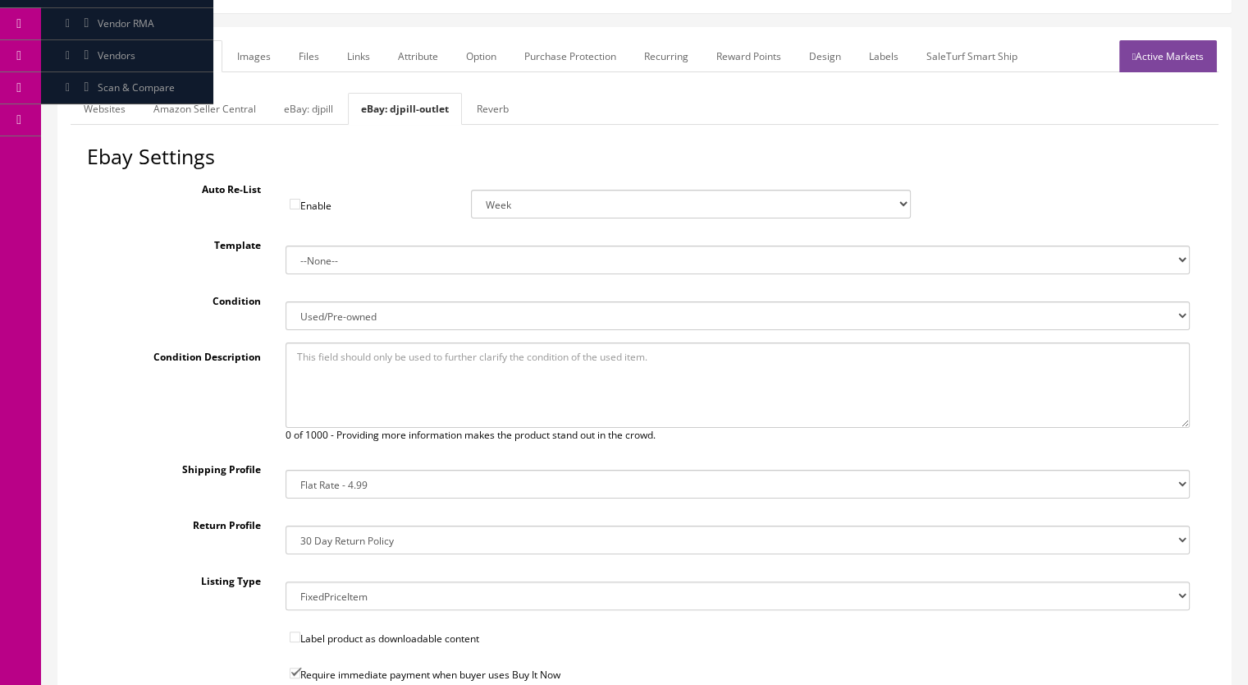
scroll to position [0, 0]
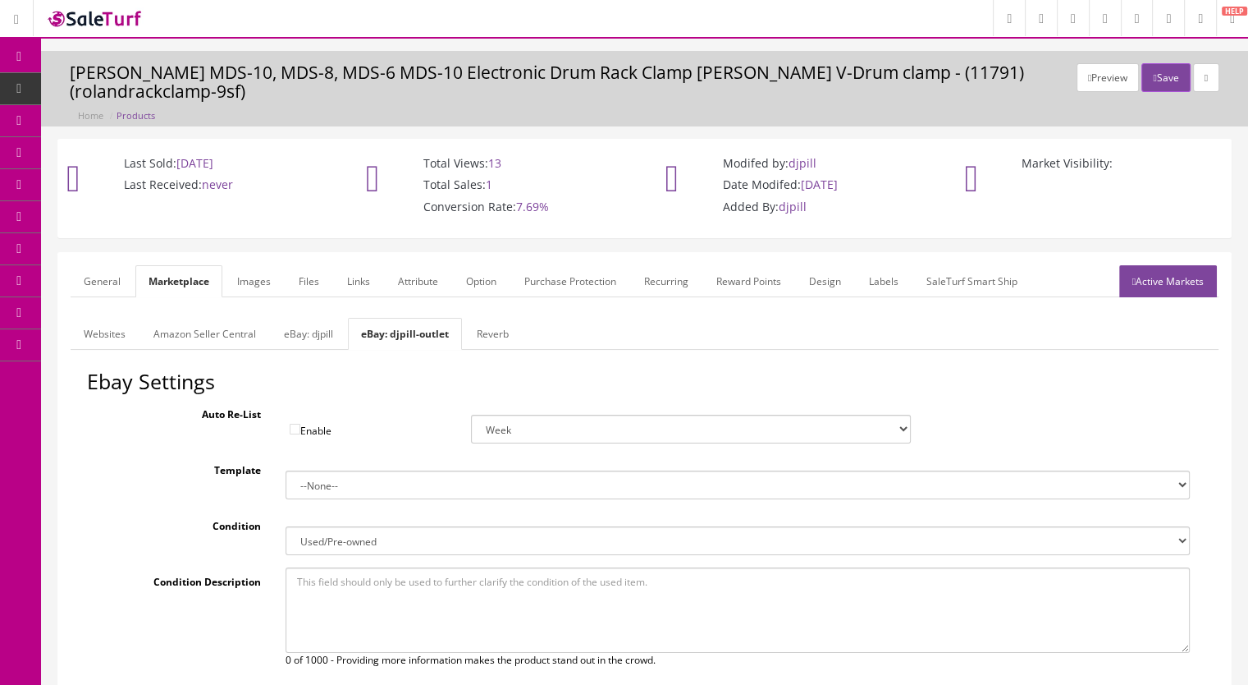
click at [318, 318] on link "eBay: djpill" at bounding box center [309, 334] width 76 height 32
click at [509, 322] on link "Reverb" at bounding box center [489, 334] width 58 height 32
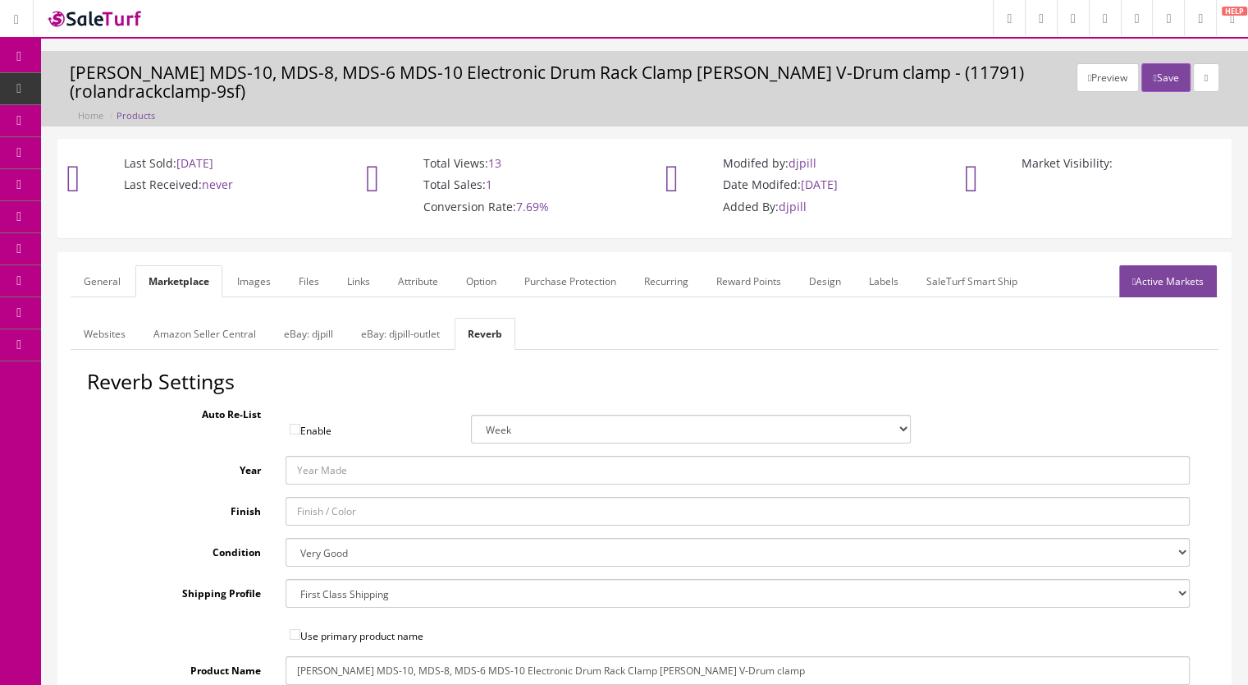
click at [101, 265] on link "General" at bounding box center [102, 281] width 63 height 32
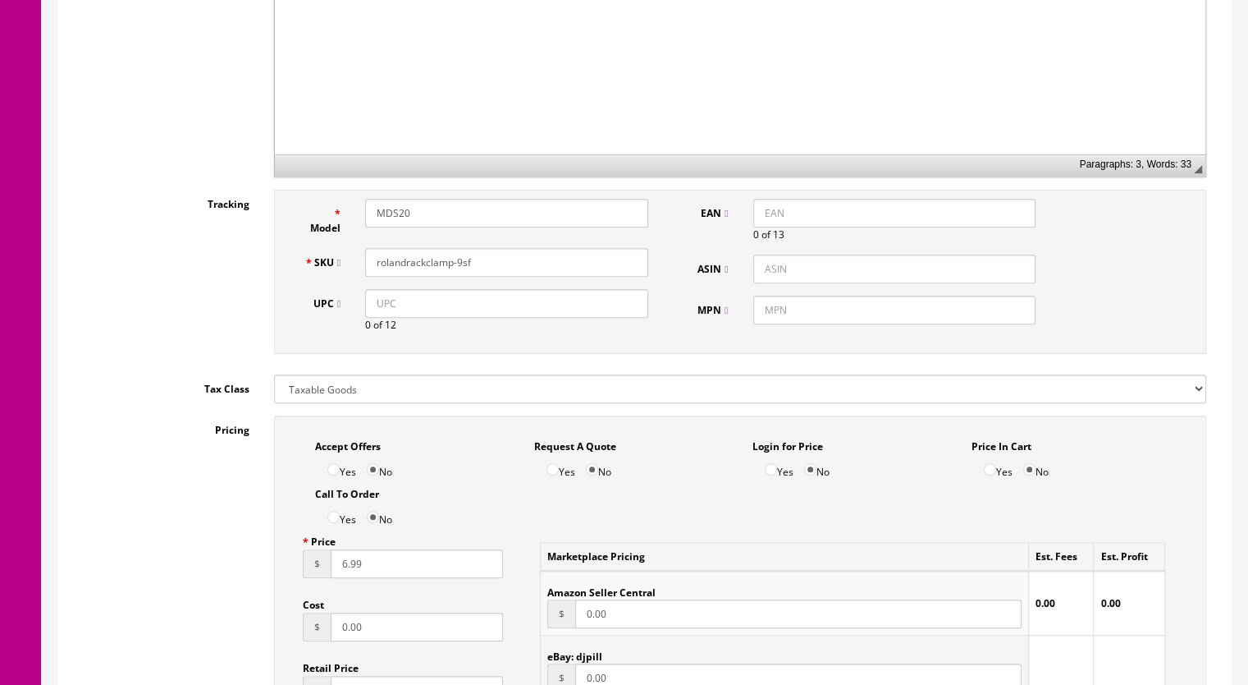
scroll to position [903, 0]
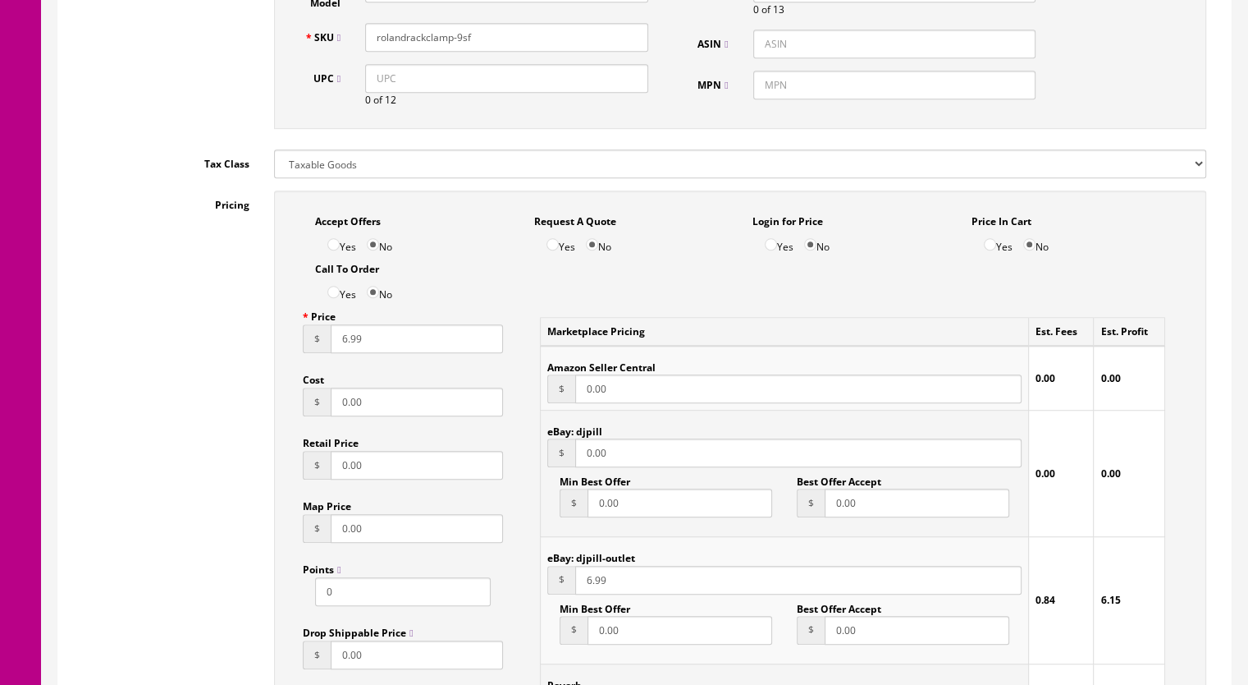
drag, startPoint x: 637, startPoint y: 442, endPoint x: 566, endPoint y: 443, distance: 70.6
click at [566, 443] on div "$ 0.00" at bounding box center [784, 452] width 474 height 29
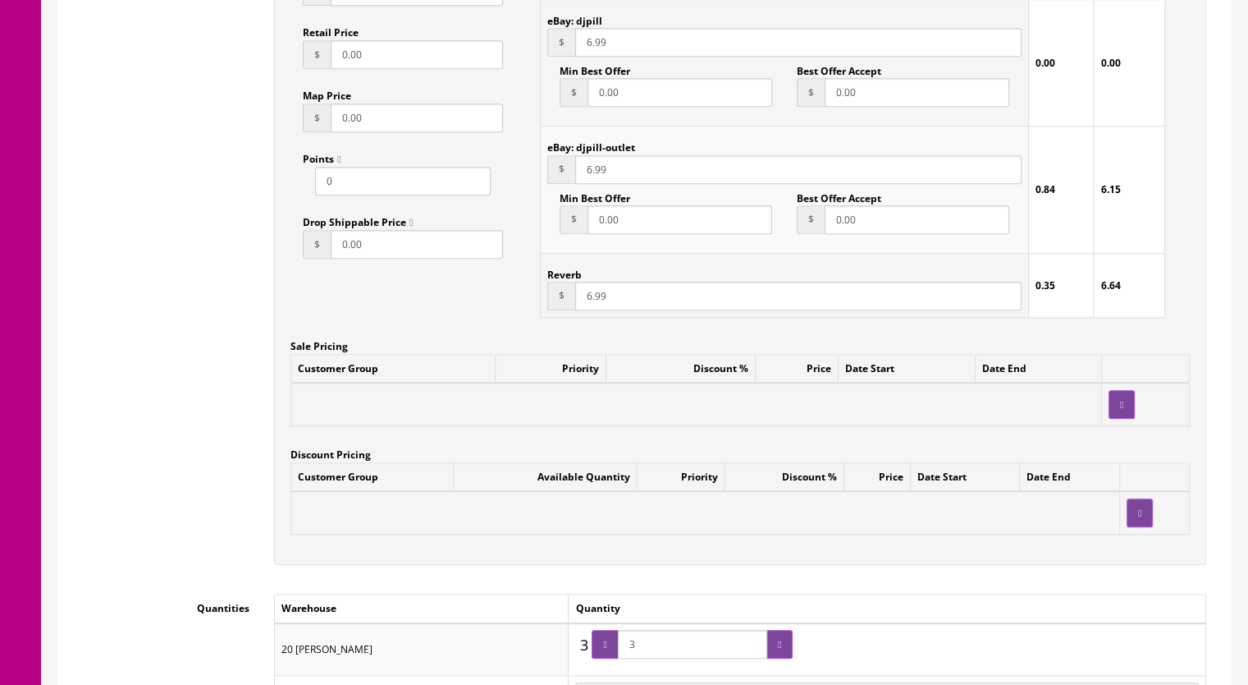
type input "6.99"
drag, startPoint x: 675, startPoint y: 630, endPoint x: 606, endPoint y: 631, distance: 69.0
click at [606, 631] on span "3" at bounding box center [692, 644] width 201 height 29
type input "1"
click at [604, 631] on div at bounding box center [605, 644] width 26 height 29
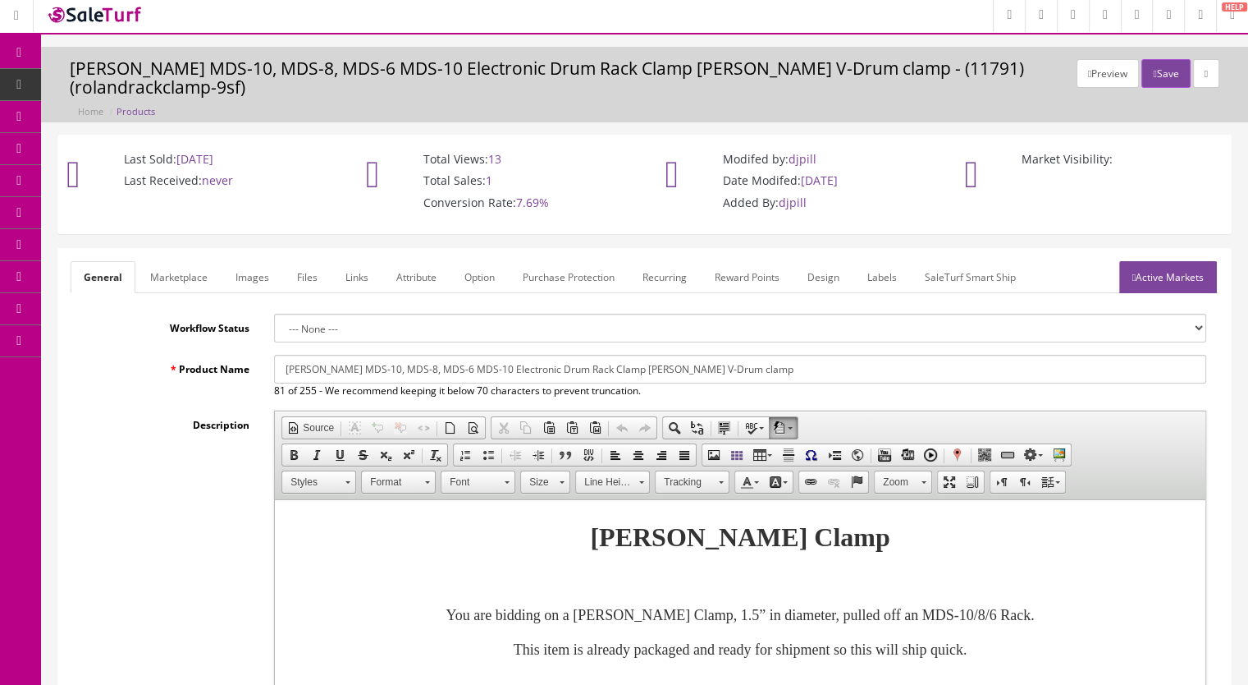
scroll to position [0, 0]
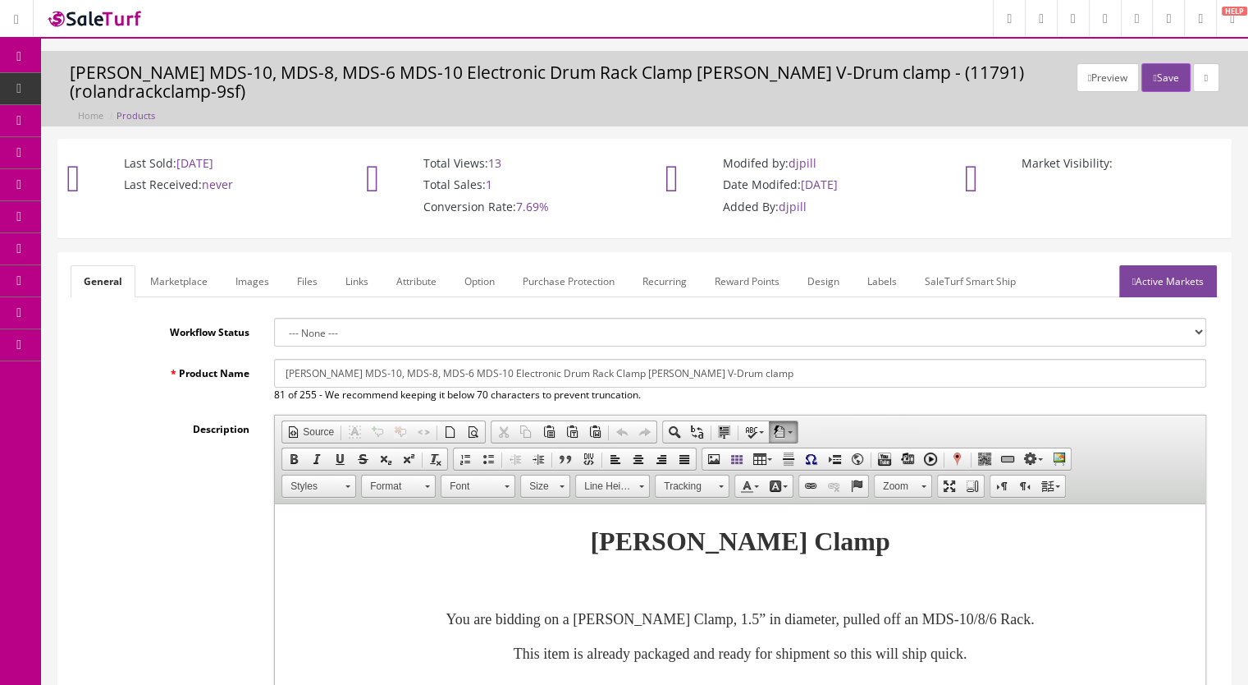
click at [1174, 265] on link "Active Markets" at bounding box center [1169, 281] width 98 height 32
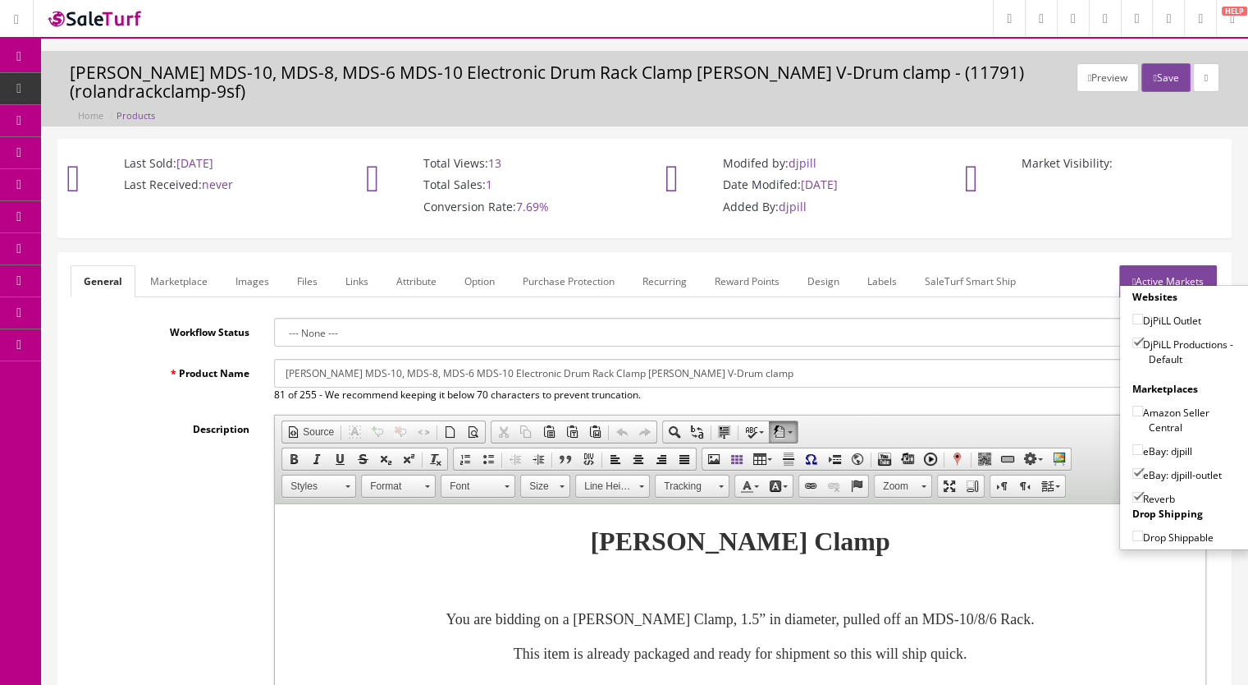
click at [1133, 444] on input"] "eBay: djpill" at bounding box center [1138, 449] width 11 height 11
checkbox input"] "true"
click at [1133, 468] on input"] "eBay: djpill-outlet" at bounding box center [1138, 473] width 11 height 11
checkbox input"] "false"
click at [1156, 81] on button "Save" at bounding box center [1166, 77] width 48 height 29
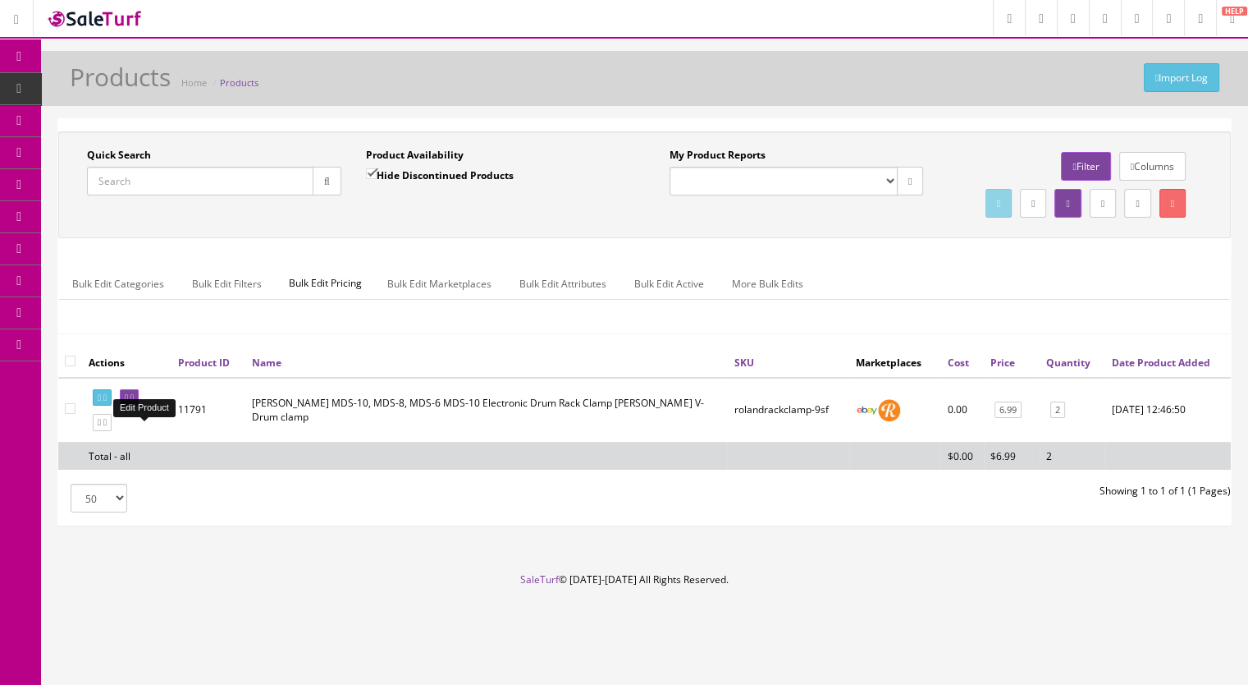
click at [134, 402] on icon at bounding box center [132, 397] width 3 height 9
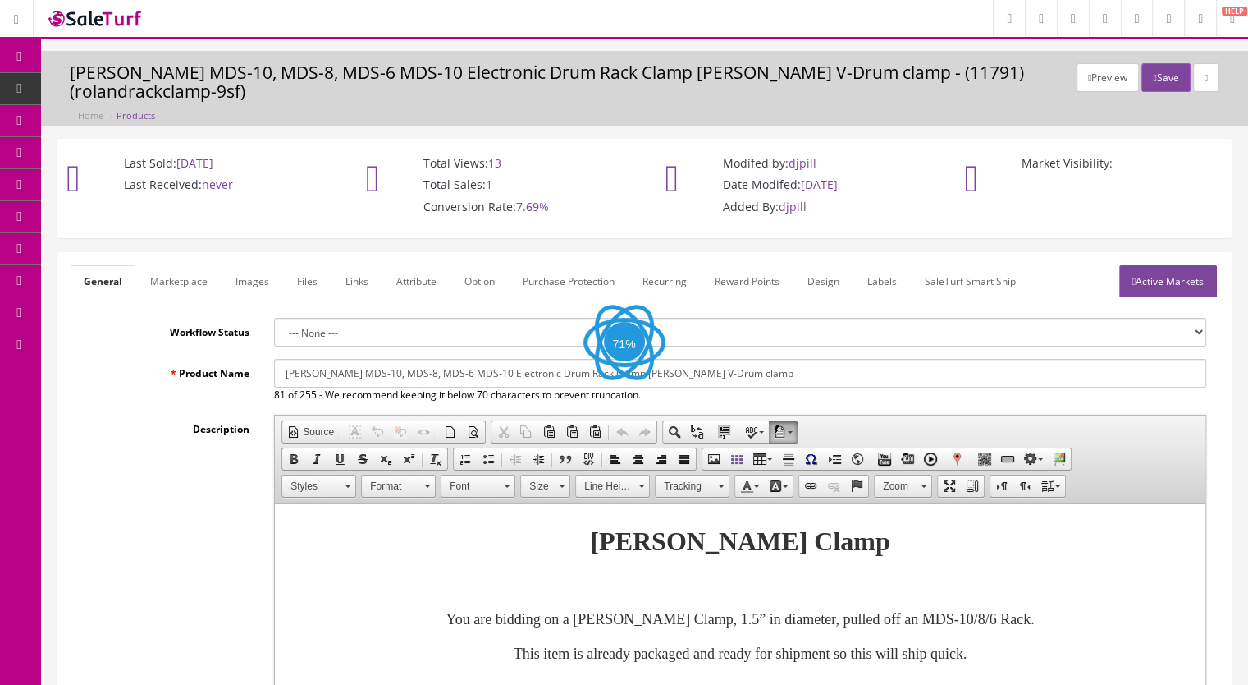
drag, startPoint x: 1162, startPoint y: 259, endPoint x: 1157, endPoint y: 270, distance: 12.5
click at [1162, 265] on link "Active Markets" at bounding box center [1169, 281] width 98 height 32
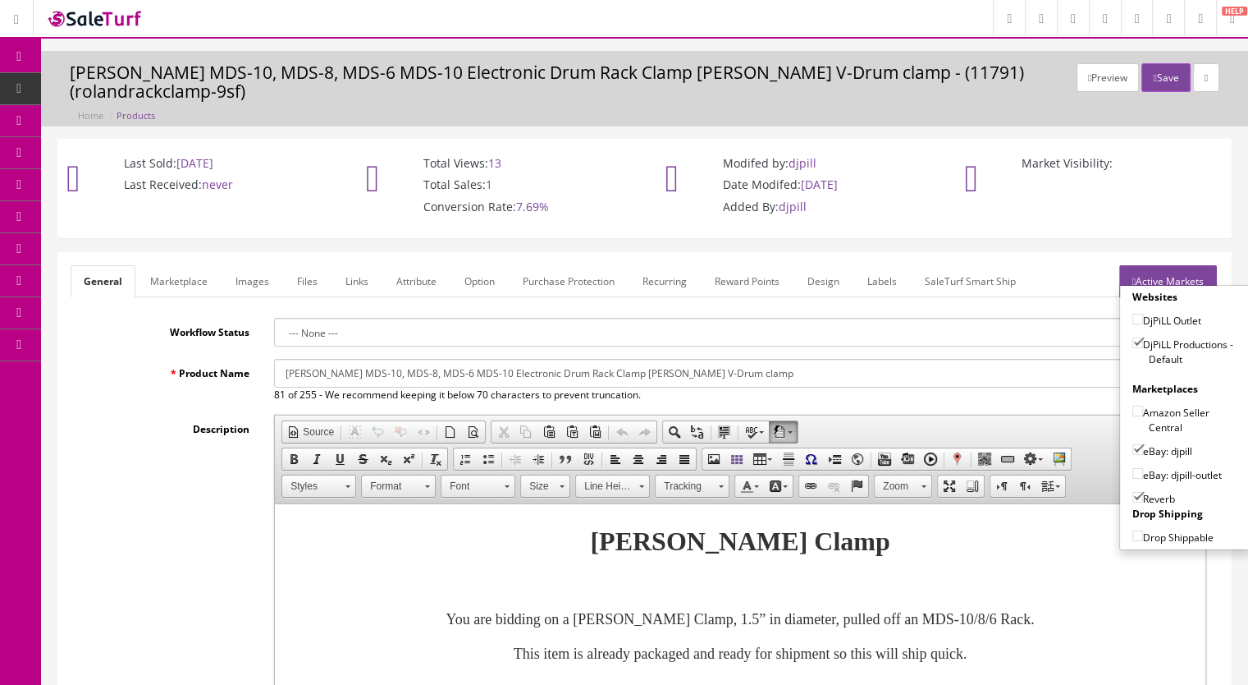
click at [1133, 444] on input"] "eBay: djpill" at bounding box center [1138, 449] width 11 height 11
checkbox input"] "false"
click at [1135, 468] on input"] "eBay: djpill-outlet" at bounding box center [1138, 473] width 11 height 11
checkbox input"] "true"
click at [1161, 76] on button "Save" at bounding box center [1166, 77] width 48 height 29
